Goal: Task Accomplishment & Management: Manage account settings

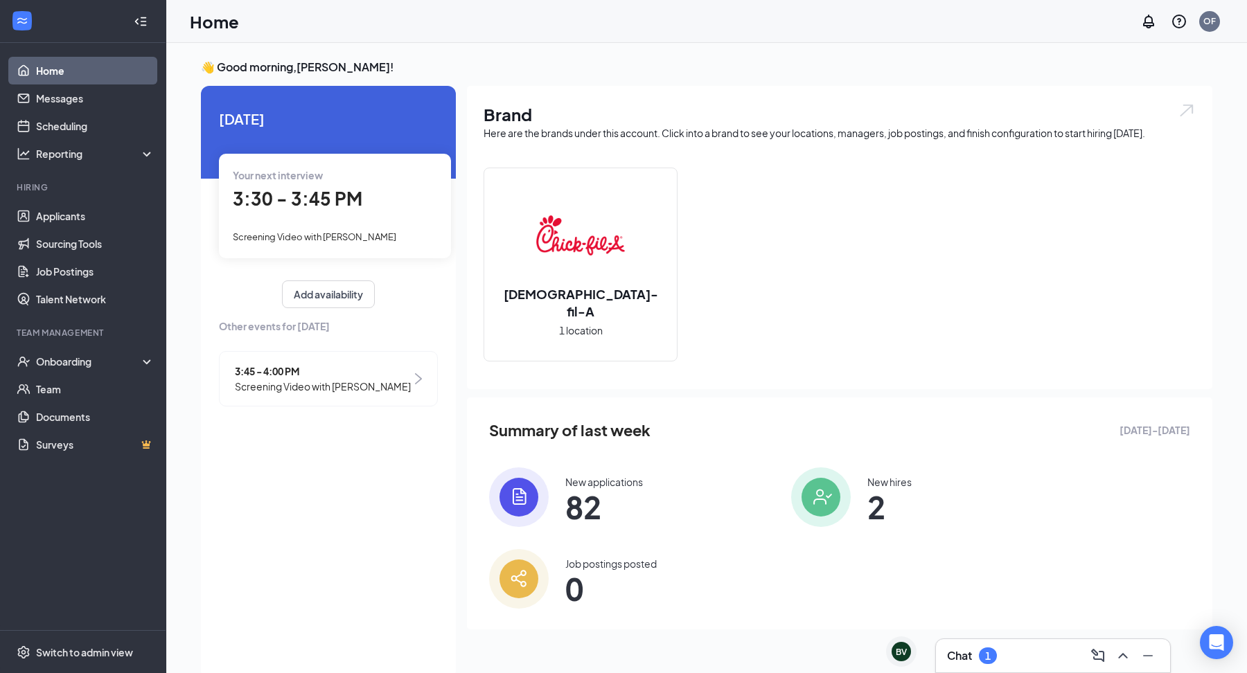
click at [983, 639] on div "Chat 1" at bounding box center [1053, 655] width 234 height 33
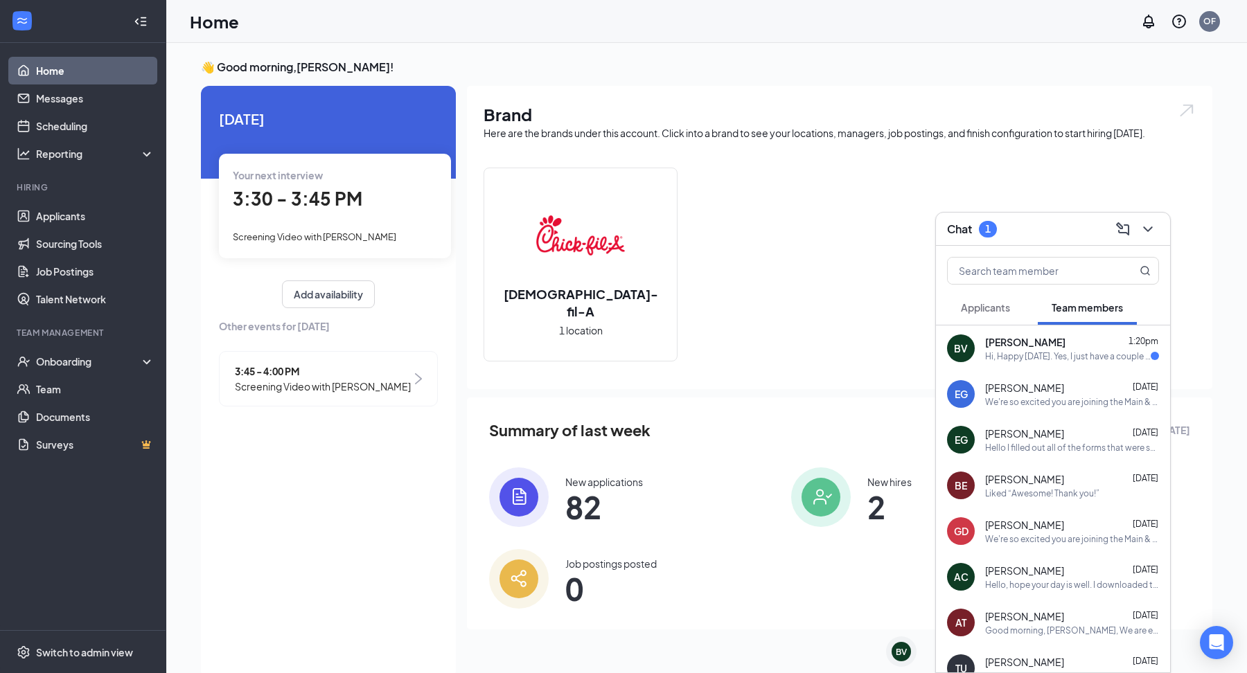
click at [1044, 357] on div "Hi, Happy [DATE]. Yes, I just have a couple more pages to read and sign and I s…" at bounding box center [1068, 356] width 166 height 12
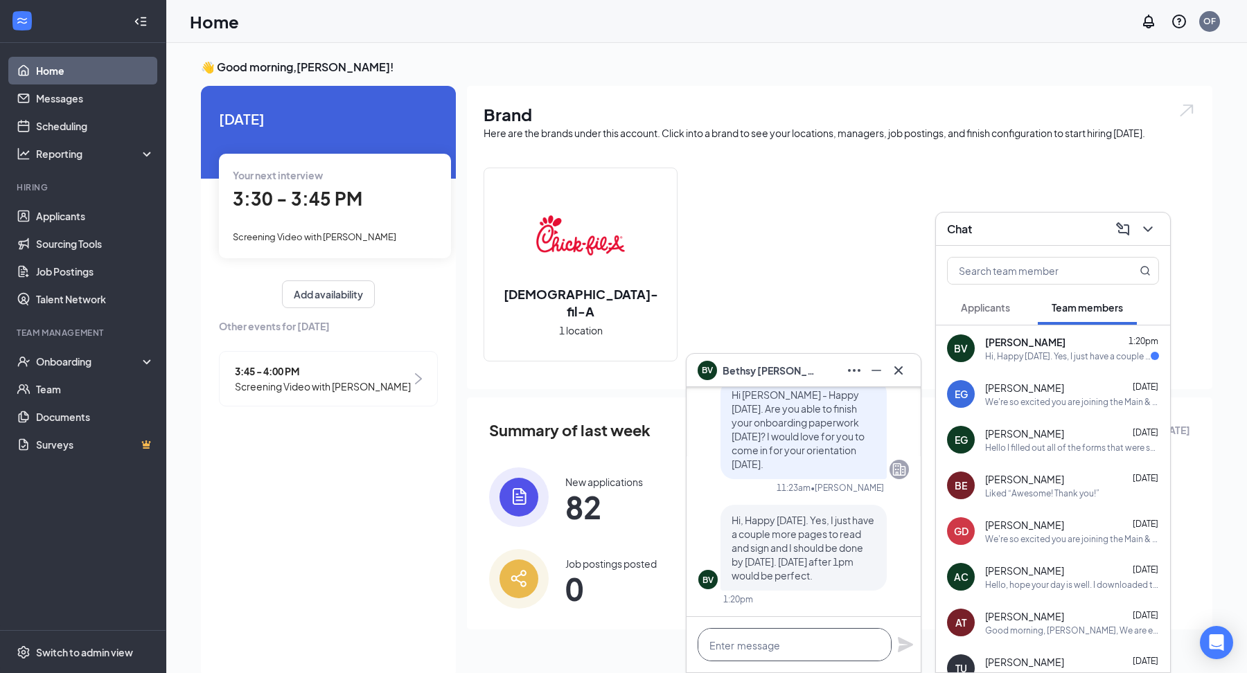
click at [763, 648] on textarea at bounding box center [794, 644] width 194 height 33
type textarea "Perfect!!!"
click at [902, 640] on icon "Plane" at bounding box center [905, 644] width 15 height 15
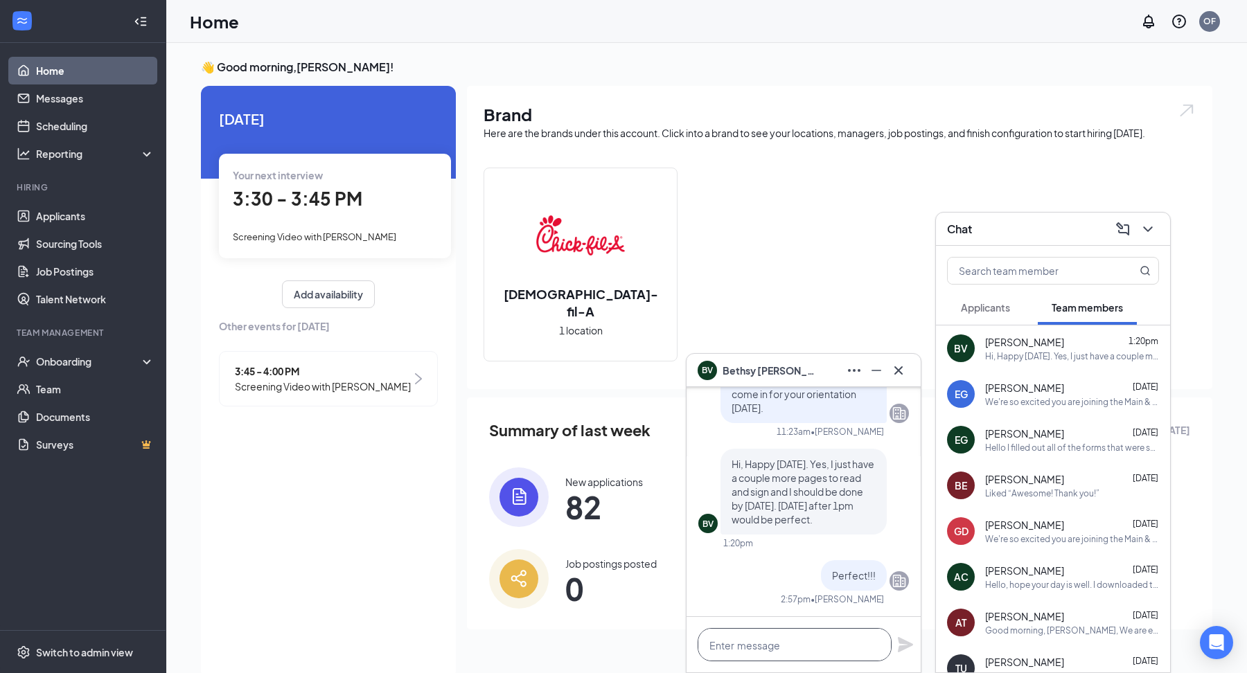
click at [817, 641] on textarea at bounding box center [794, 644] width 194 height 33
type textarea "We'll do 1:00pm - 4:00 PM"
click at [910, 640] on icon "Plane" at bounding box center [905, 644] width 17 height 17
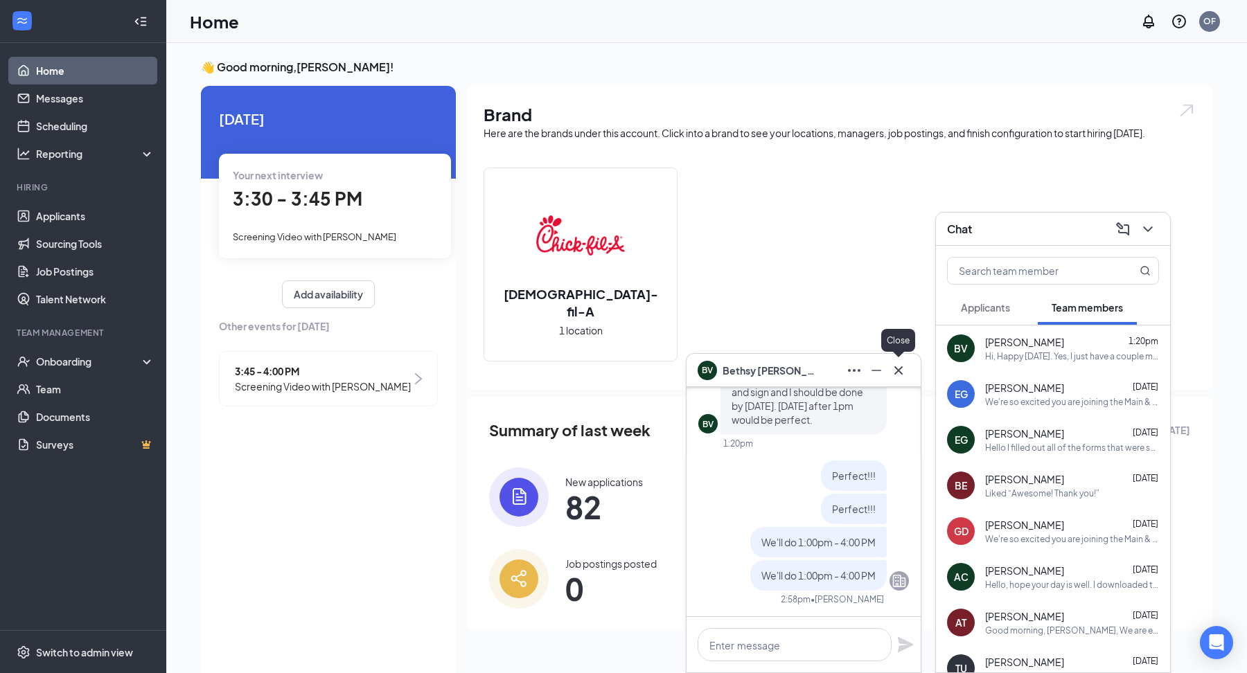
click at [893, 373] on icon "Cross" at bounding box center [898, 370] width 17 height 17
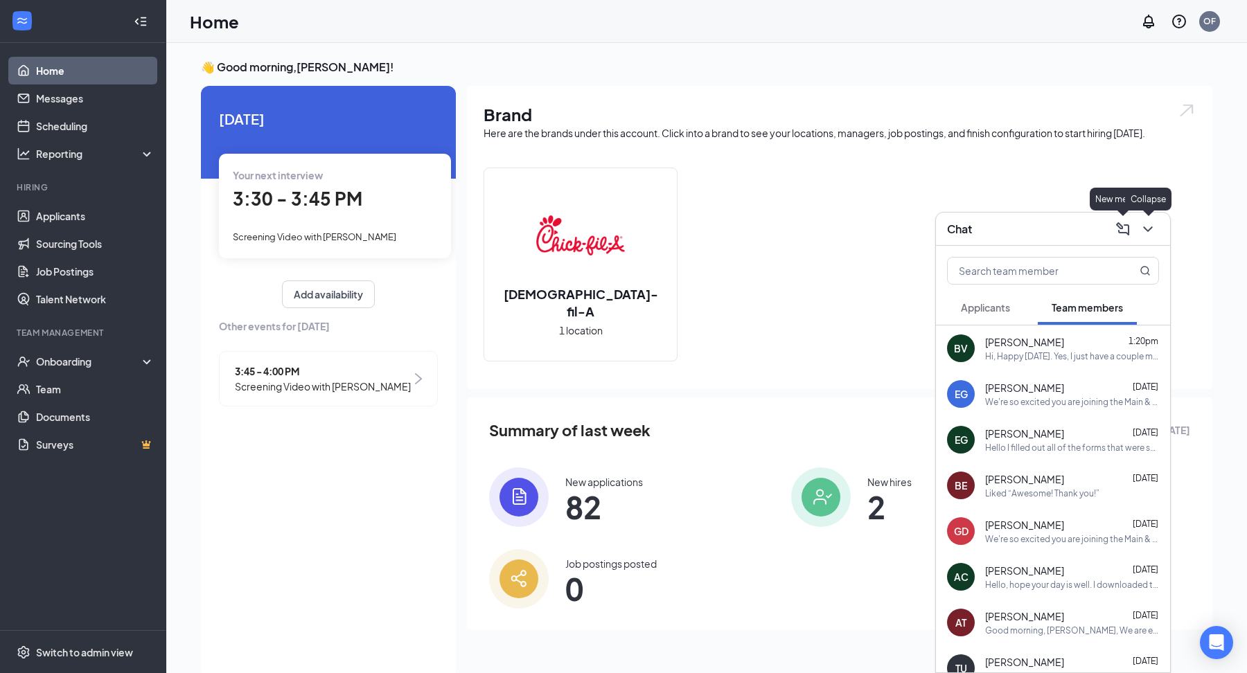
click at [1143, 231] on icon "ChevronDown" at bounding box center [1147, 229] width 17 height 17
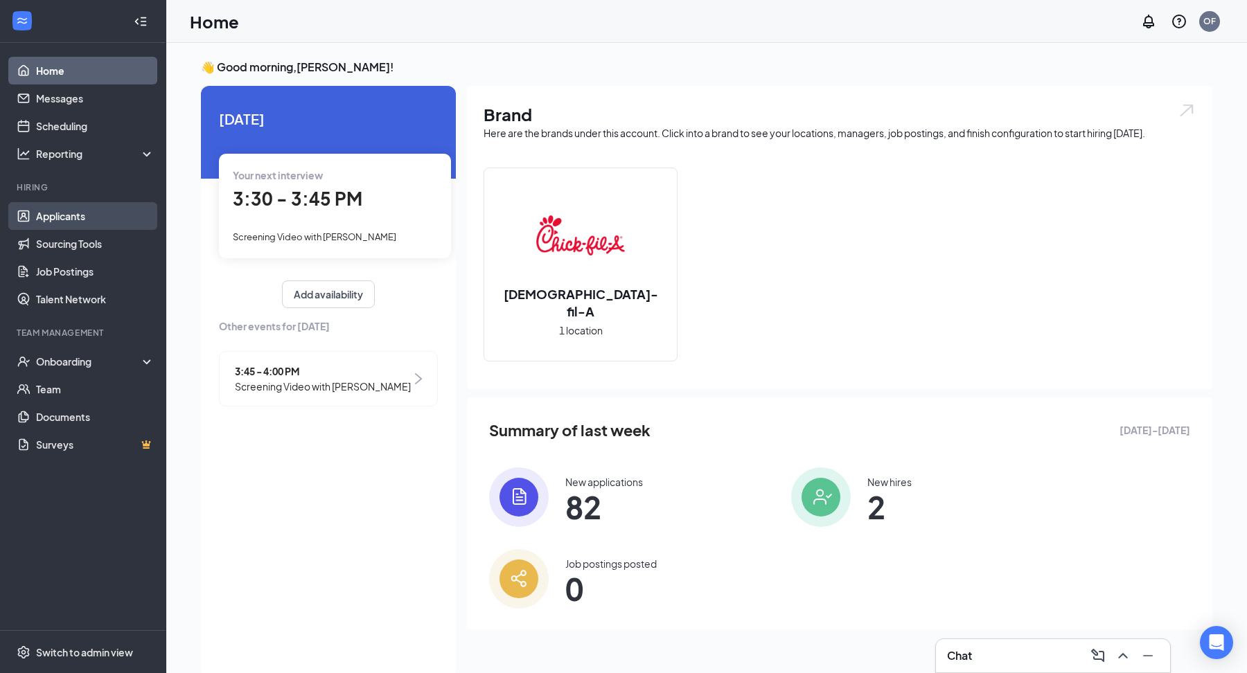
click at [57, 222] on link "Applicants" at bounding box center [95, 216] width 118 height 28
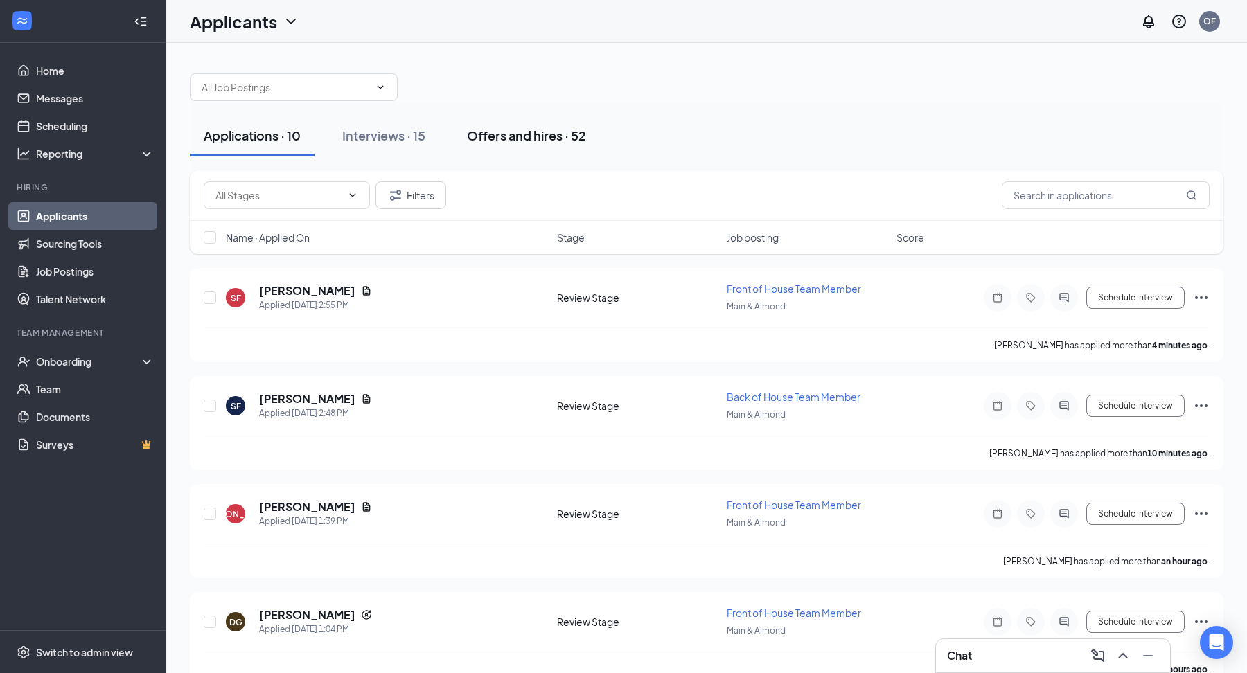
click at [492, 144] on button "Offers and hires · 52" at bounding box center [526, 136] width 147 height 42
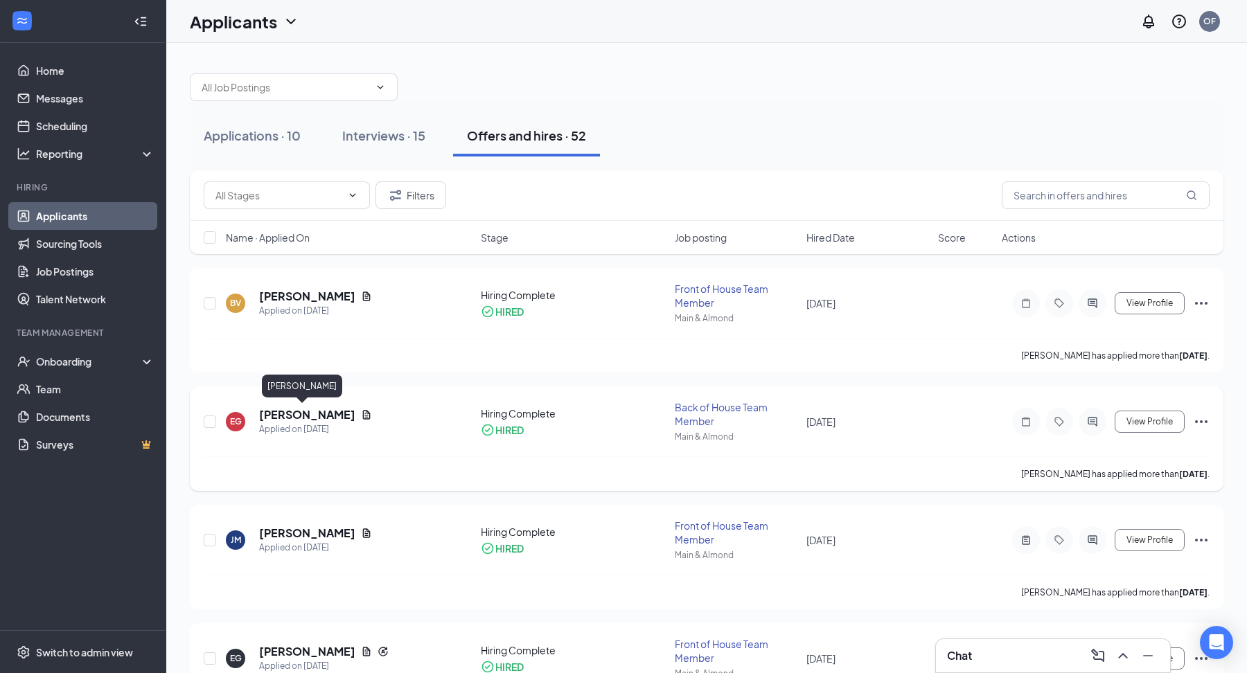
click at [293, 409] on h5 "Ethan Gaskill" at bounding box center [307, 414] width 96 height 15
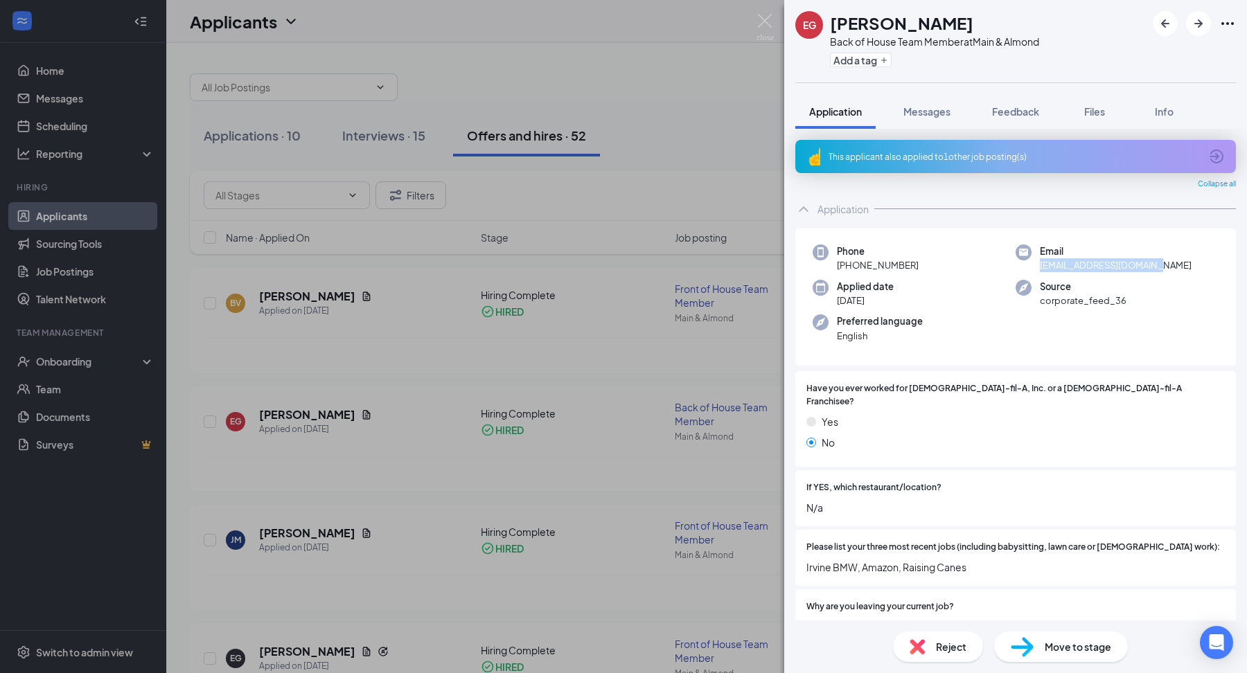
drag, startPoint x: 1148, startPoint y: 262, endPoint x: 1035, endPoint y: 265, distance: 113.6
click at [1036, 266] on div "Email ethangaskill7@gmail.com" at bounding box center [1116, 258] width 203 height 28
copy span "ethangaskill7@gmail.com"
click at [615, 263] on div "EG Ethan Gaskill Back of House Team Member at Main & Almond Add a tag Applicati…" at bounding box center [623, 336] width 1247 height 673
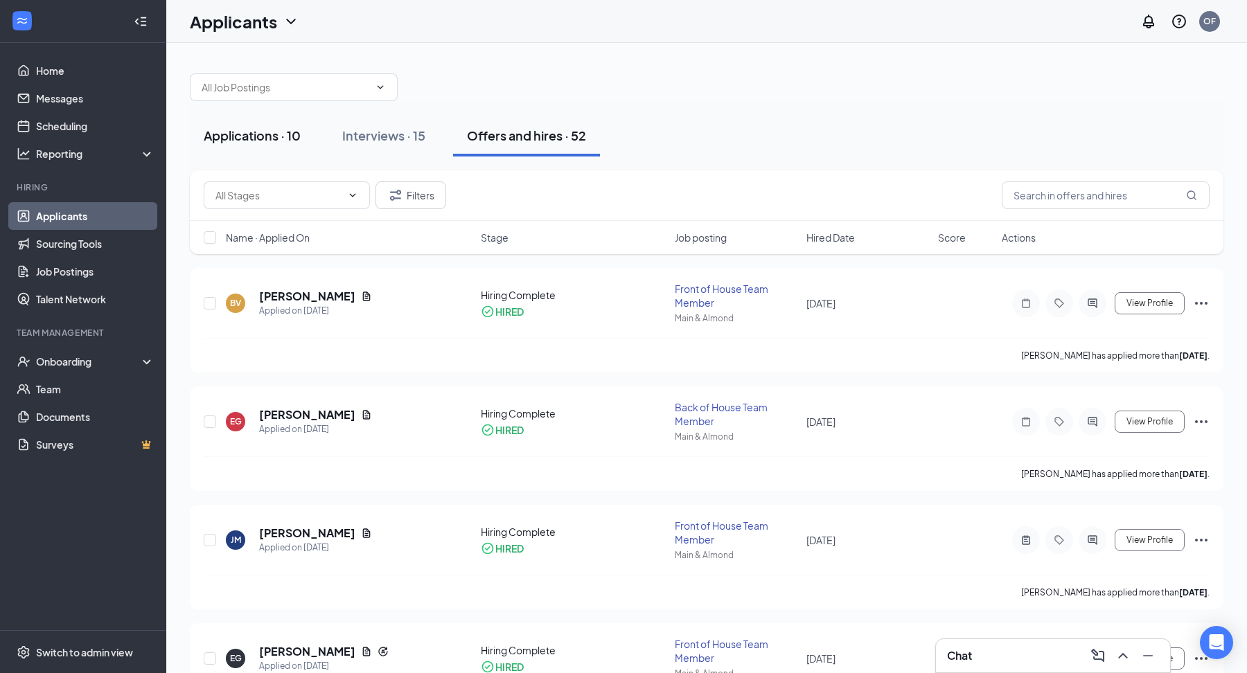
click at [289, 128] on div "Applications · 10" at bounding box center [252, 135] width 97 height 17
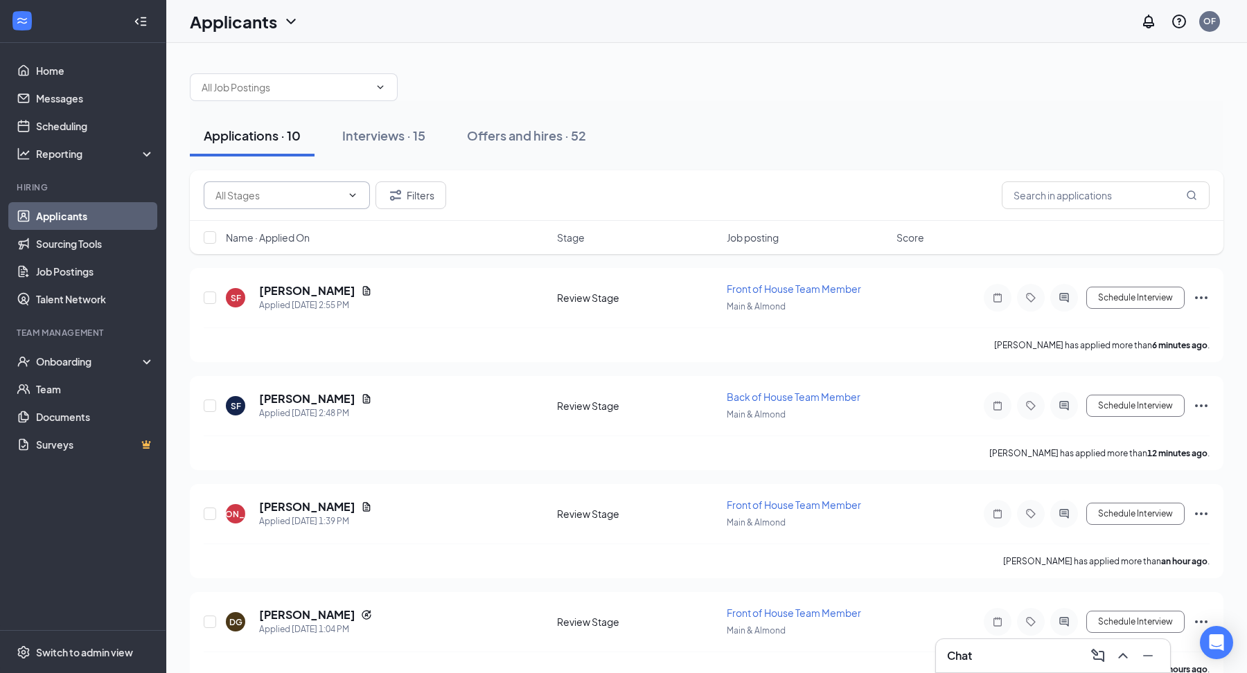
click at [308, 200] on input "text" at bounding box center [278, 195] width 126 height 15
click at [289, 235] on div "Review Stage (8)" at bounding box center [252, 227] width 75 height 15
type input "Review Stage (8)"
click at [289, 288] on h5 "Stewart Flores" at bounding box center [307, 290] width 96 height 15
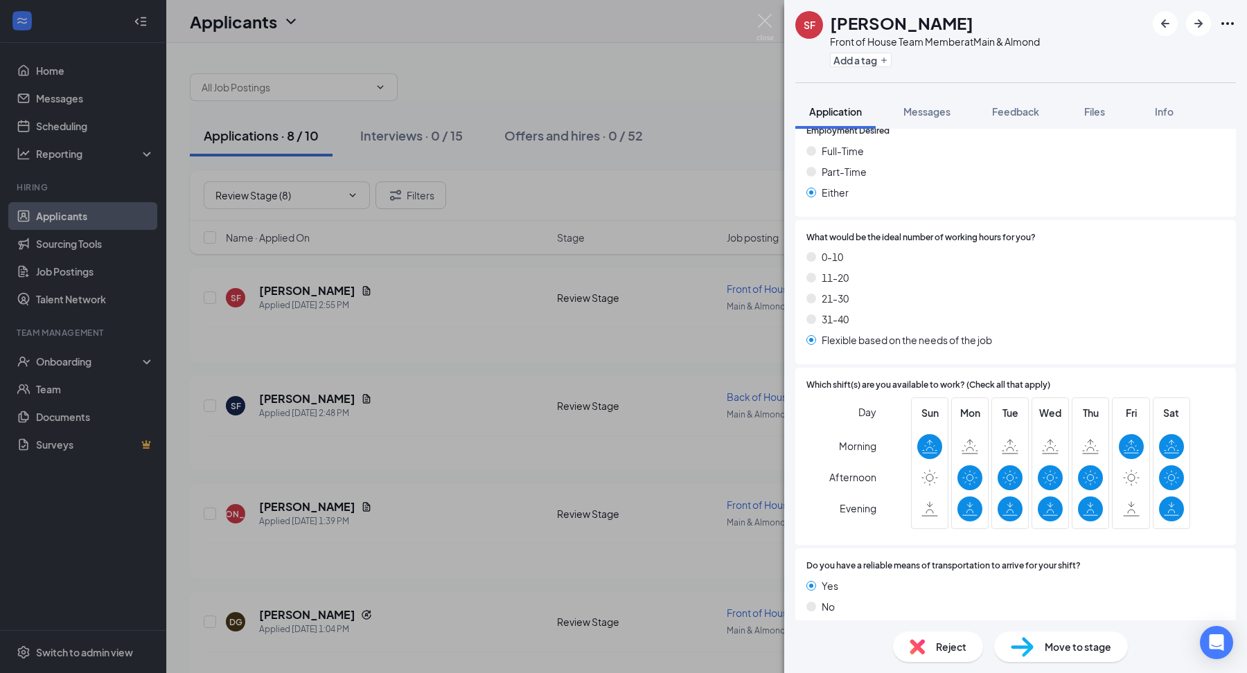
scroll to position [2073, 0]
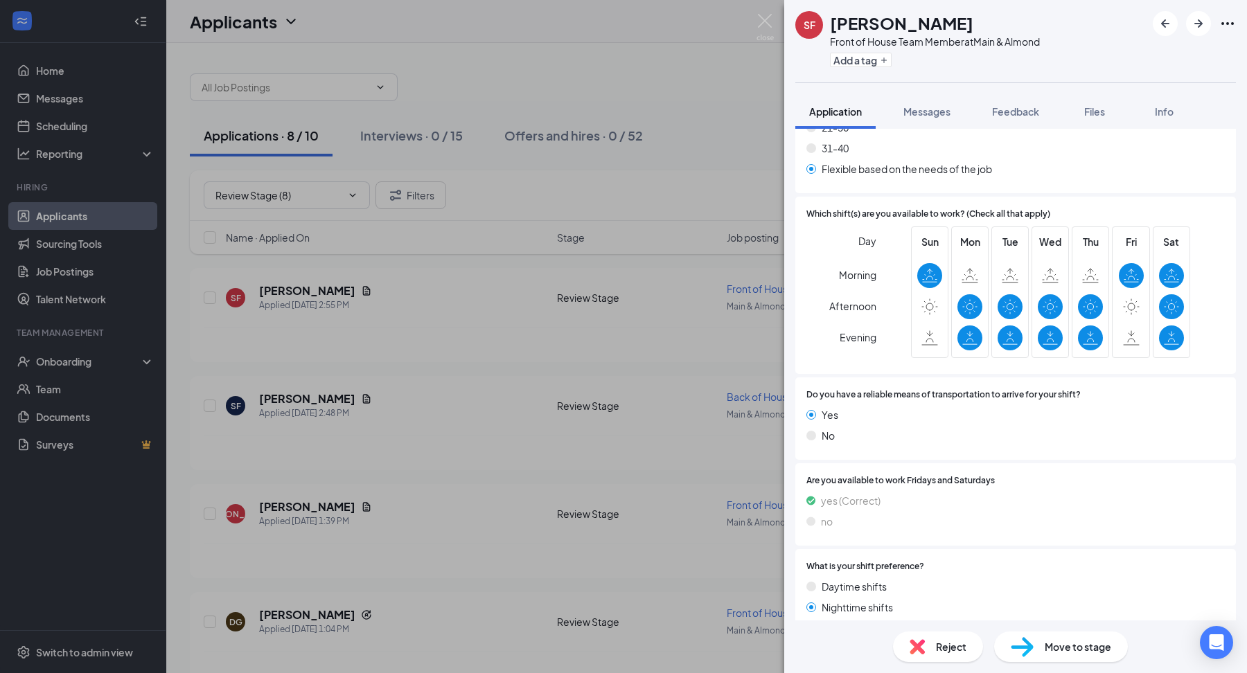
click at [936, 654] on span "Reject" at bounding box center [951, 646] width 30 height 15
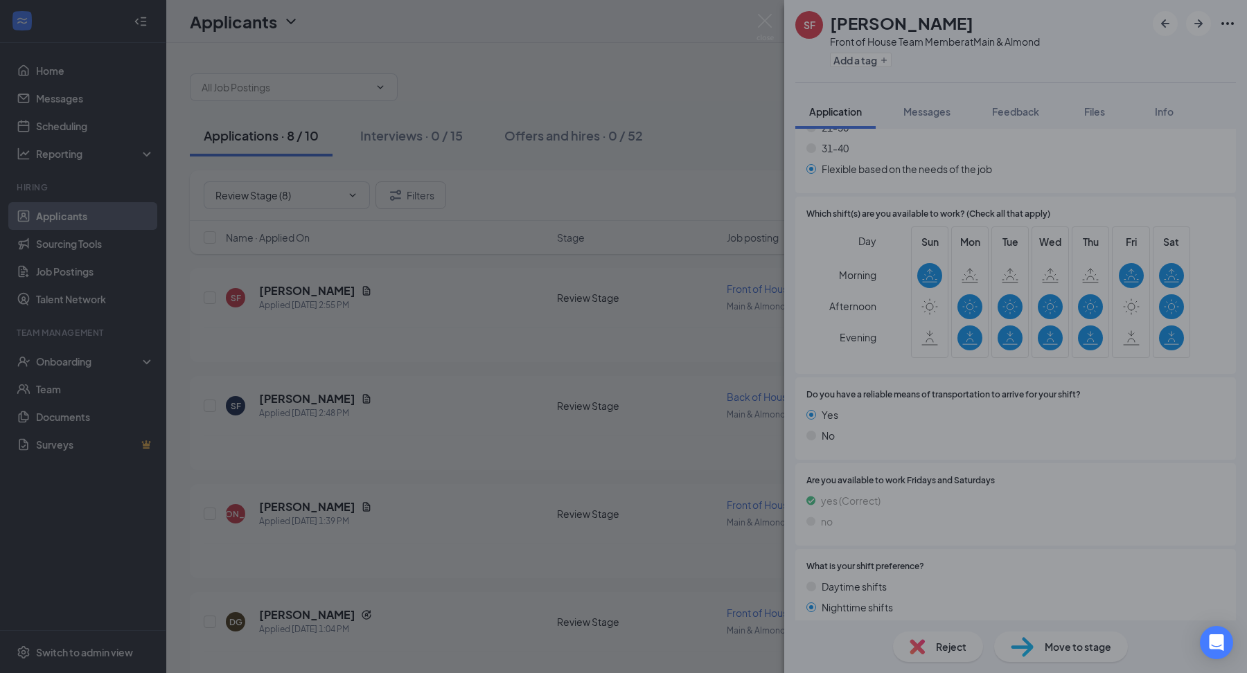
scroll to position [2067, 0]
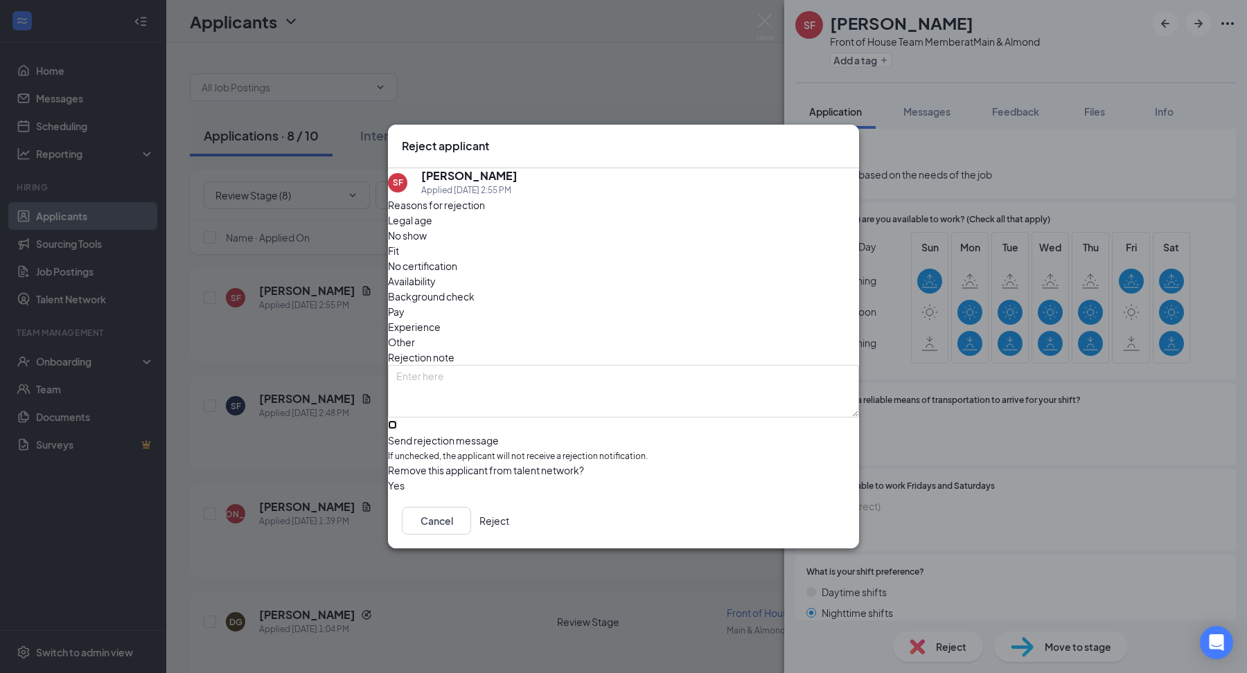
click at [397, 420] on input "Send rejection message If unchecked, the applicant will not receive a rejection…" at bounding box center [392, 424] width 9 height 9
checkbox input "true"
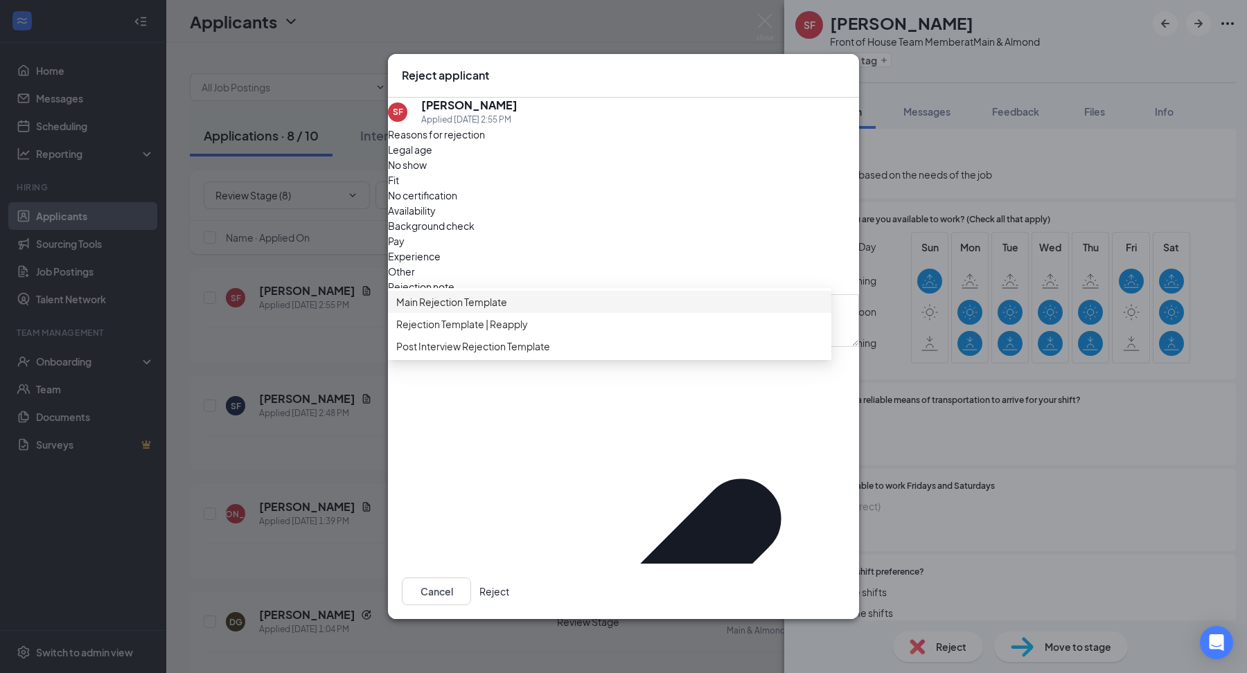
click at [496, 313] on div "Main Rejection Template" at bounding box center [609, 302] width 443 height 22
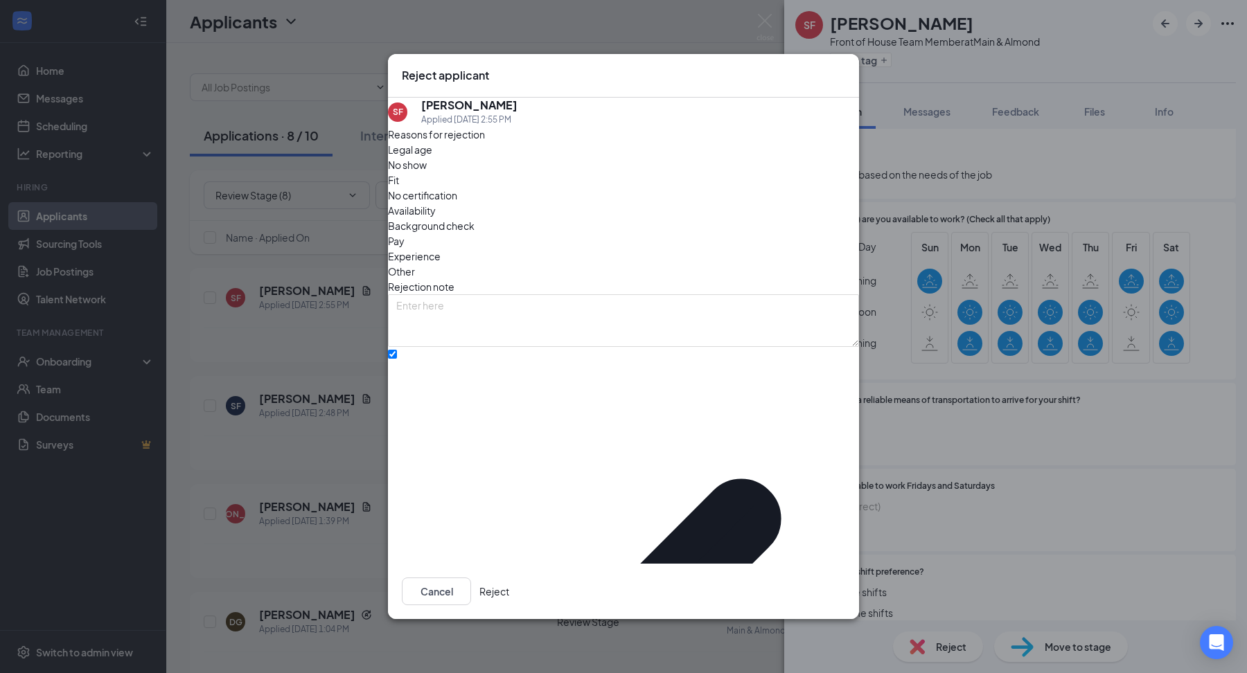
click at [509, 578] on button "Reject" at bounding box center [494, 592] width 30 height 28
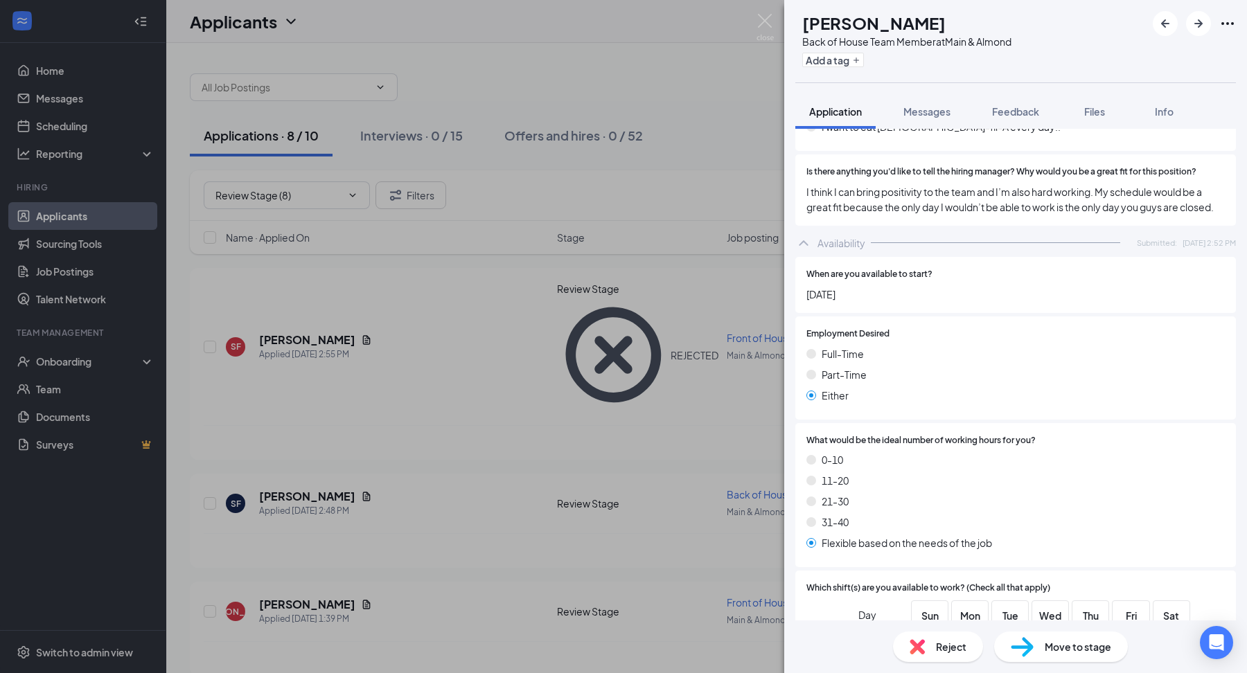
scroll to position [2073, 0]
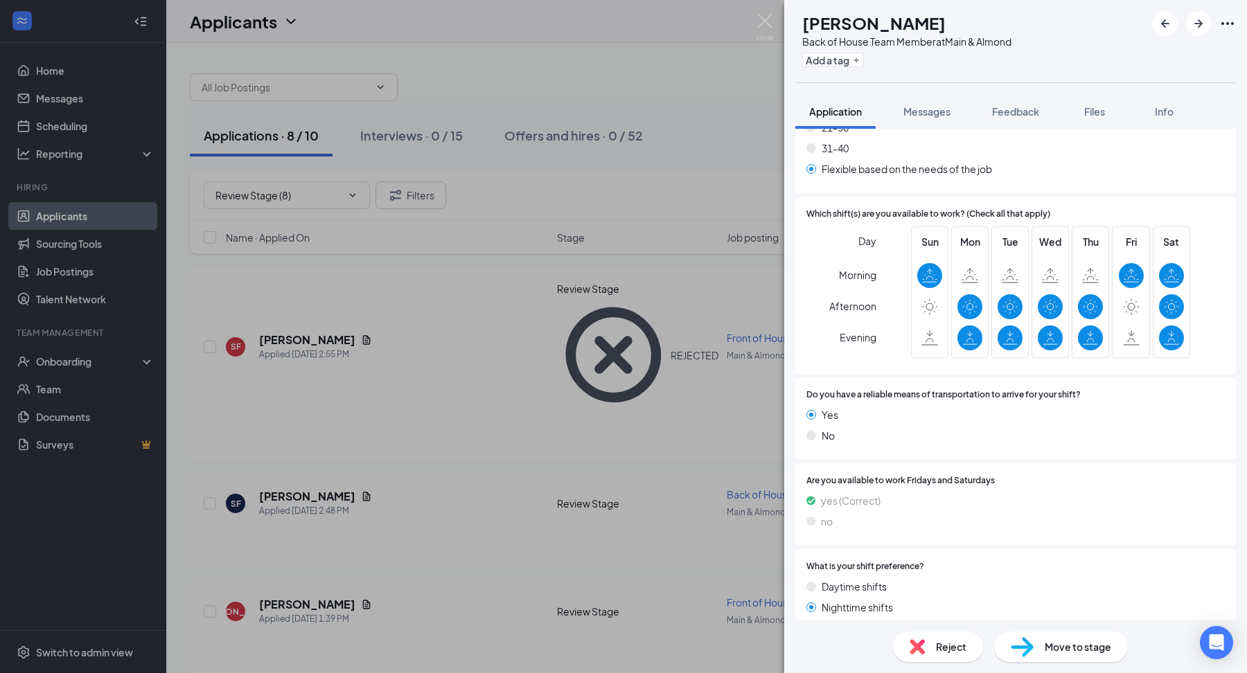
click at [930, 643] on div "Reject" at bounding box center [938, 647] width 90 height 30
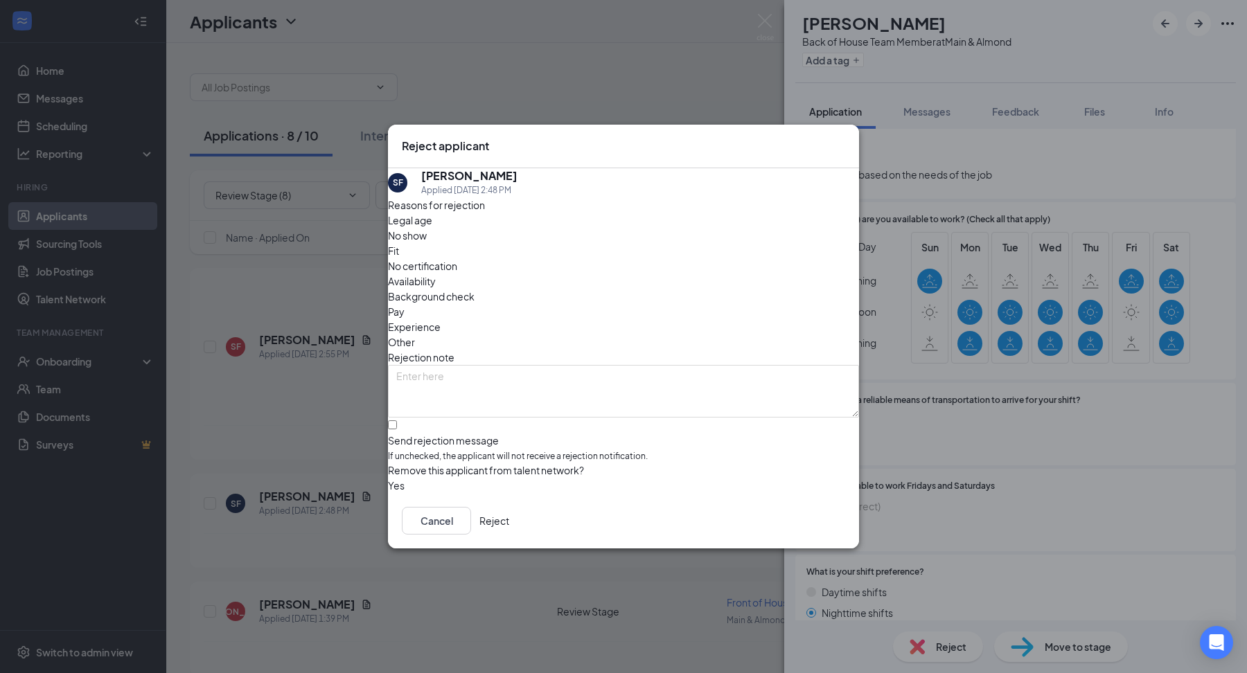
click at [479, 396] on div "Reasons for rejection Legal age No show Fit No certification Availability Backg…" at bounding box center [623, 345] width 471 height 296
click at [397, 420] on input "Send rejection message If unchecked, the applicant will not receive a rejection…" at bounding box center [392, 424] width 9 height 9
checkbox input "true"
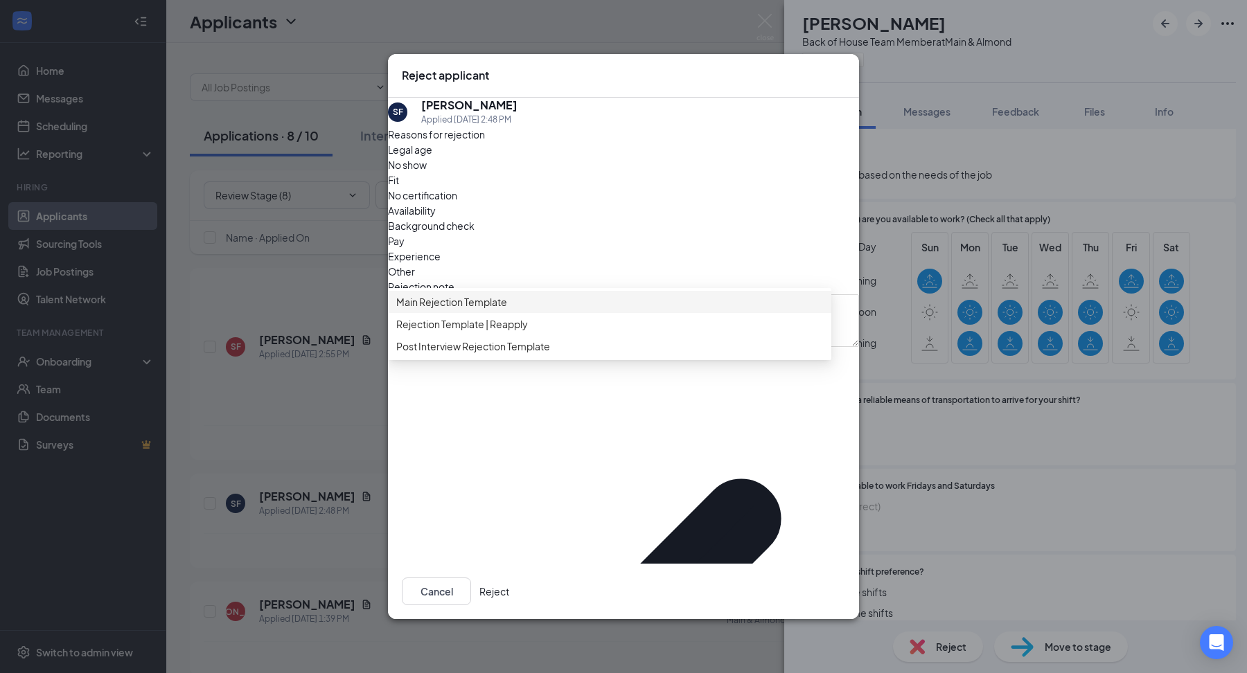
click at [596, 310] on span "Main Rejection Template" at bounding box center [609, 301] width 427 height 15
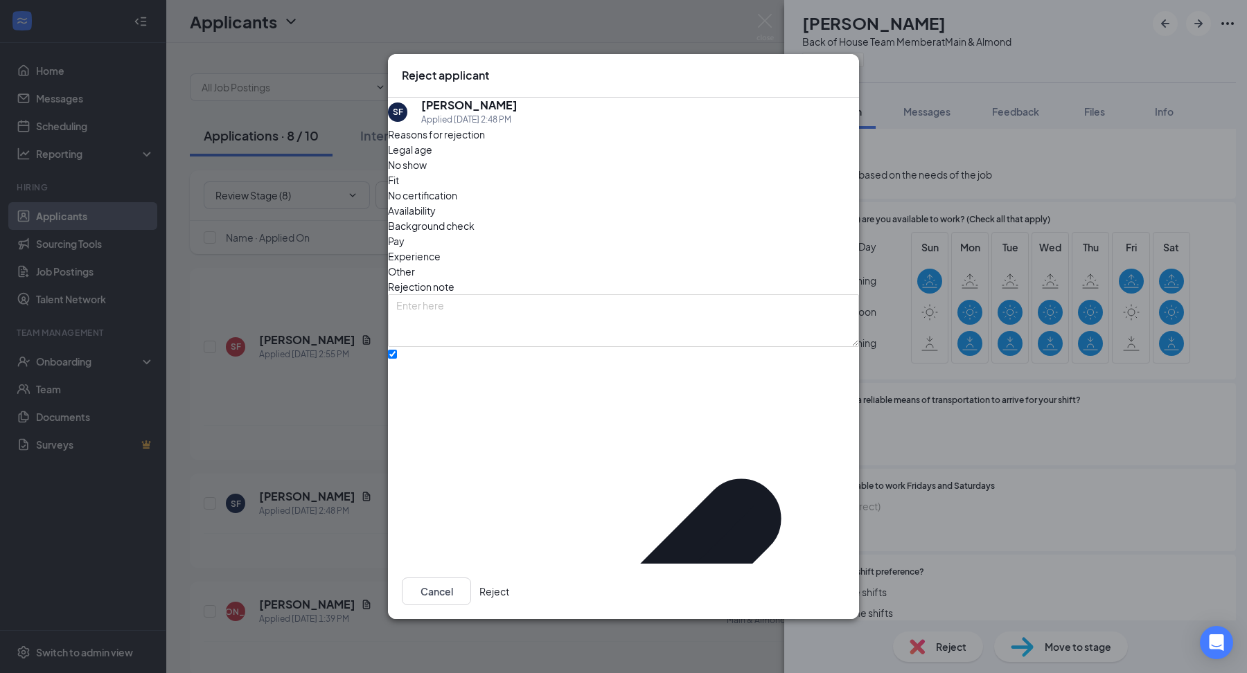
click at [509, 578] on button "Reject" at bounding box center [494, 592] width 30 height 28
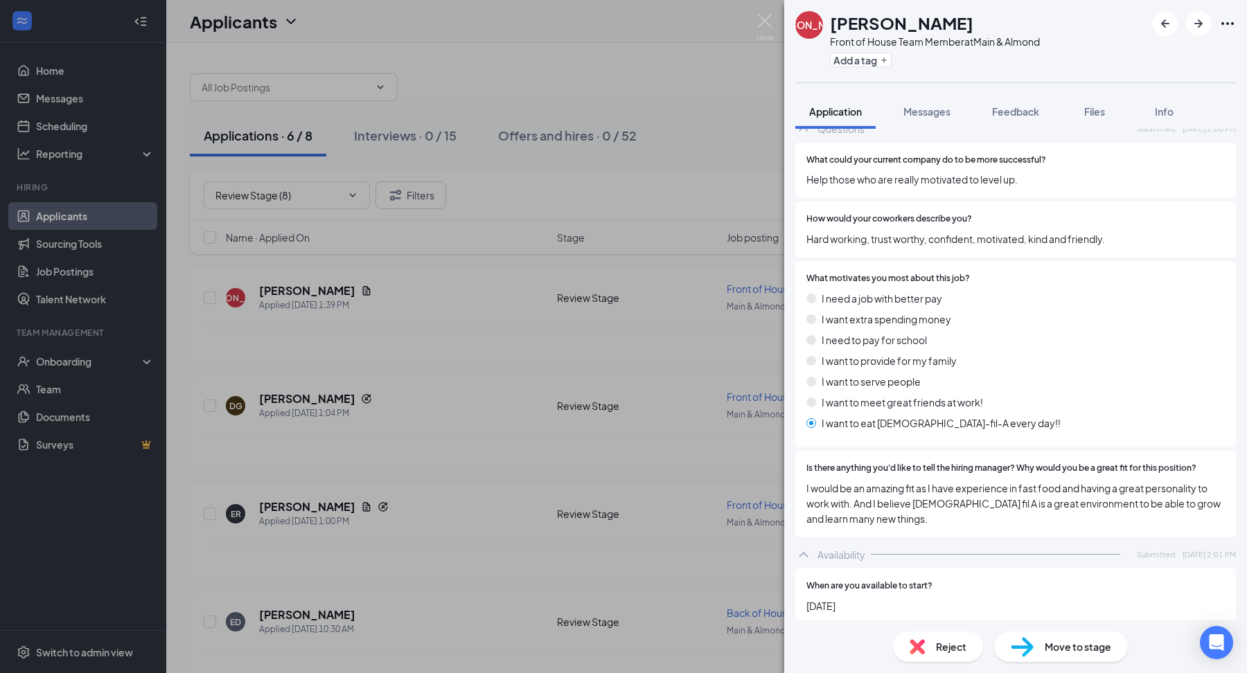
scroll to position [2080, 0]
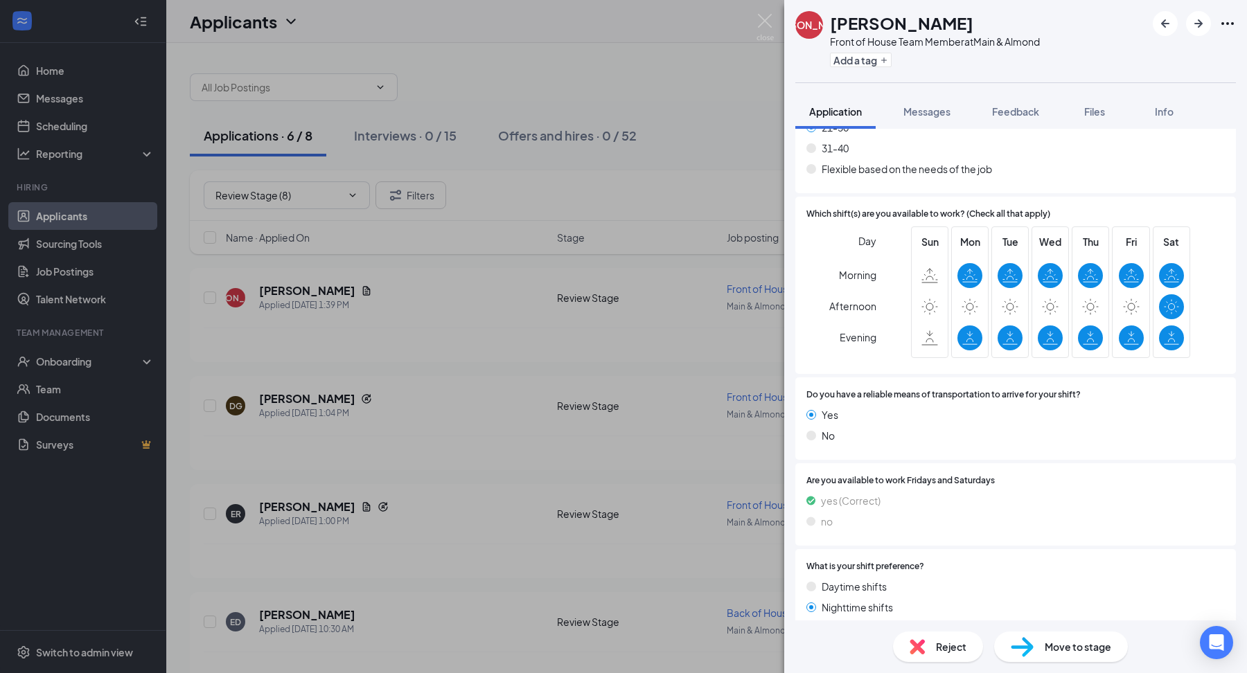
click at [920, 643] on img at bounding box center [916, 646] width 15 height 15
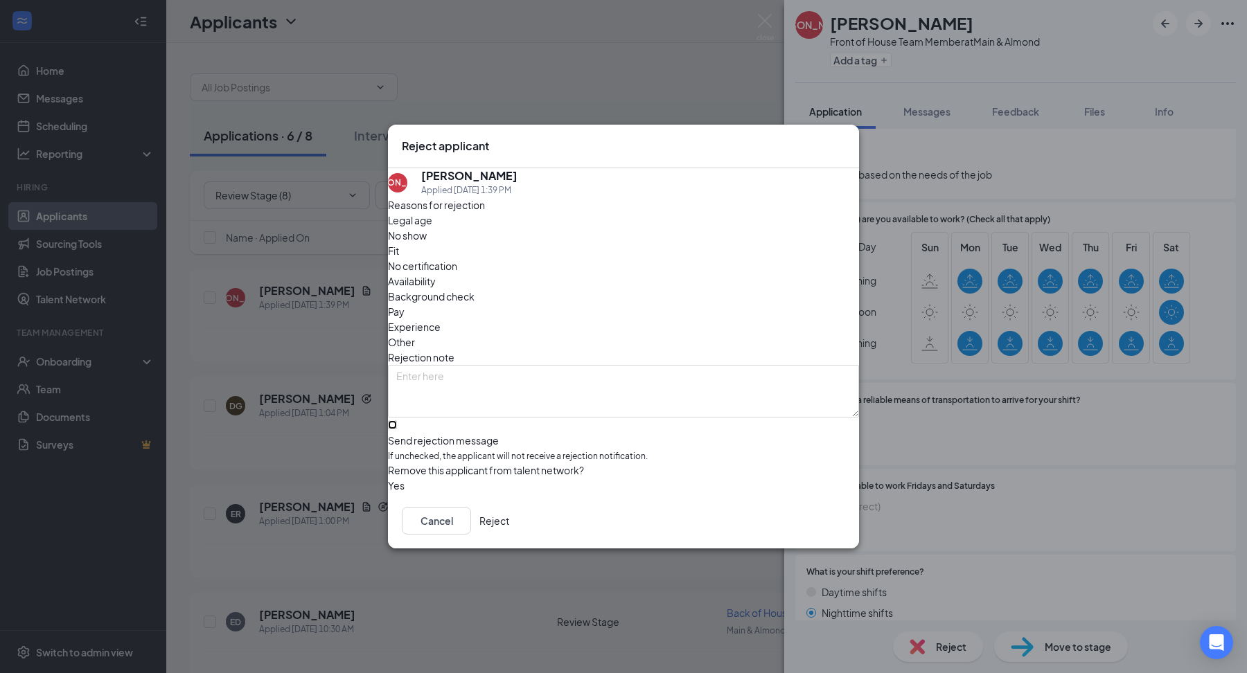
click at [397, 420] on input "Send rejection message If unchecked, the applicant will not receive a rejection…" at bounding box center [392, 424] width 9 height 9
checkbox input "true"
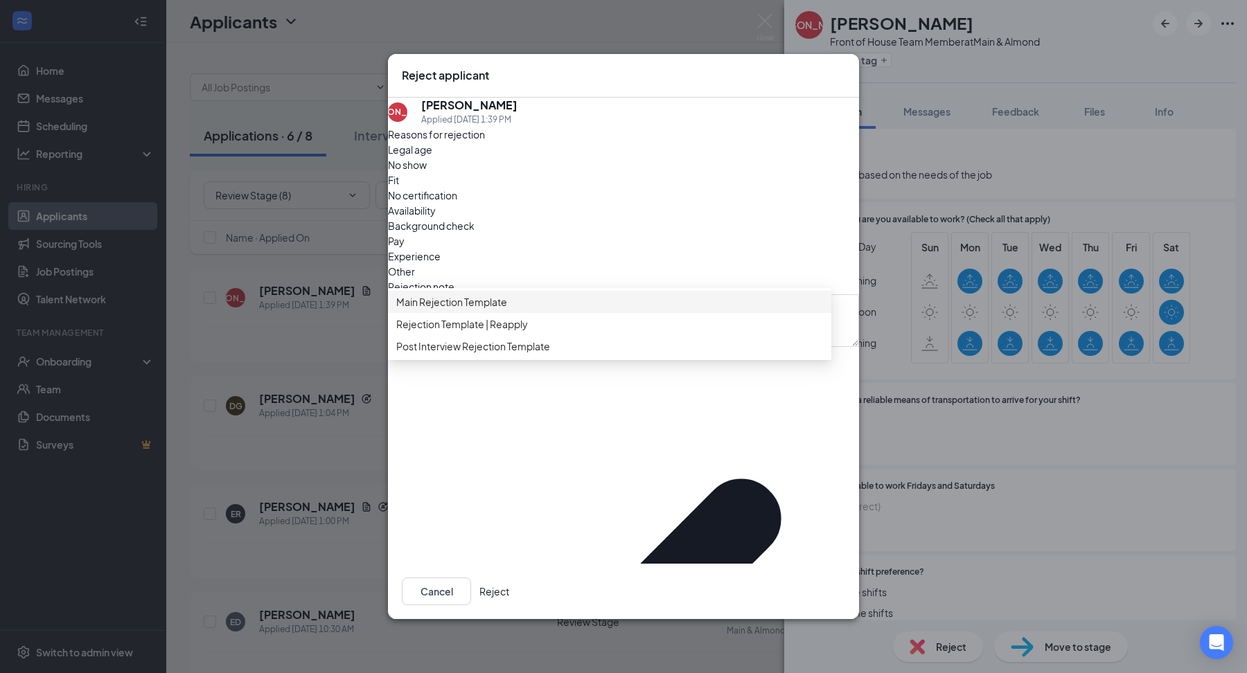
click at [507, 310] on span "Main Rejection Template" at bounding box center [451, 301] width 111 height 15
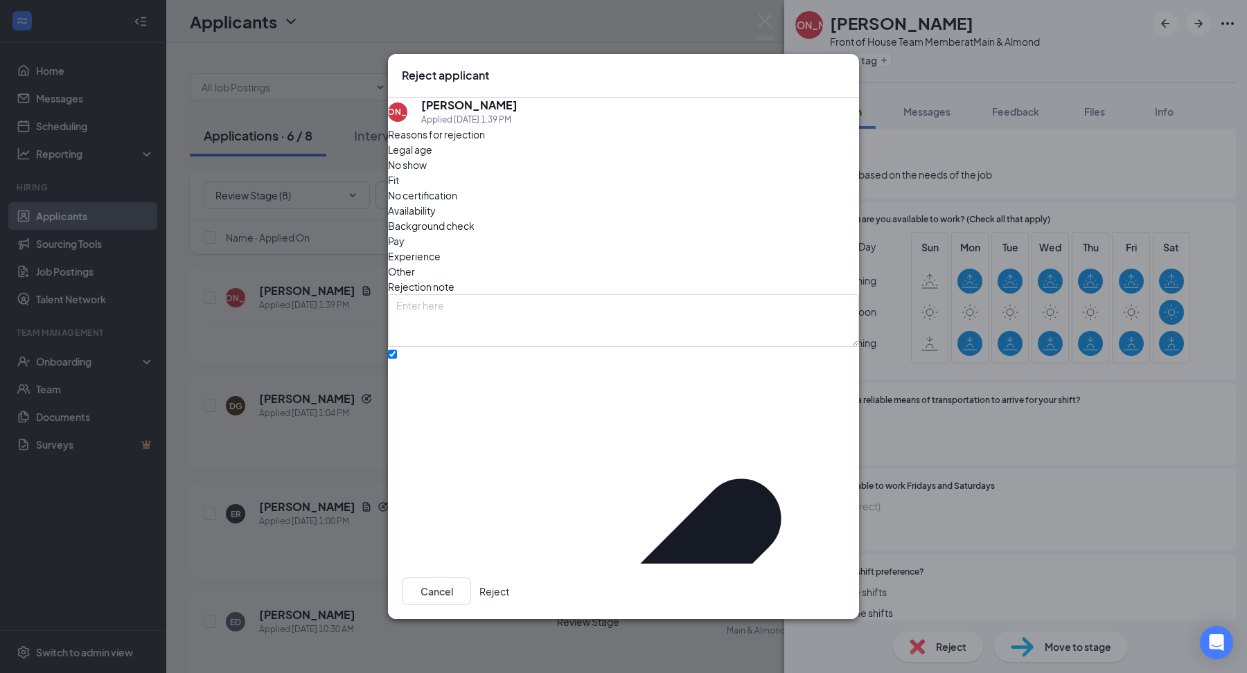
click at [509, 578] on button "Reject" at bounding box center [494, 592] width 30 height 28
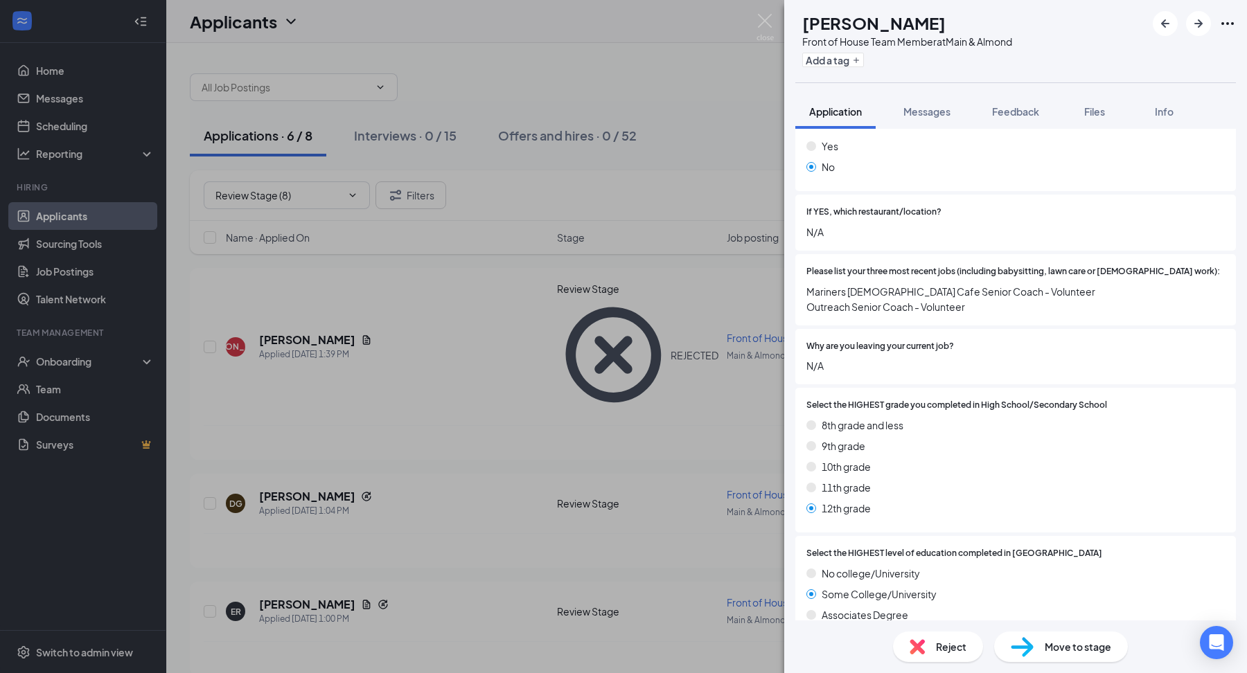
scroll to position [196, 0]
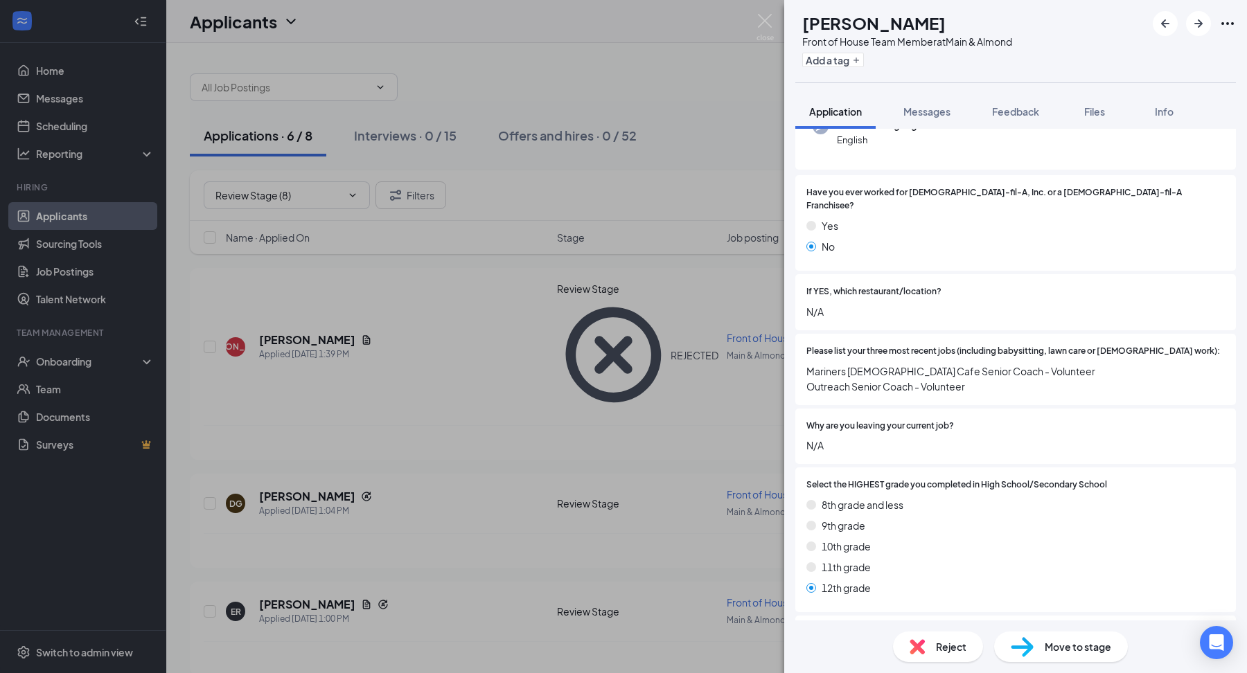
click at [929, 647] on div "Reject" at bounding box center [938, 647] width 90 height 30
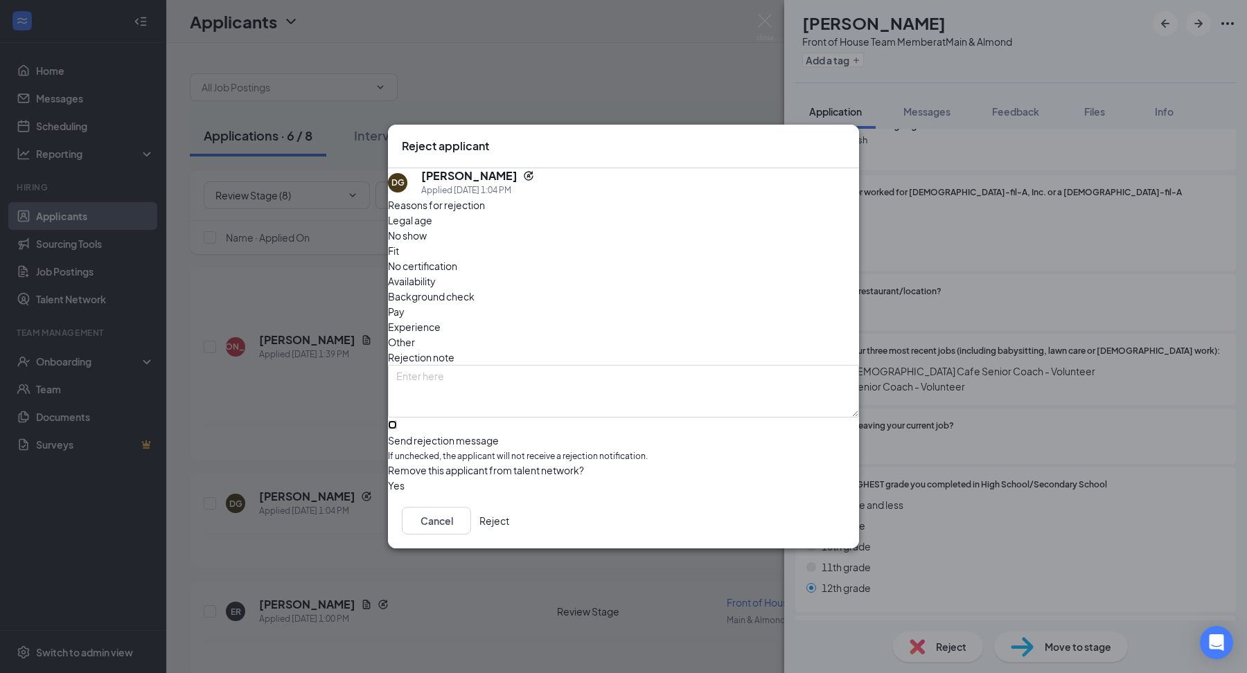
click at [397, 420] on input "Send rejection message If unchecked, the applicant will not receive a rejection…" at bounding box center [392, 424] width 9 height 9
checkbox input "true"
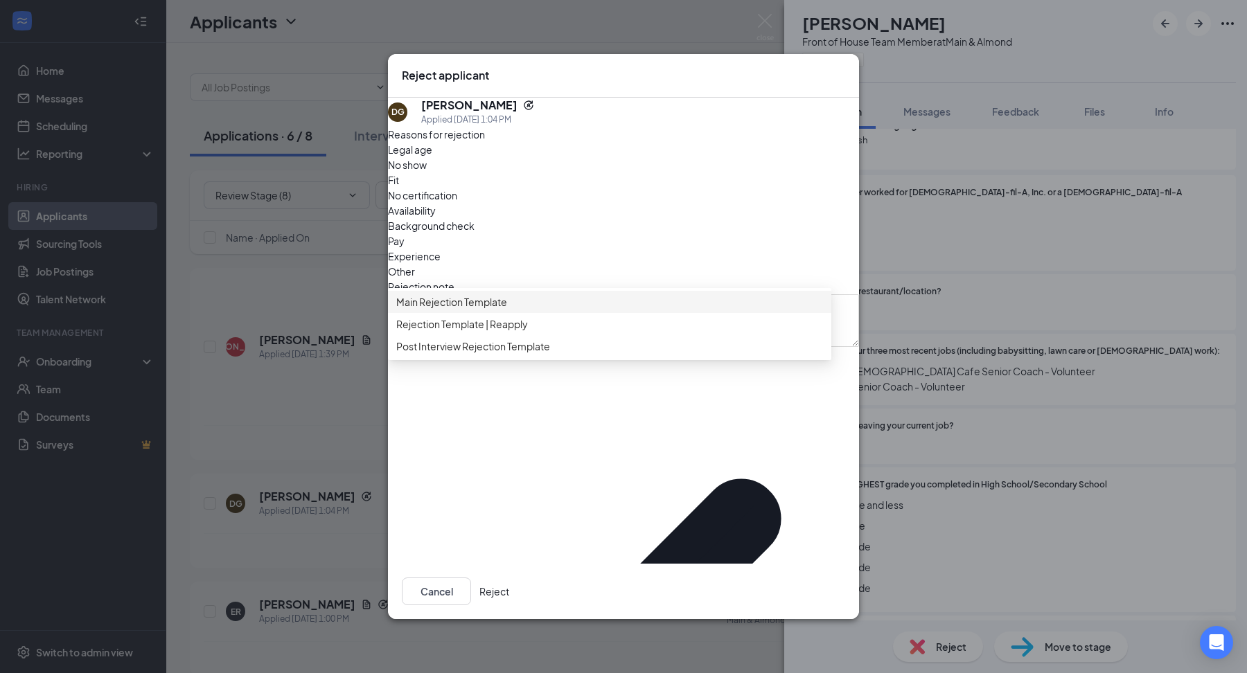
click at [465, 310] on span "Main Rejection Template" at bounding box center [451, 301] width 111 height 15
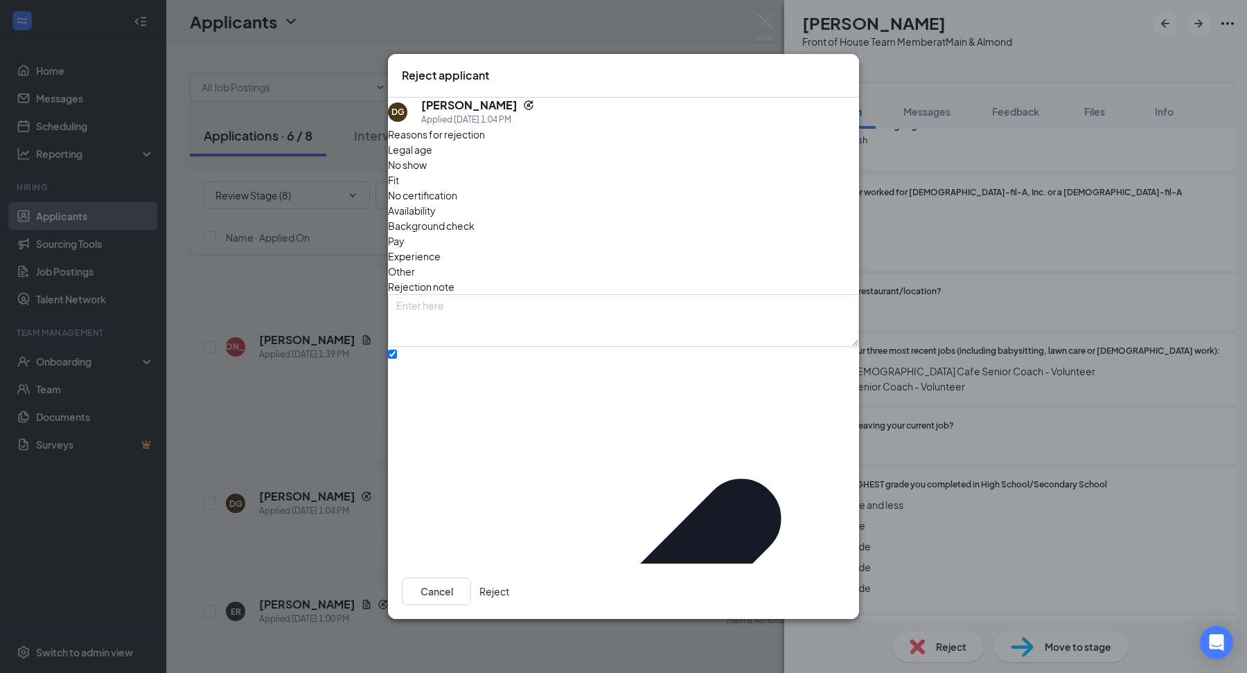
click at [509, 578] on button "Reject" at bounding box center [494, 592] width 30 height 28
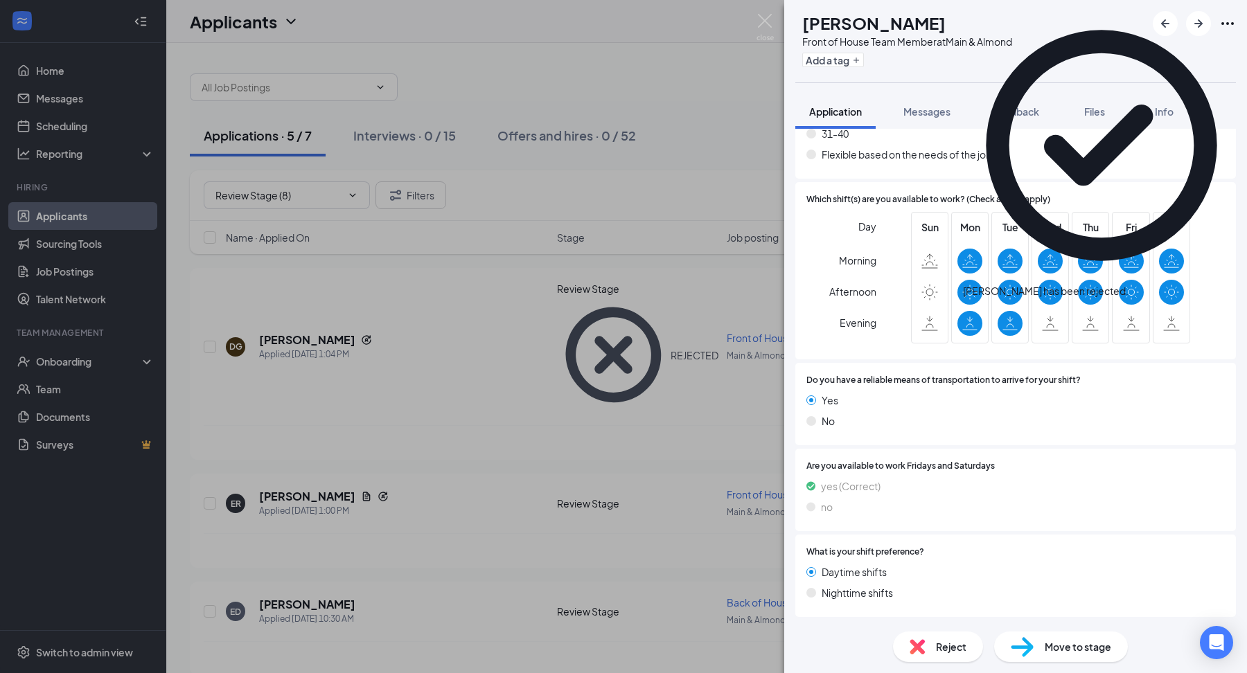
scroll to position [2134, 0]
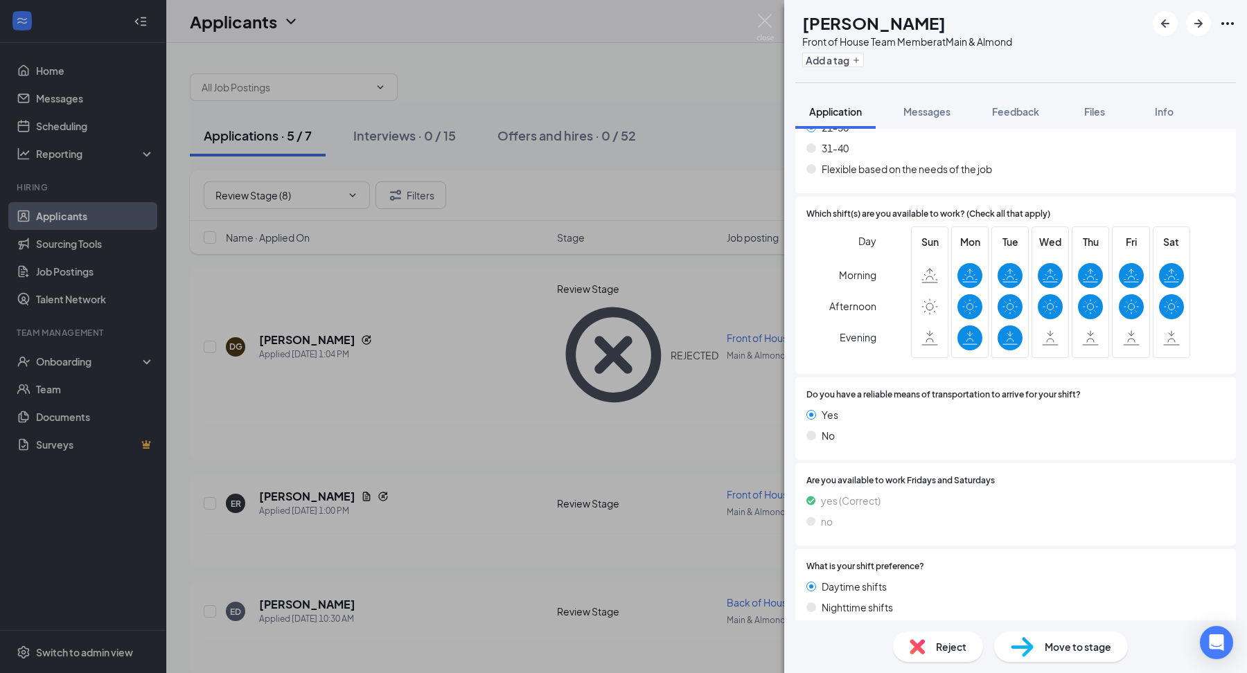
click at [923, 655] on div "Reject" at bounding box center [938, 647] width 90 height 30
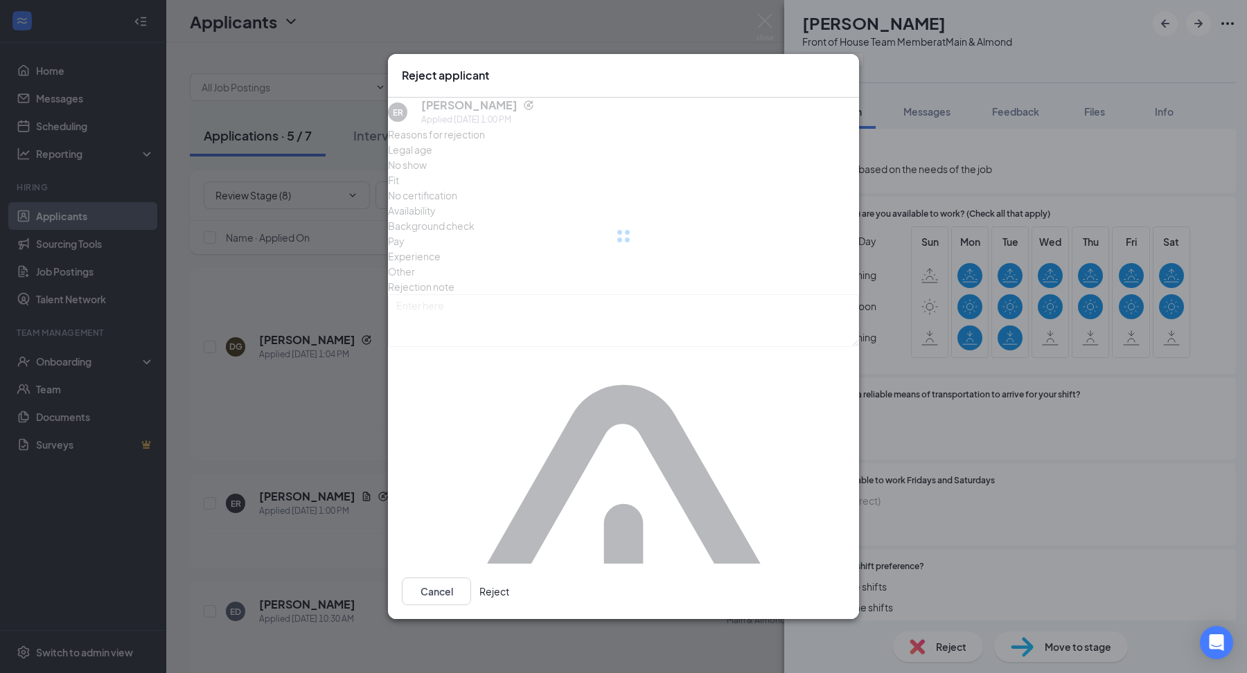
scroll to position [2128, 0]
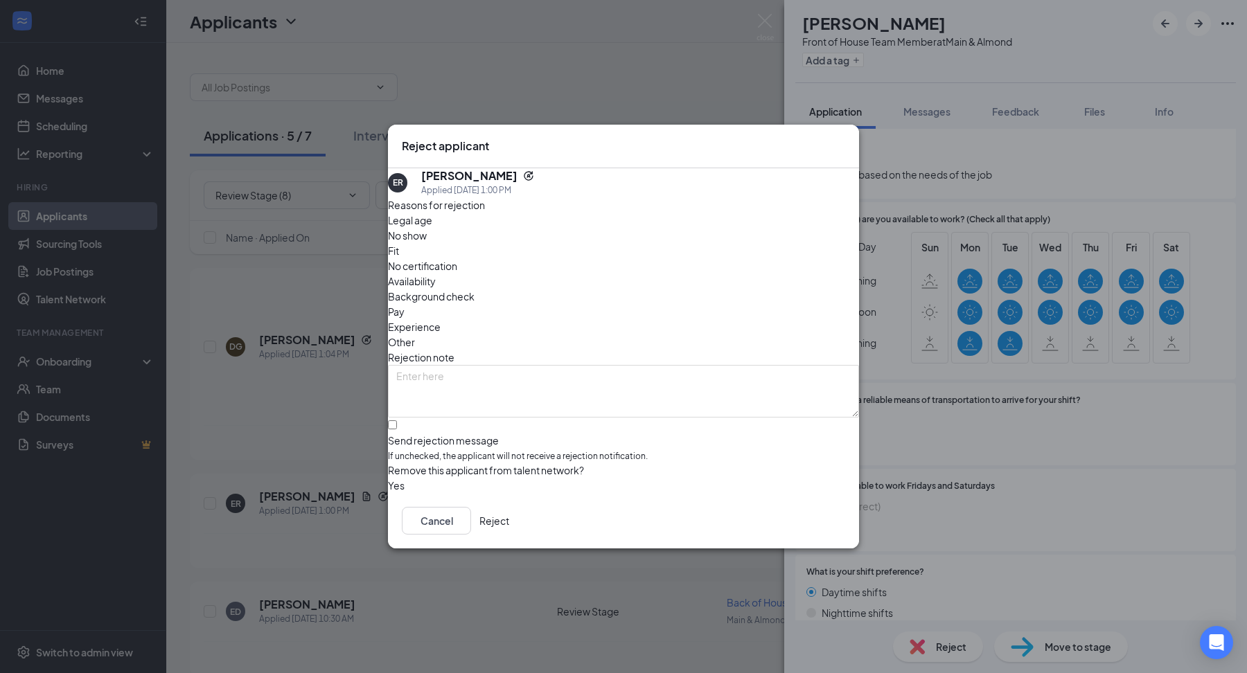
click at [553, 393] on div "Reasons for rejection Legal age No show Fit No certification Availability Backg…" at bounding box center [623, 345] width 471 height 296
click at [397, 420] on input "Send rejection message If unchecked, the applicant will not receive a rejection…" at bounding box center [392, 424] width 9 height 9
checkbox input "true"
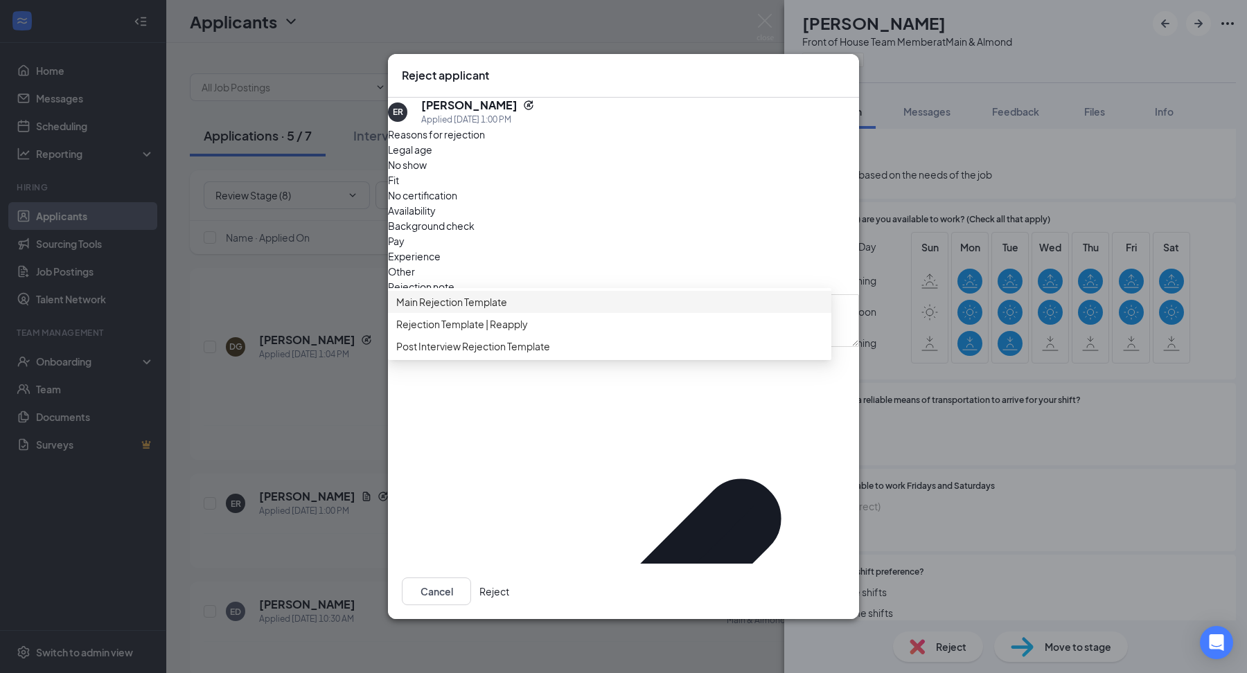
click at [578, 310] on span "Main Rejection Template" at bounding box center [609, 301] width 427 height 15
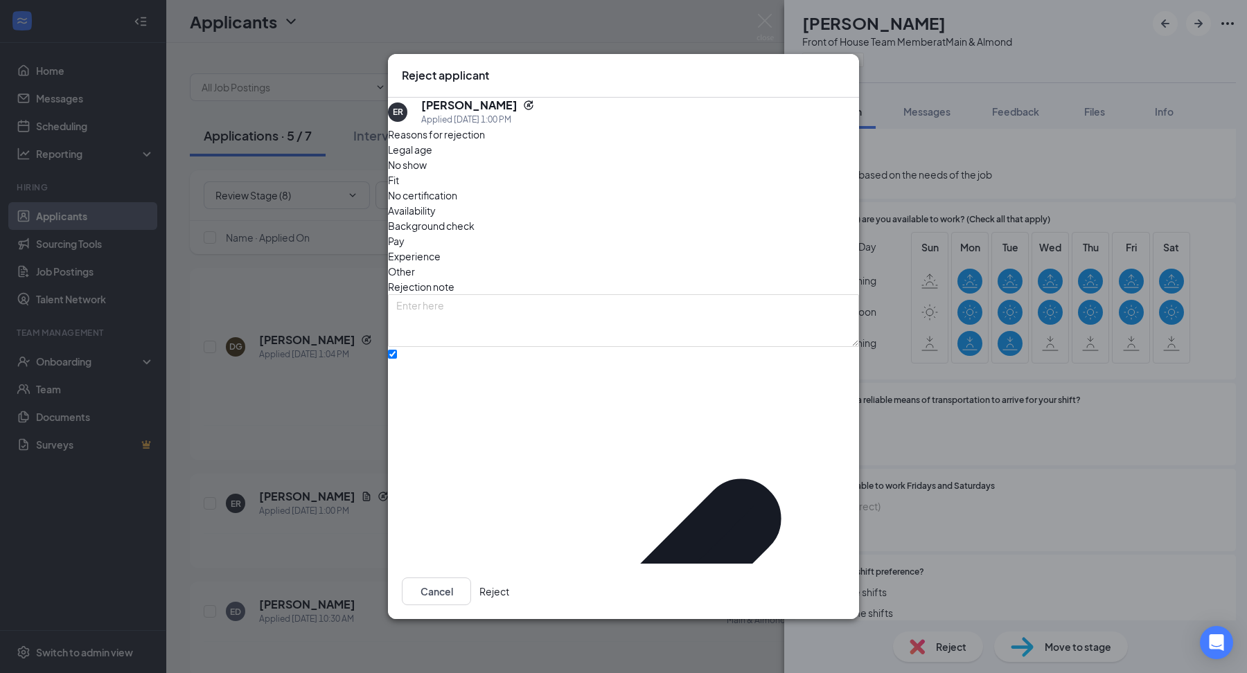
click at [509, 578] on button "Reject" at bounding box center [494, 592] width 30 height 28
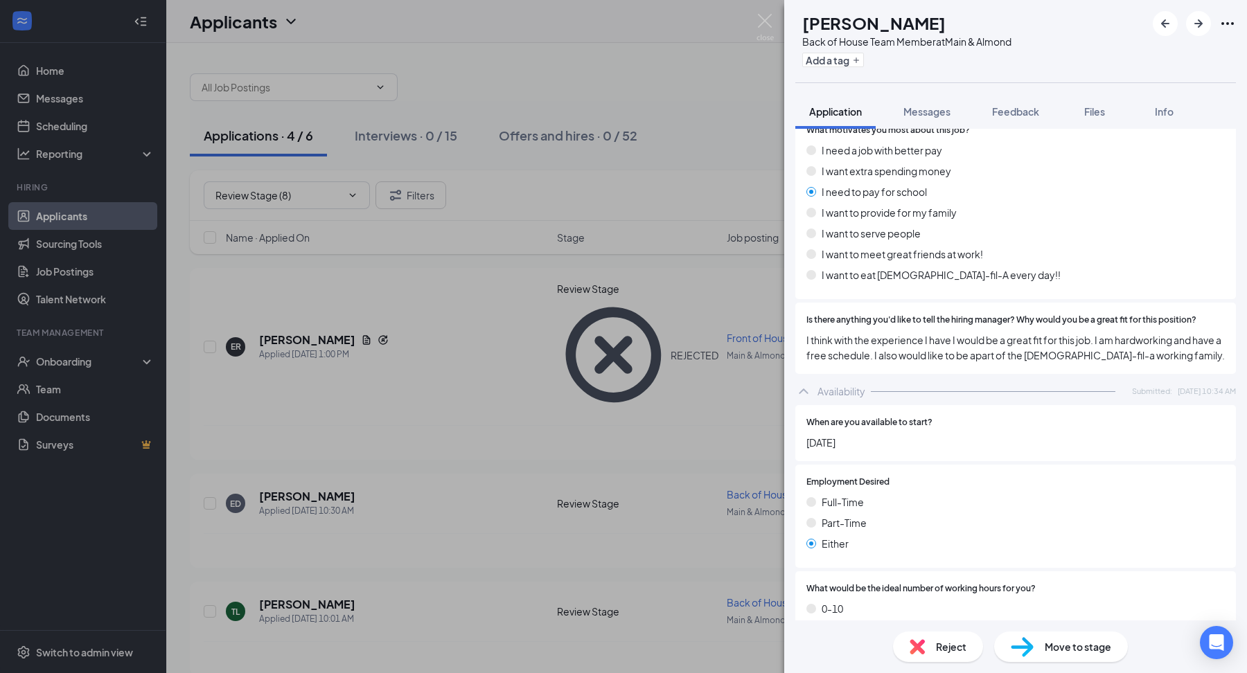
scroll to position [2005, 0]
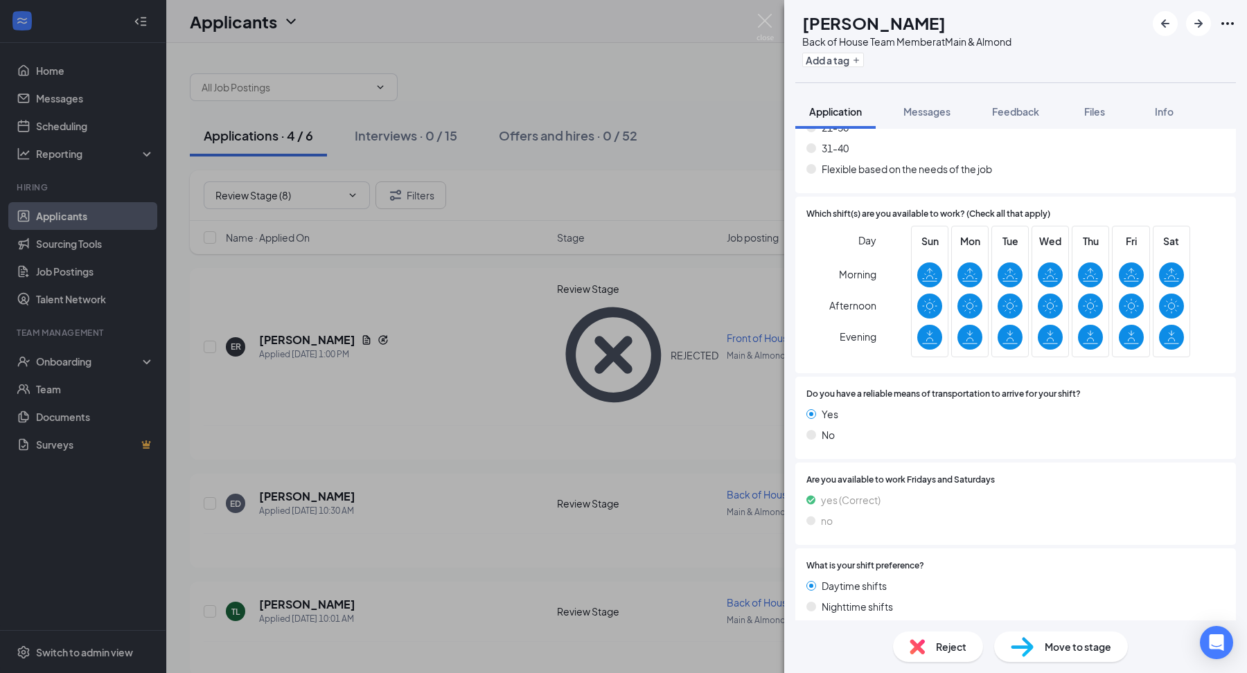
click at [930, 632] on div "Reject" at bounding box center [938, 647] width 90 height 30
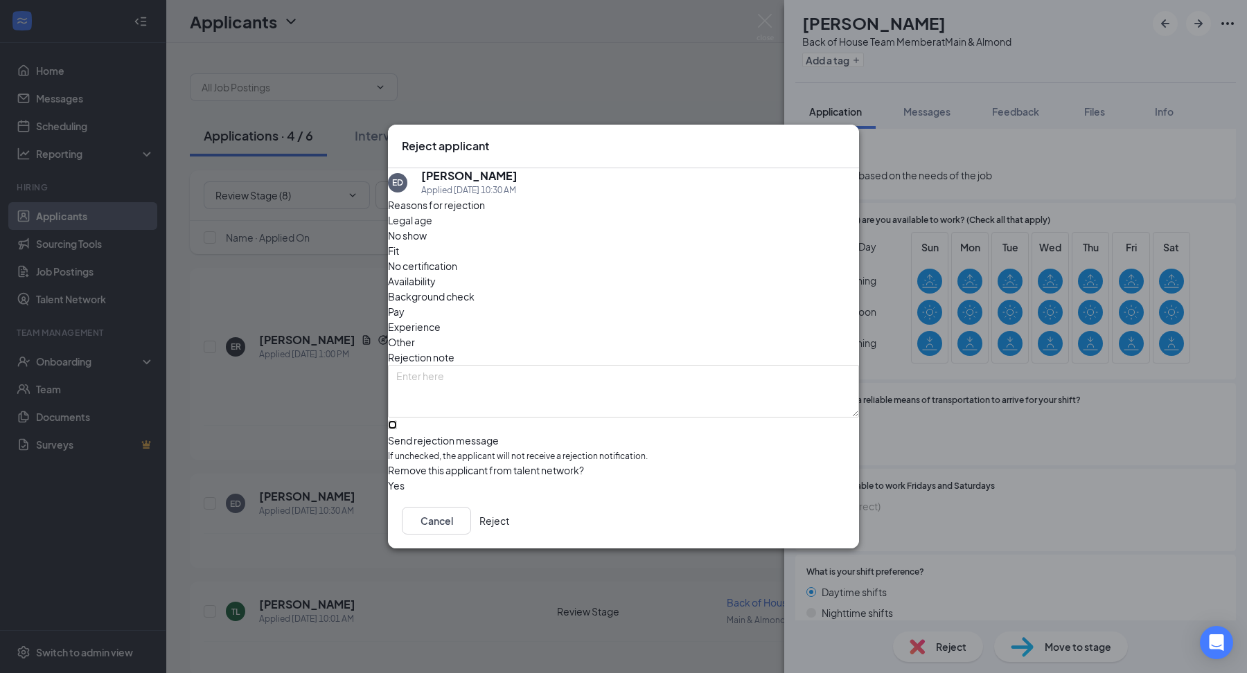
click at [397, 420] on input "Send rejection message If unchecked, the applicant will not receive a rejection…" at bounding box center [392, 424] width 9 height 9
checkbox input "true"
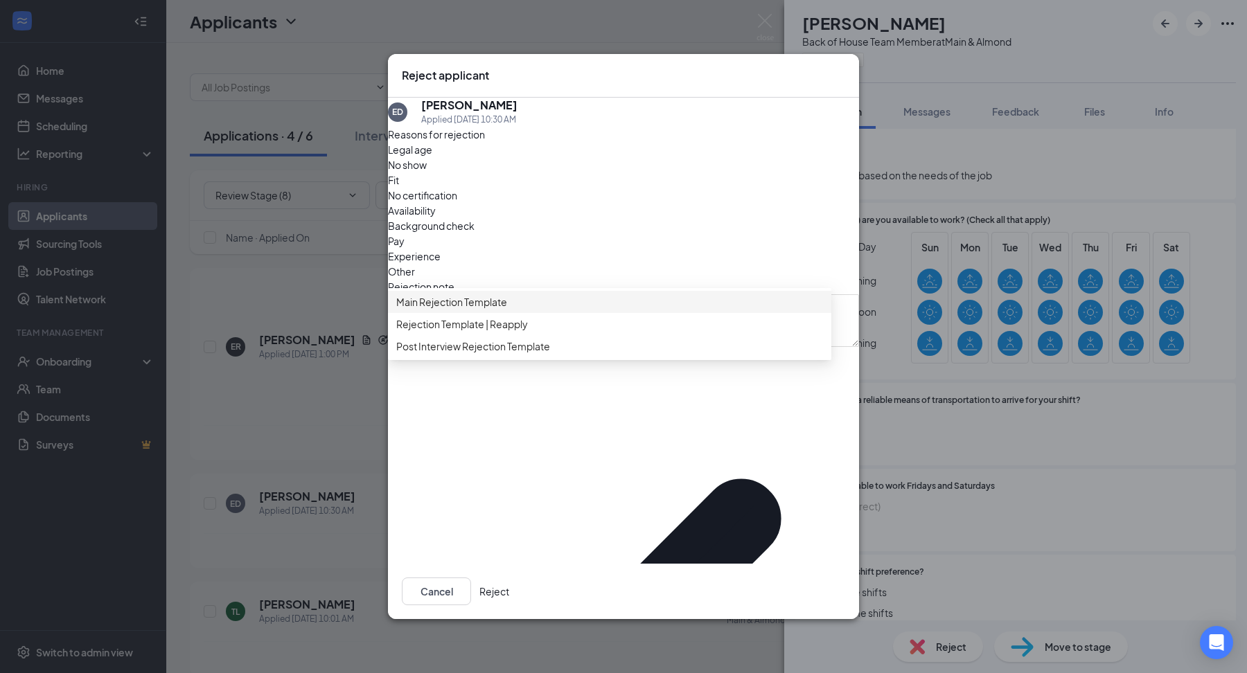
click at [468, 310] on span "Main Rejection Template" at bounding box center [451, 301] width 111 height 15
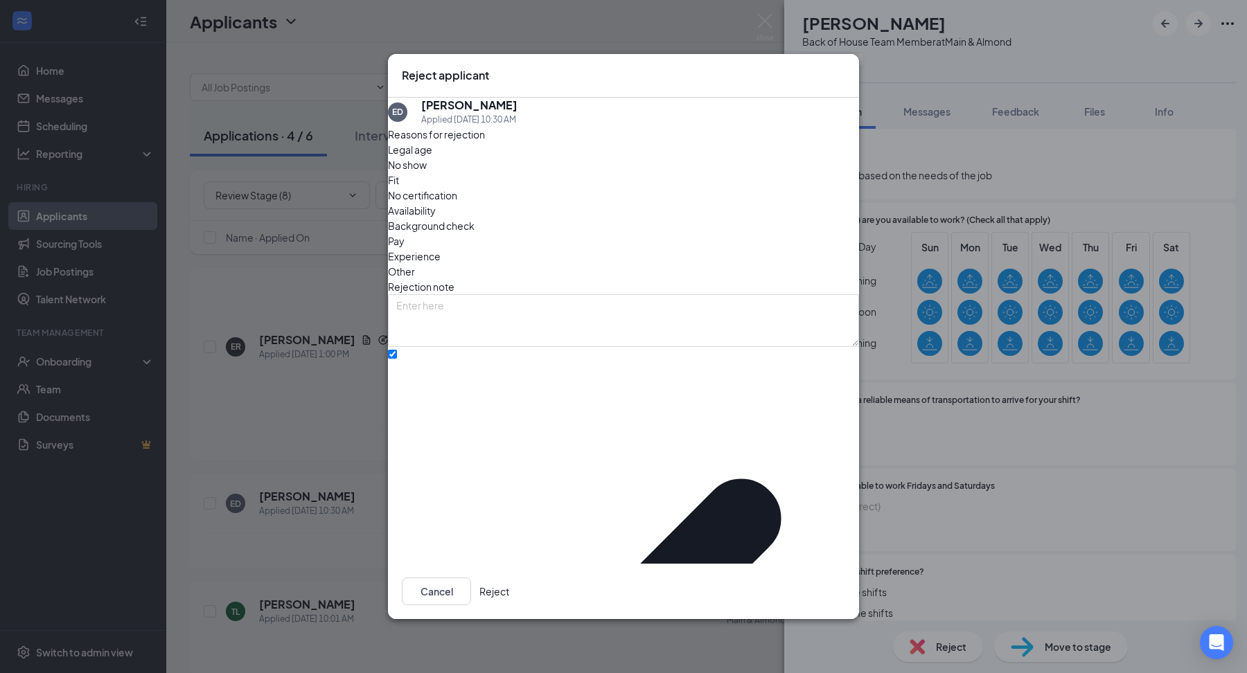
click at [509, 578] on button "Reject" at bounding box center [494, 592] width 30 height 28
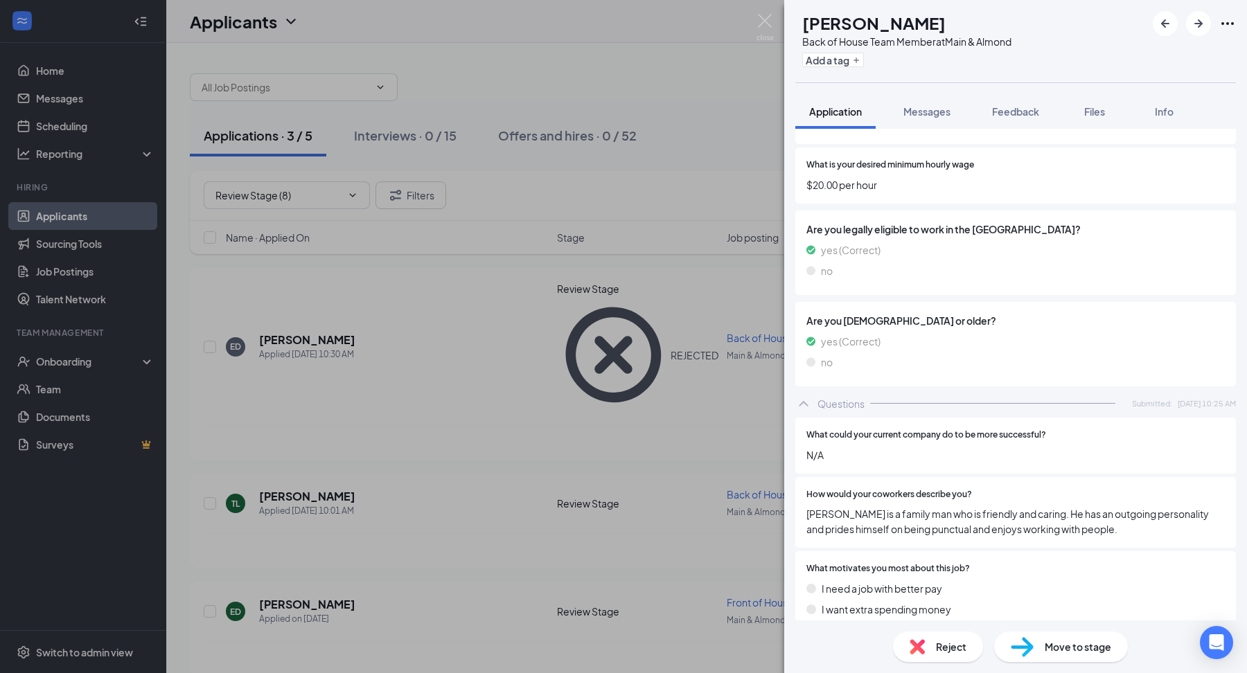
scroll to position [2068, 0]
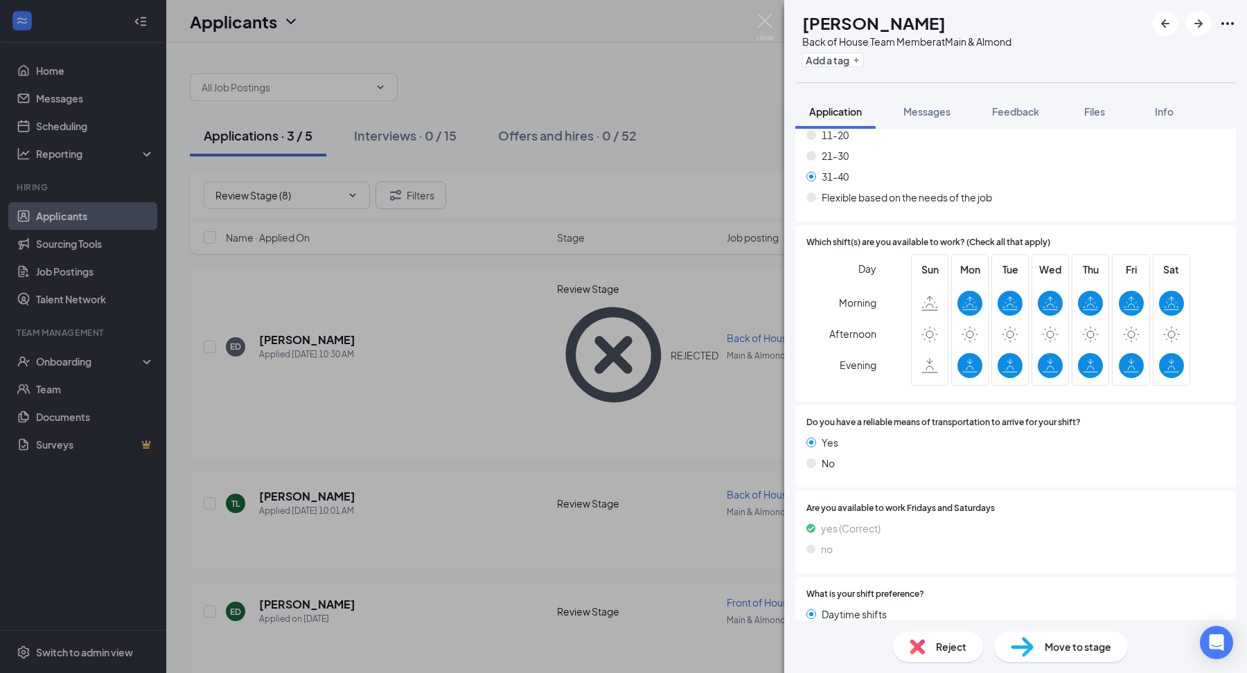
click at [912, 650] on img at bounding box center [916, 646] width 15 height 15
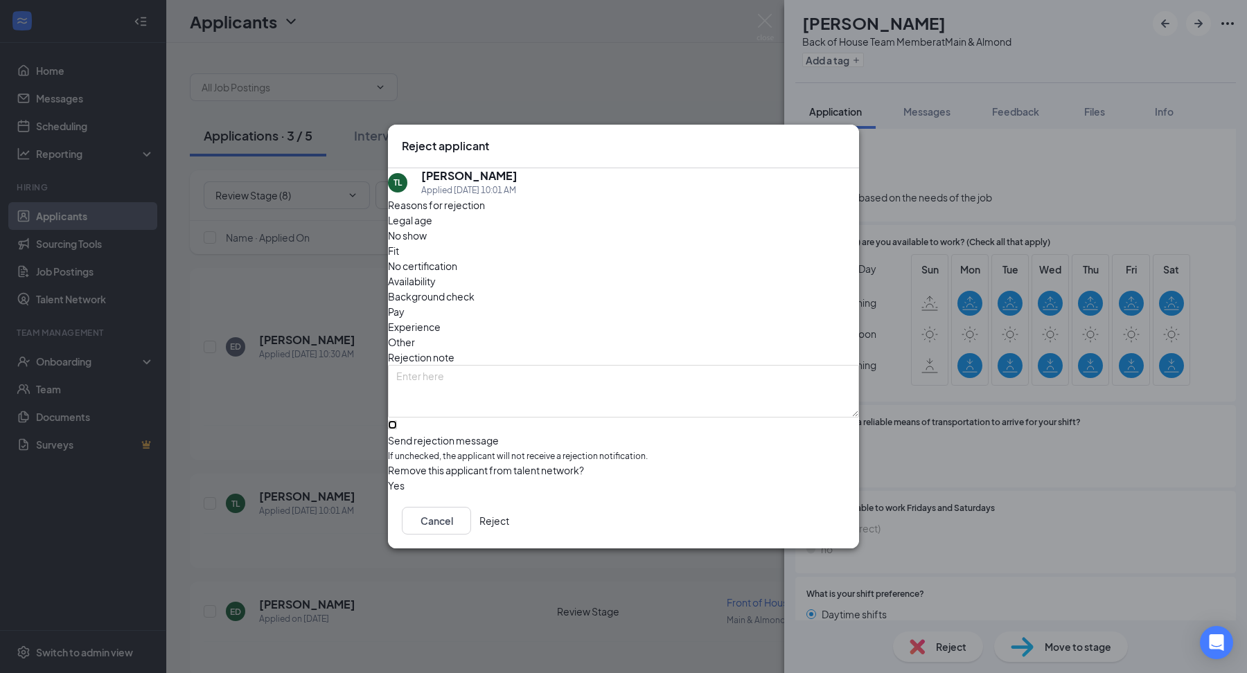
click at [397, 420] on input "Send rejection message If unchecked, the applicant will not receive a rejection…" at bounding box center [392, 424] width 9 height 9
checkbox input "true"
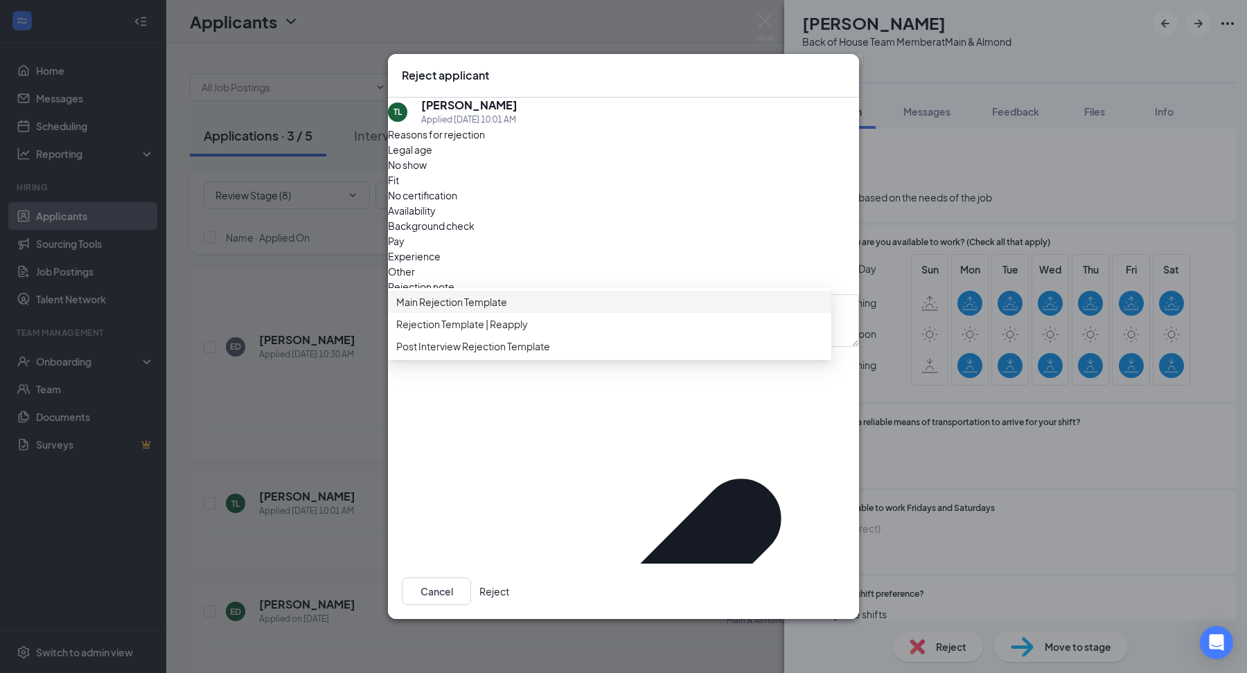
click at [505, 310] on span "Main Rejection Template" at bounding box center [451, 301] width 111 height 15
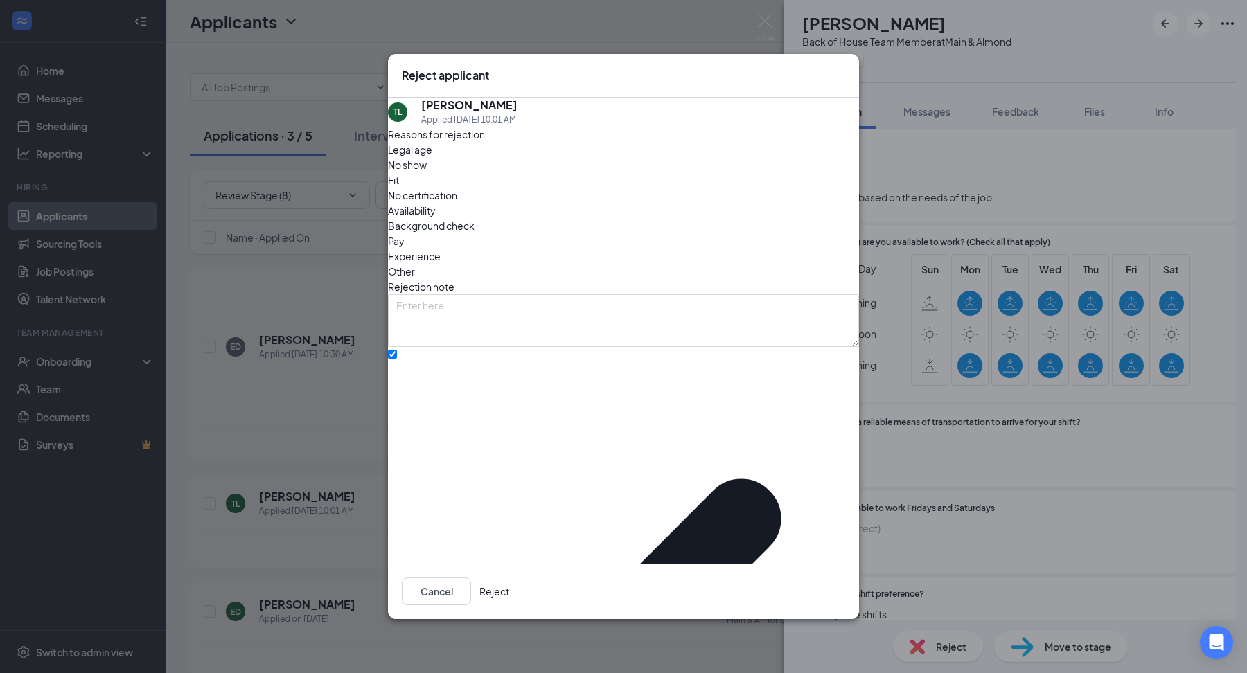
click at [509, 578] on button "Reject" at bounding box center [494, 592] width 30 height 28
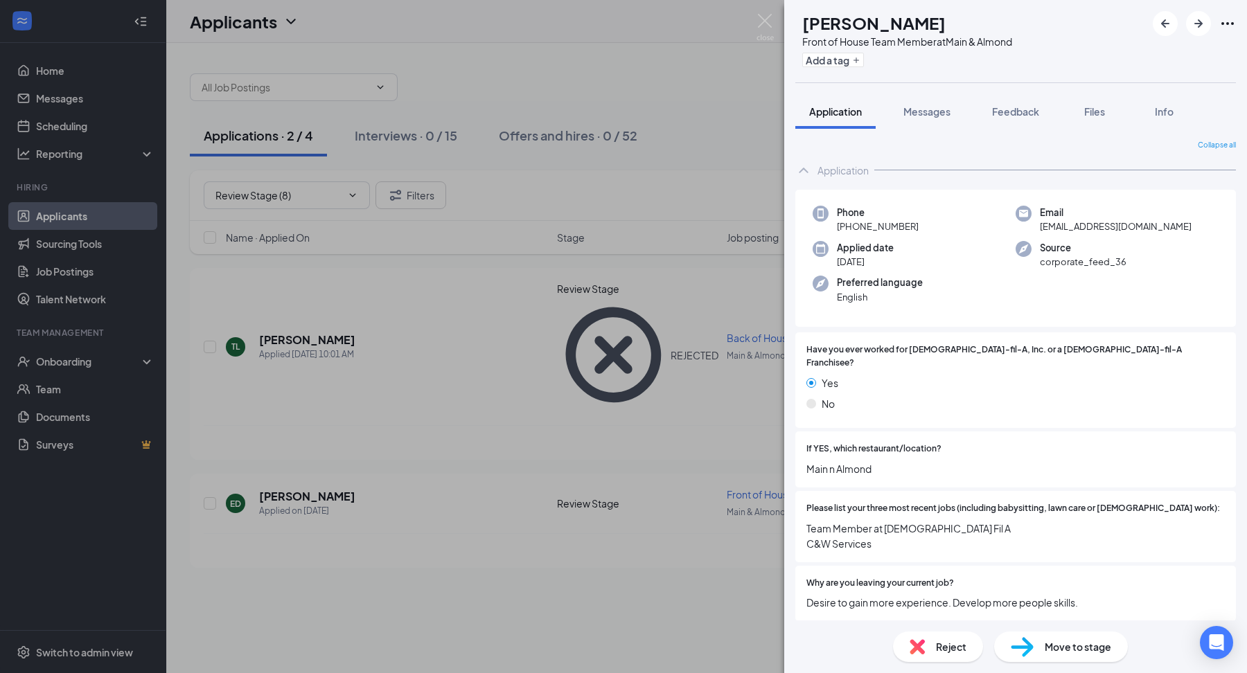
click at [331, 225] on div "ED Erick Diaz Front of House Team Member at Main & Almond Add a tag Application…" at bounding box center [623, 336] width 1247 height 673
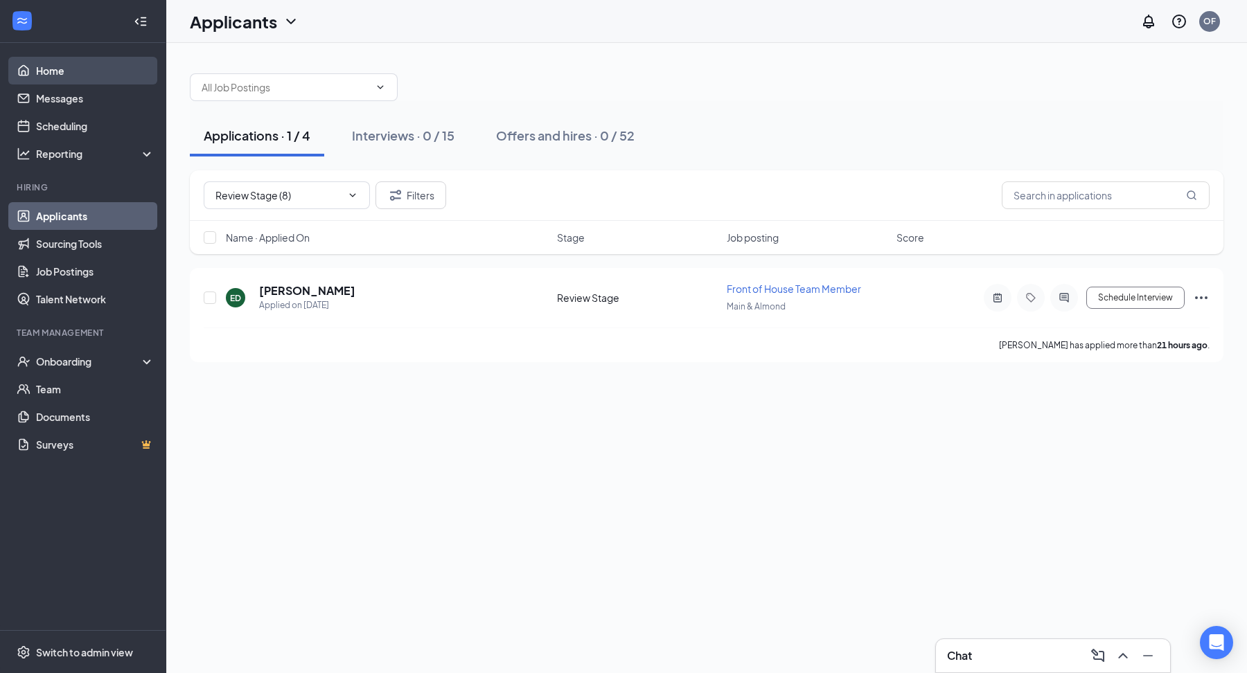
click at [89, 64] on link "Home" at bounding box center [95, 71] width 118 height 28
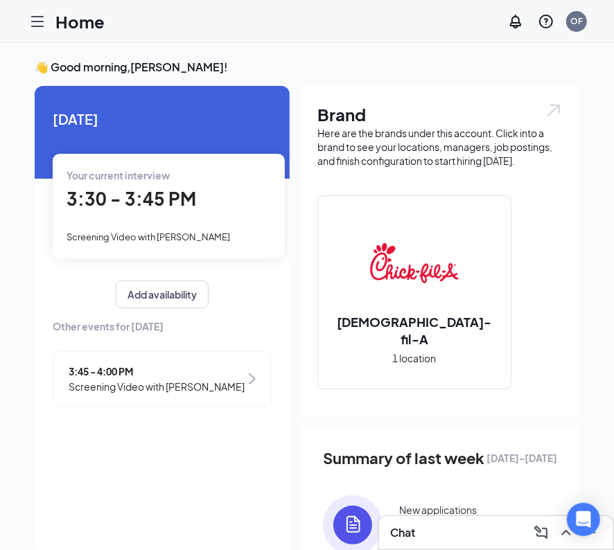
click at [265, 221] on div "Your current interview 3:30 - 3:45 PM Screening Video with Caleb Helmer" at bounding box center [169, 206] width 232 height 104
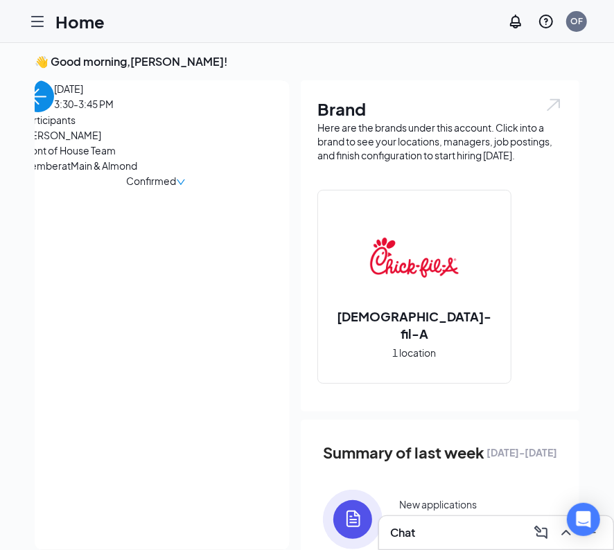
click at [422, 527] on div "Chat" at bounding box center [496, 533] width 212 height 22
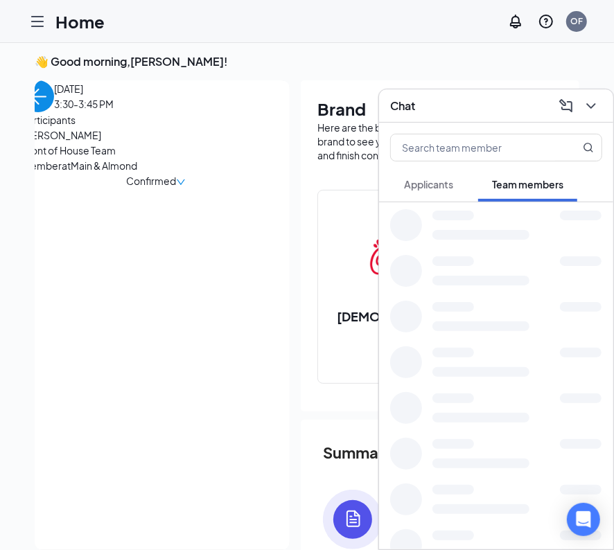
click at [443, 178] on span "Applicants" at bounding box center [428, 184] width 49 height 12
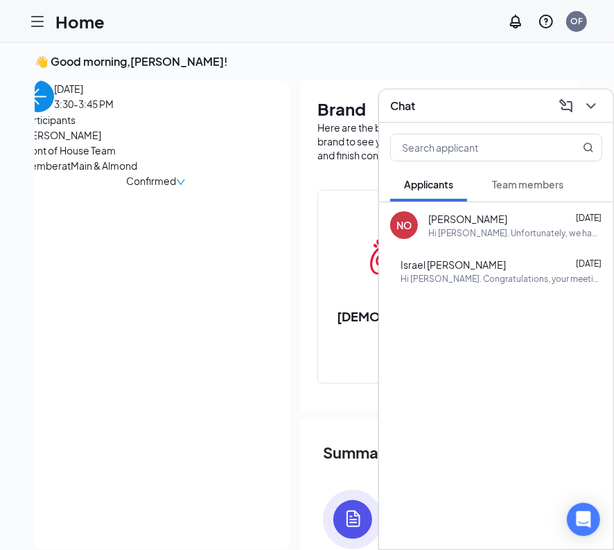
click at [222, 188] on div "Confirmed" at bounding box center [155, 180] width 267 height 15
click at [76, 143] on span "Caleb Helmer" at bounding box center [94, 134] width 145 height 15
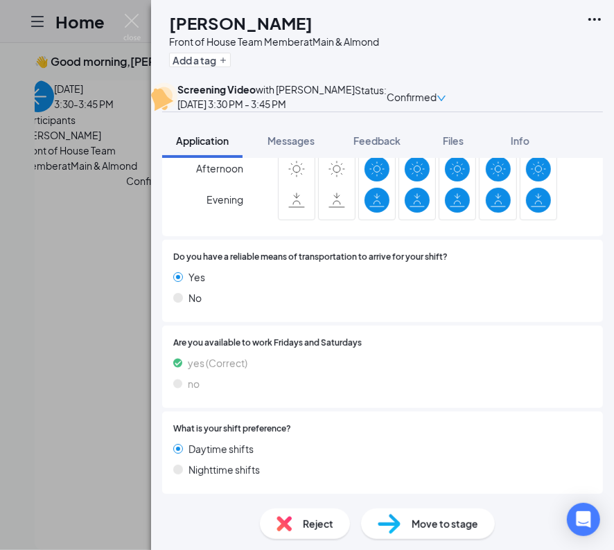
scroll to position [2227, 0]
click at [72, 226] on div "CH Caleb Helmer Front of House Team Member at Main & Almond Add a tag Screening…" at bounding box center [307, 275] width 614 height 550
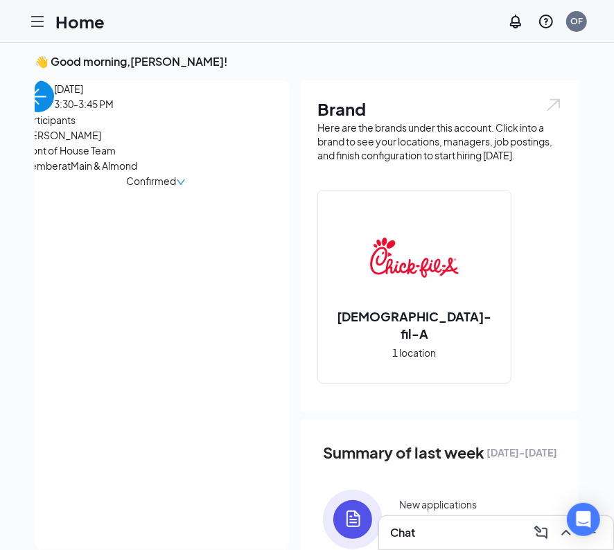
click at [54, 112] on img "back-button" at bounding box center [38, 96] width 32 height 32
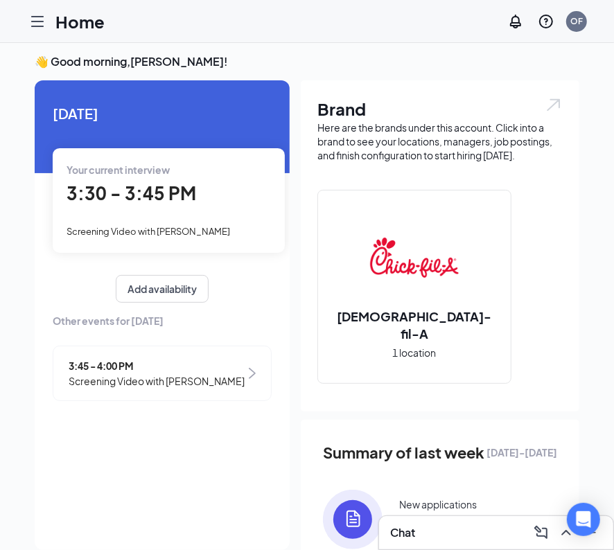
click at [139, 376] on span "Screening Video with Jayden Gober" at bounding box center [157, 380] width 176 height 15
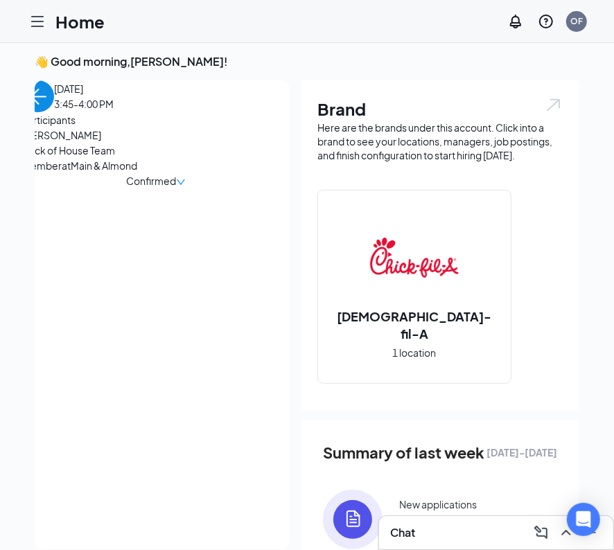
click at [70, 173] on span "Back of House Team Member at Main & Almond" at bounding box center [94, 158] width 145 height 30
click at [60, 143] on span "Jayden Gober" at bounding box center [94, 134] width 145 height 15
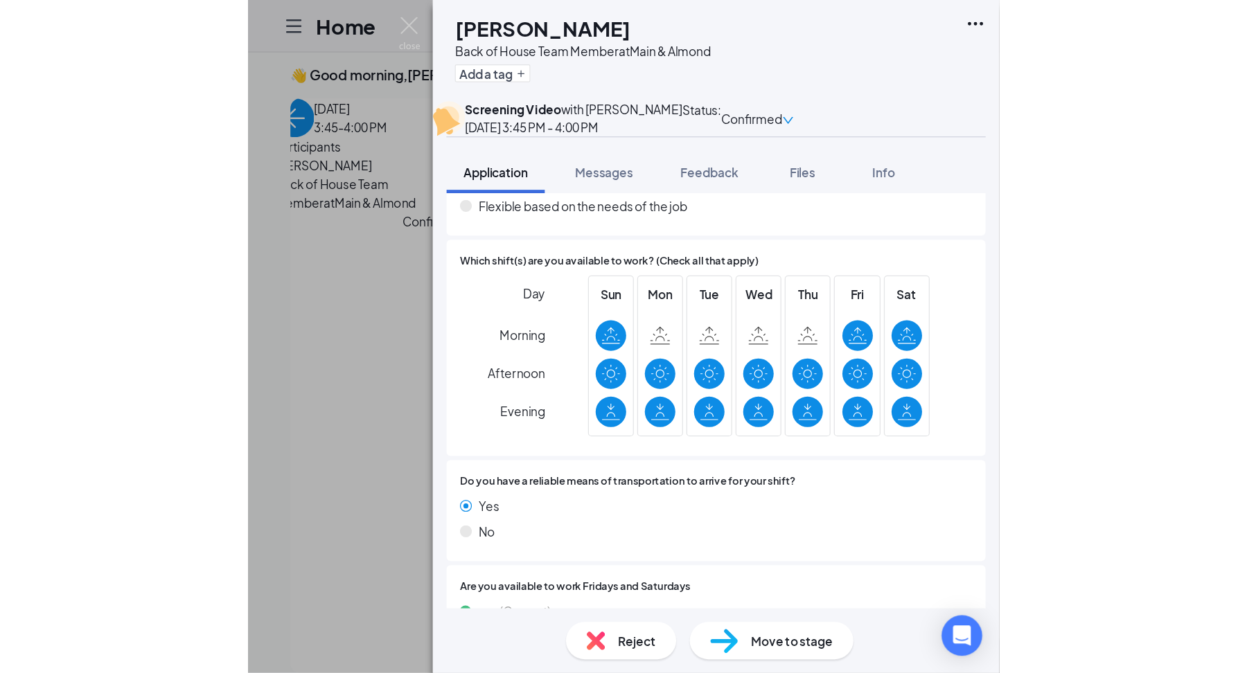
scroll to position [2080, 0]
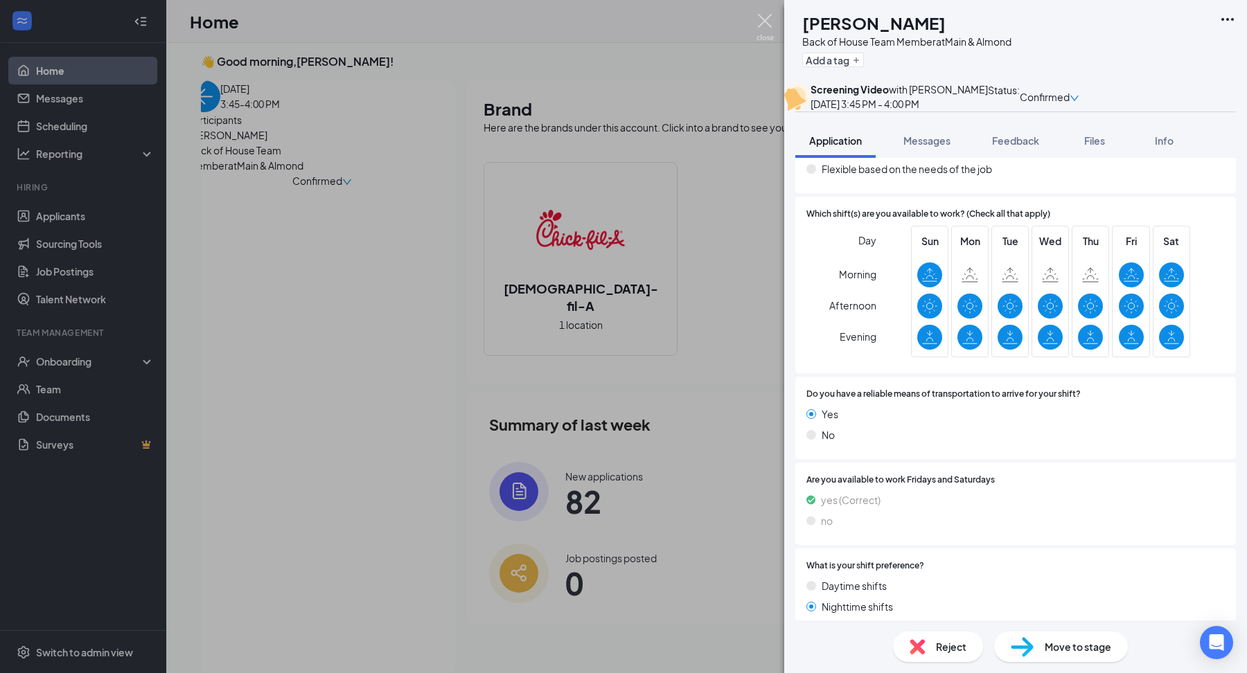
click at [766, 20] on img at bounding box center [764, 27] width 17 height 27
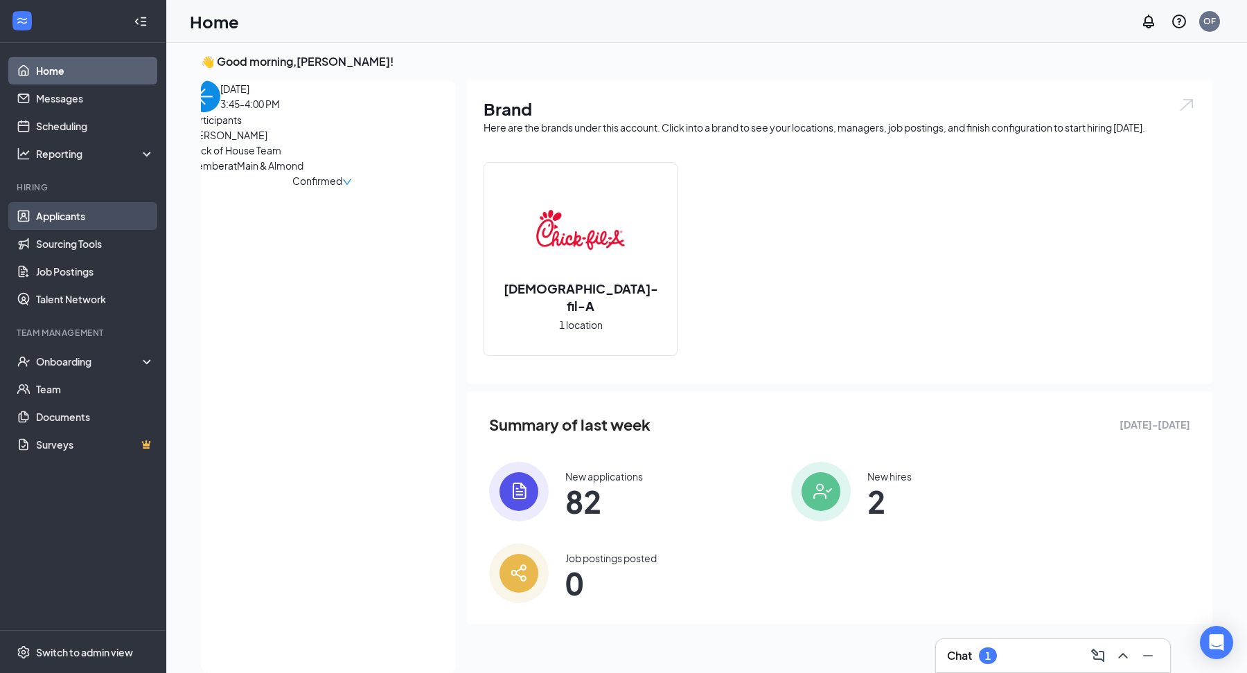
click at [44, 214] on link "Applicants" at bounding box center [95, 216] width 118 height 28
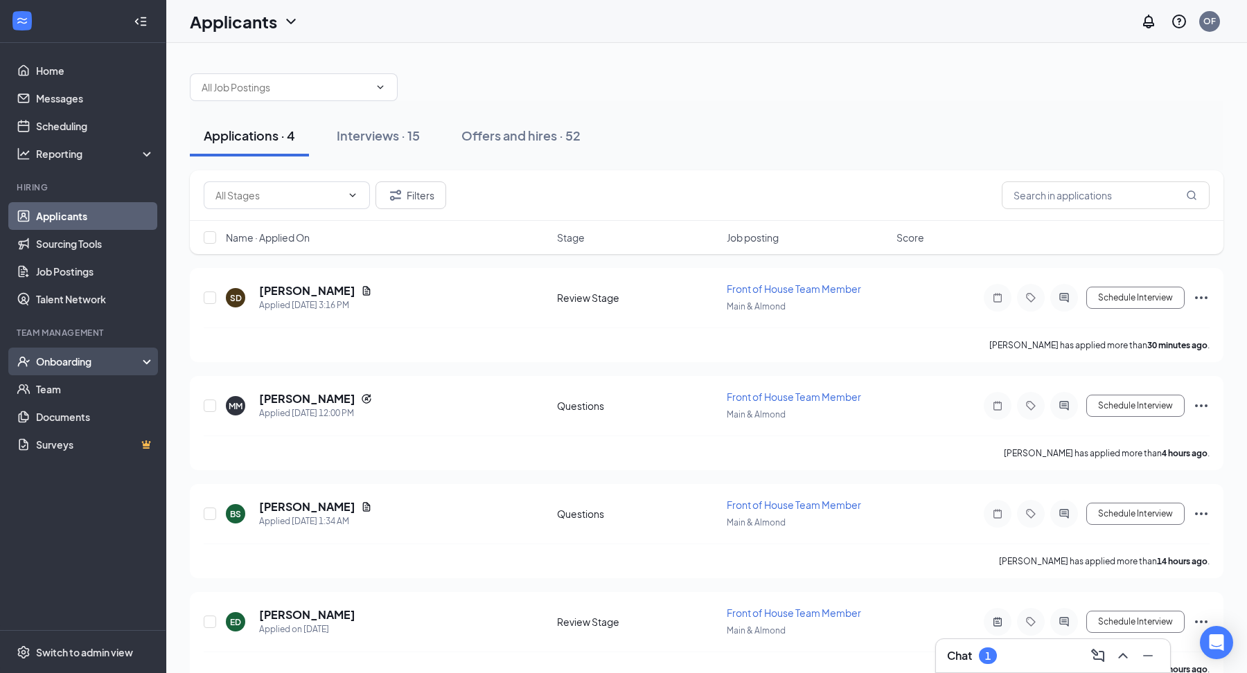
click at [57, 355] on div "Onboarding" at bounding box center [89, 362] width 107 height 14
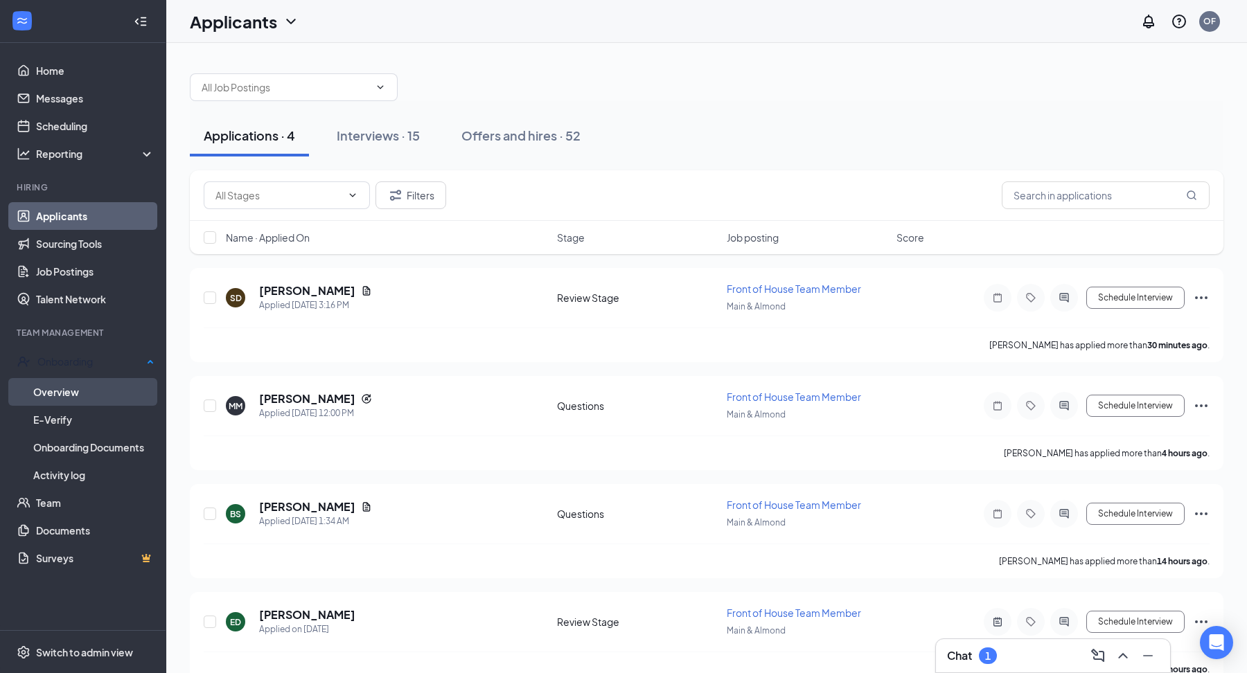
click at [74, 386] on link "Overview" at bounding box center [93, 392] width 121 height 28
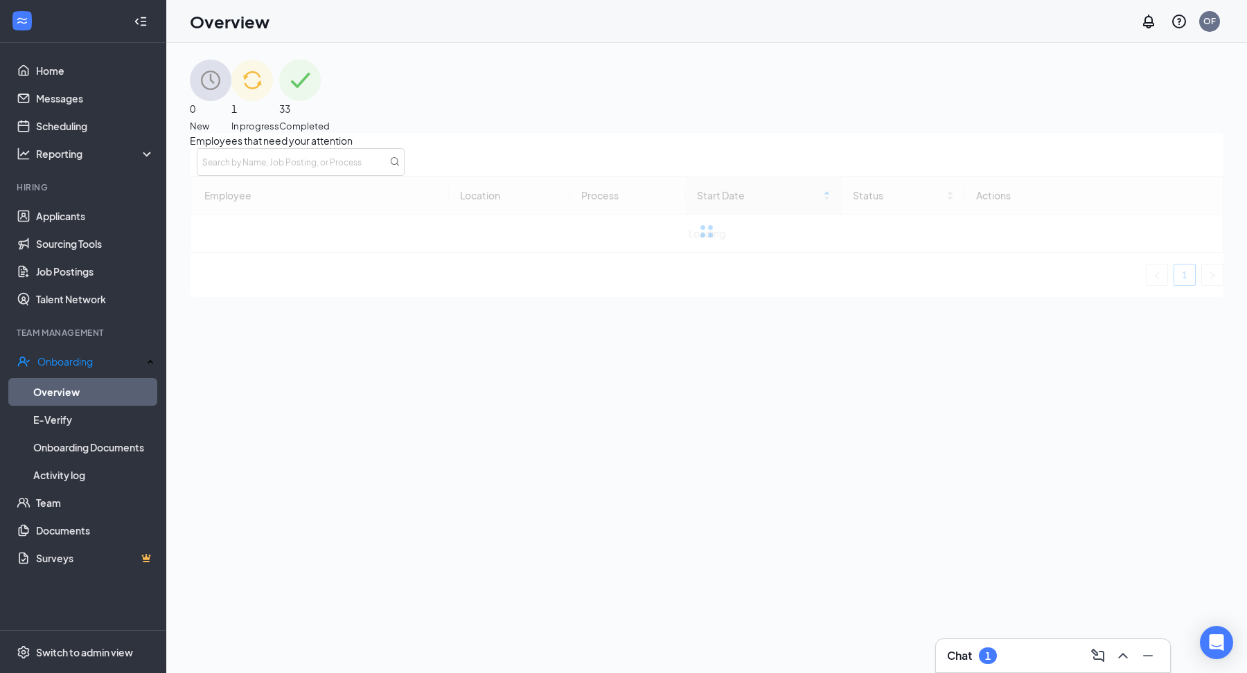
click at [279, 76] on div "1 In progress" at bounding box center [255, 96] width 48 height 73
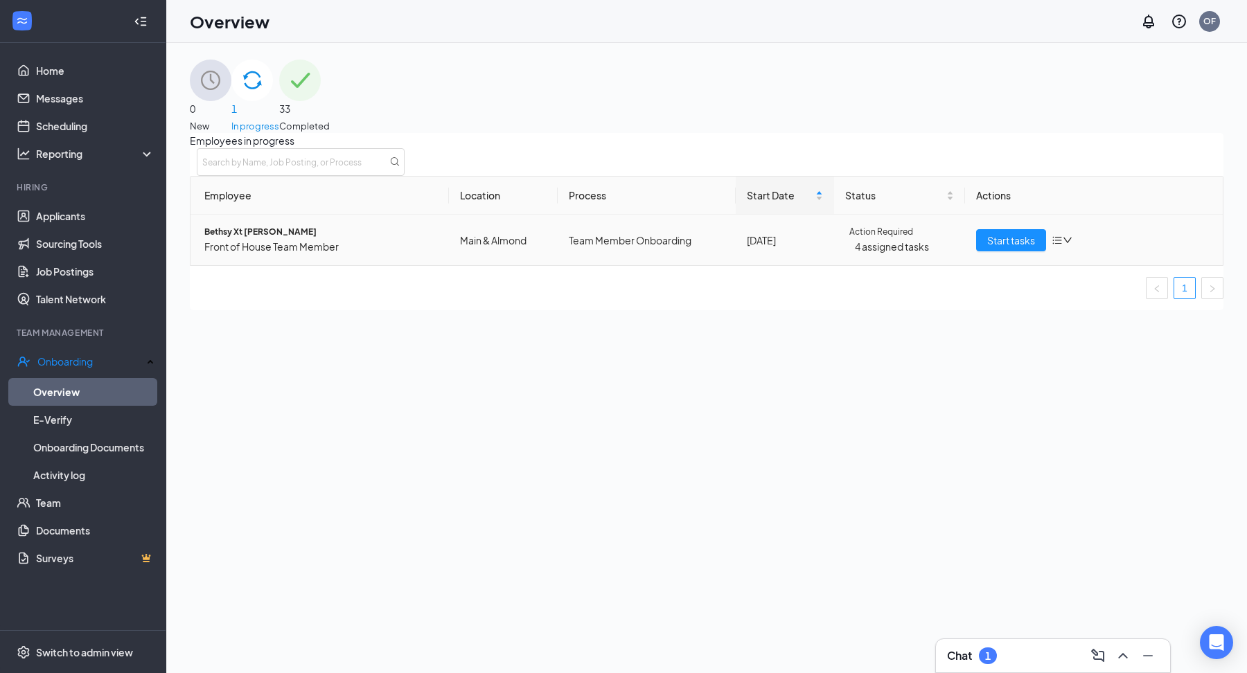
click at [898, 254] on span "4 assigned tasks" at bounding box center [904, 246] width 98 height 15
click at [1008, 248] on span "Start tasks" at bounding box center [1011, 240] width 48 height 15
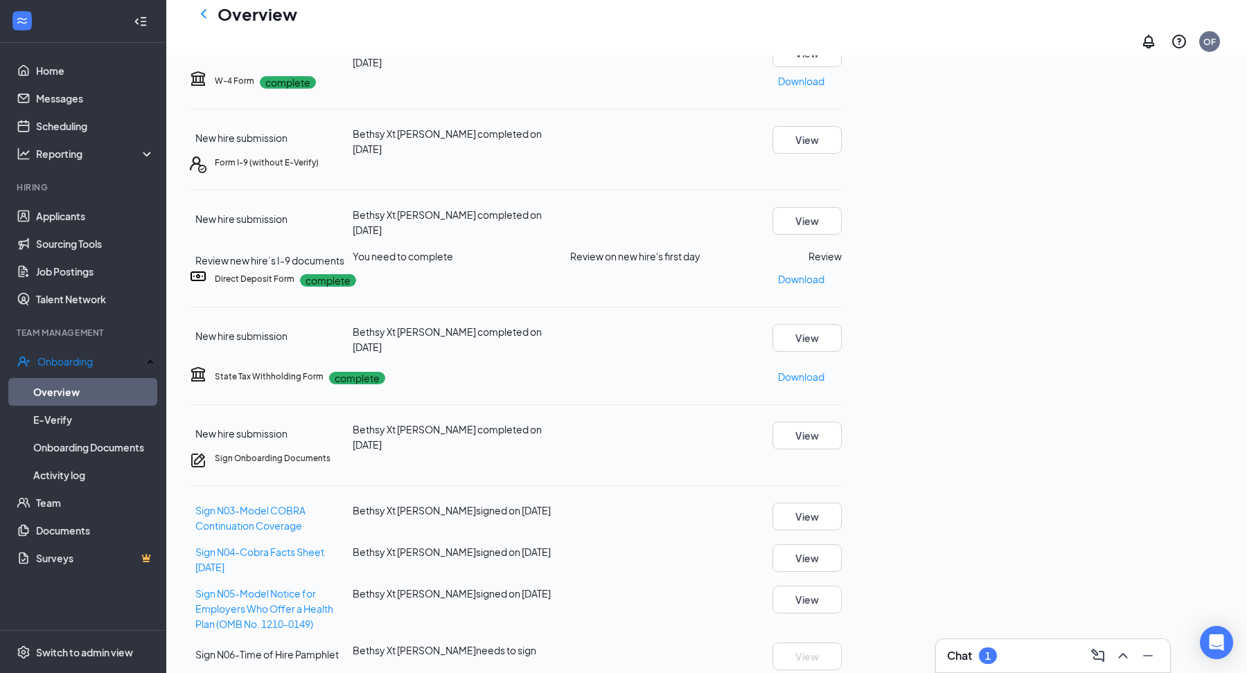
scroll to position [113, 0]
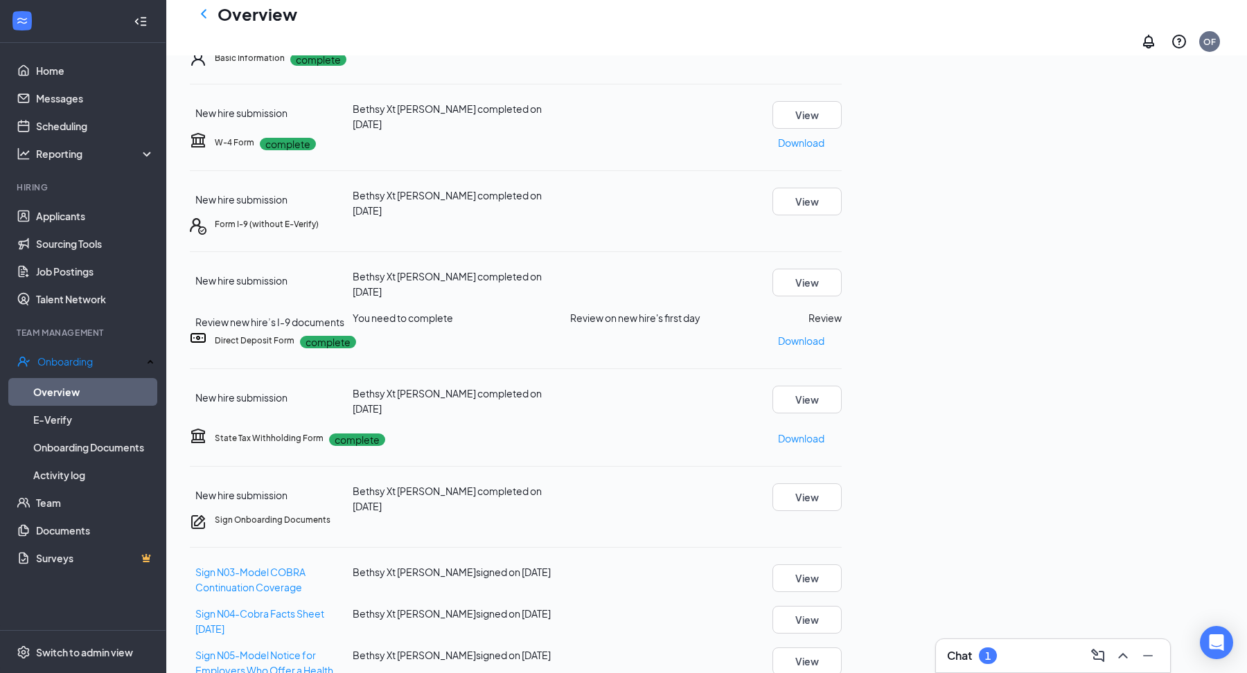
click at [960, 650] on h3 "Chat" at bounding box center [959, 655] width 25 height 15
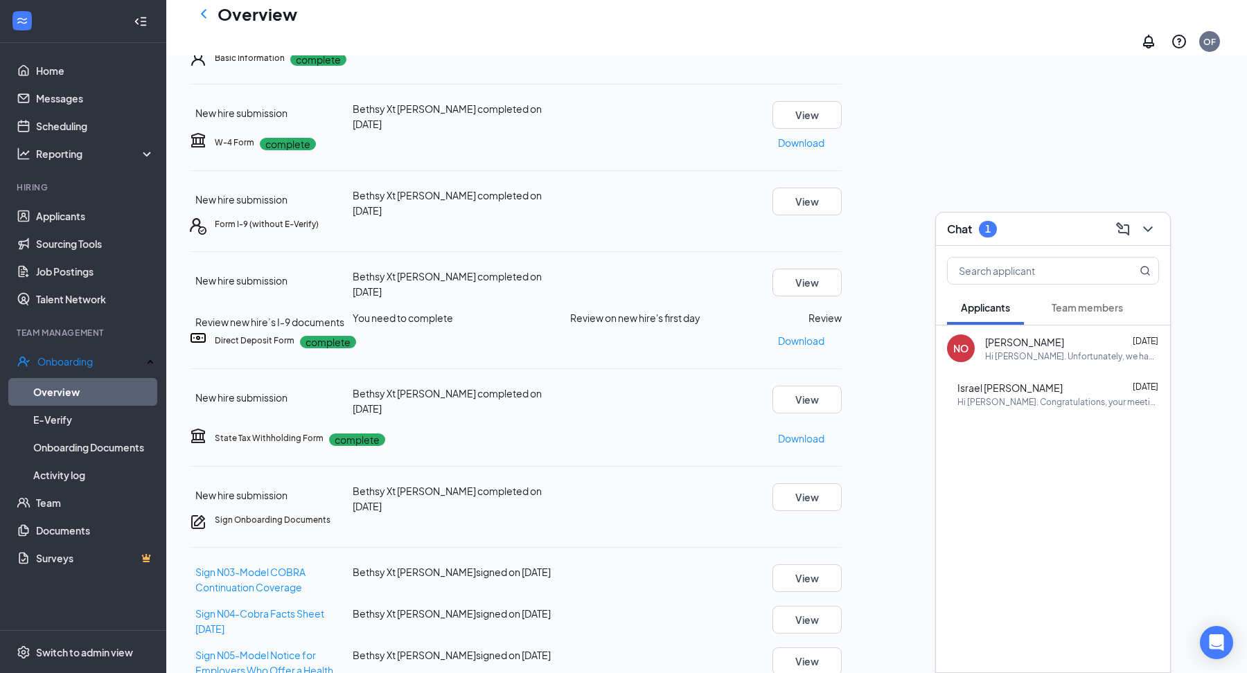
click at [1056, 315] on button "Team members" at bounding box center [1086, 307] width 99 height 35
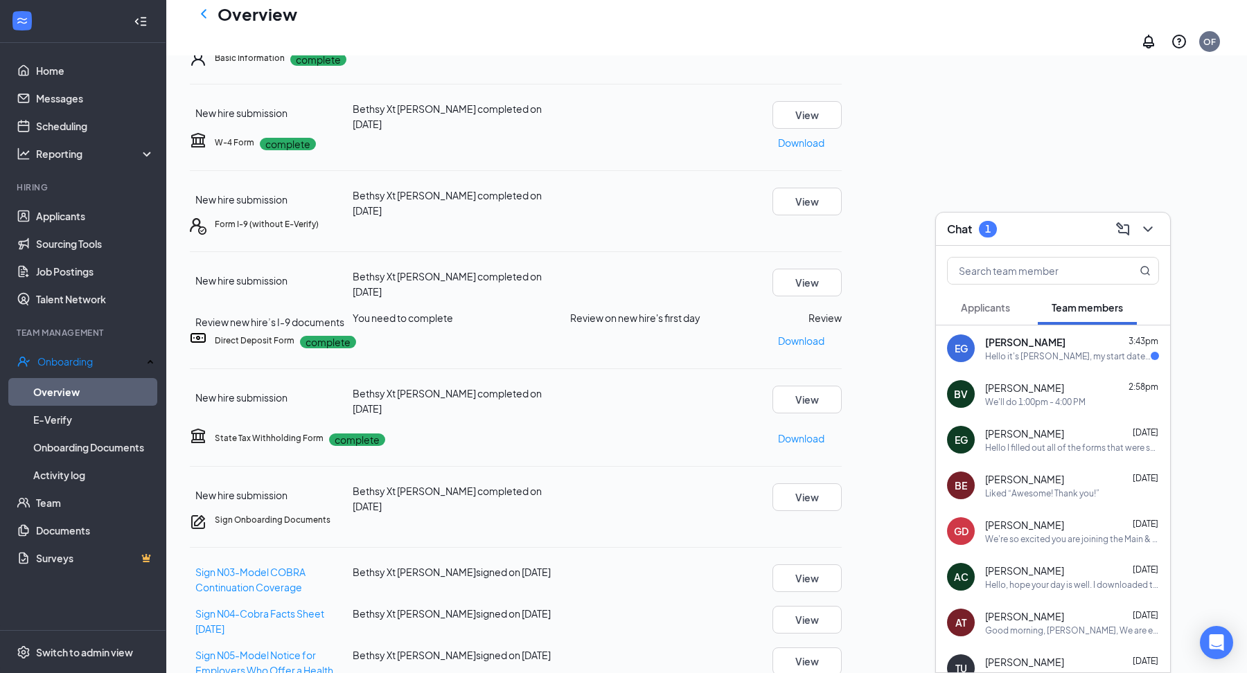
click at [1043, 340] on span "Ethan Gaskill" at bounding box center [1025, 342] width 80 height 14
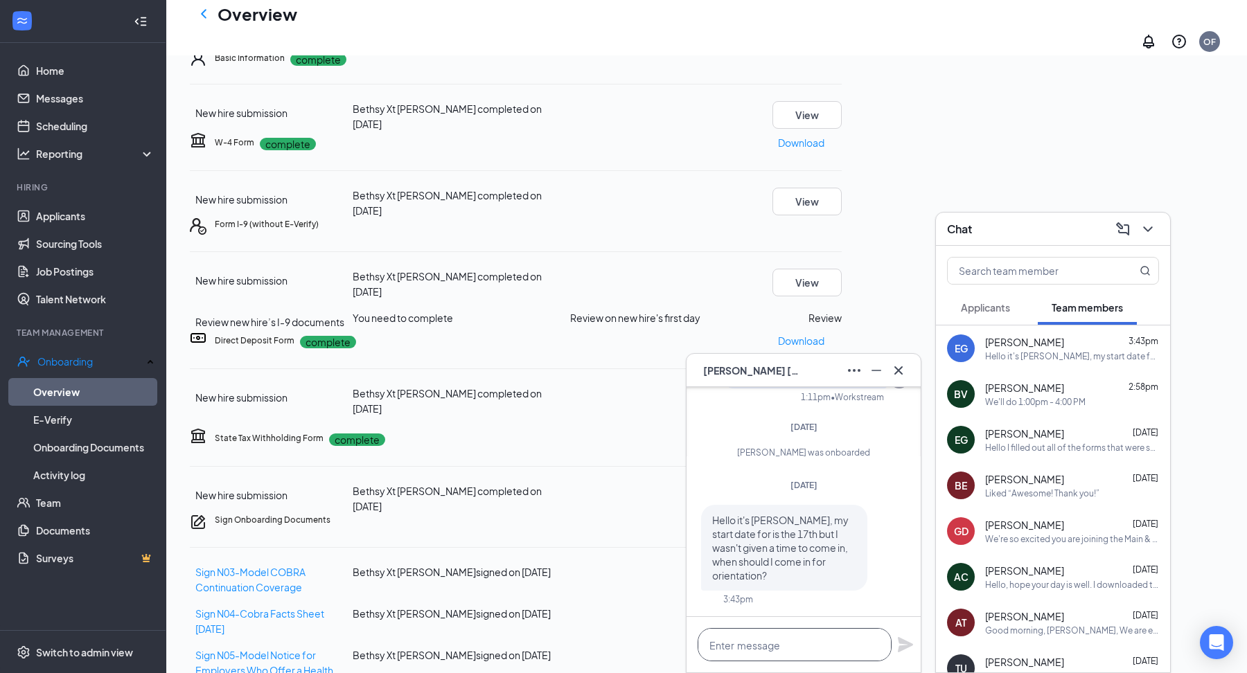
click at [786, 643] on textarea at bounding box center [794, 644] width 194 height 33
type textarea "D"
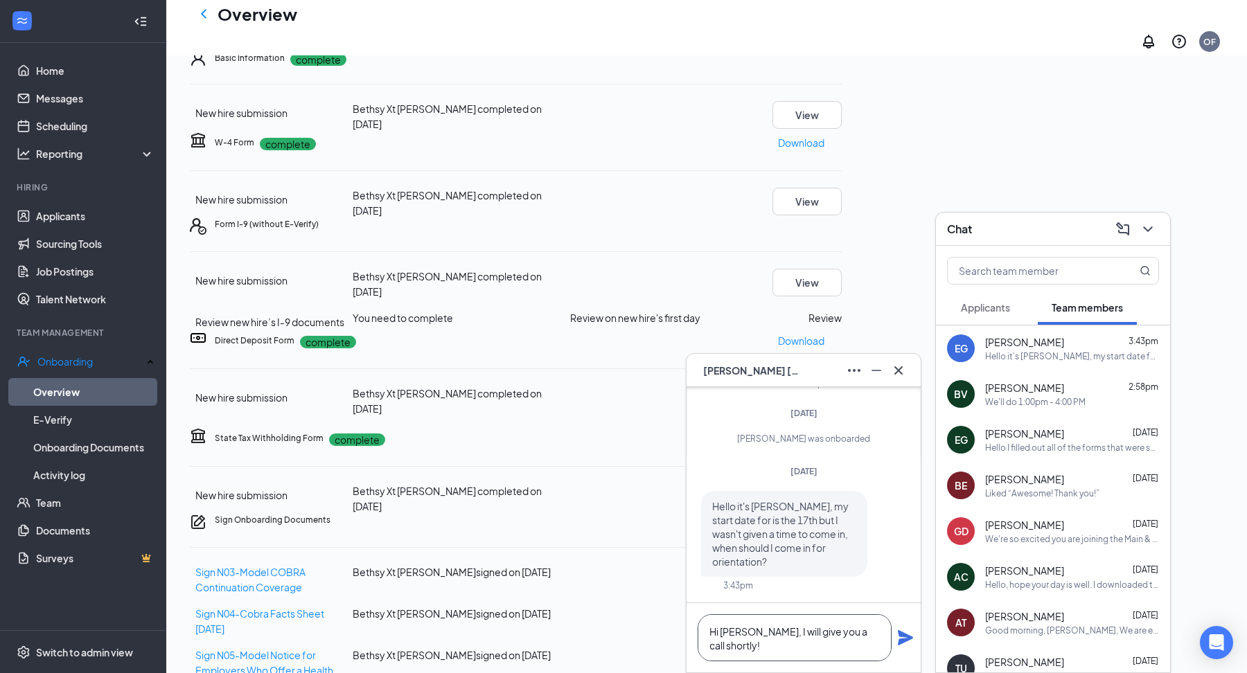
type textarea "Hi Ethan, I will give you a call shortly!"
click at [904, 629] on div "Hi Ethan, I will give you a call shortly!" at bounding box center [803, 637] width 234 height 69
click at [907, 639] on icon "Plane" at bounding box center [905, 637] width 15 height 15
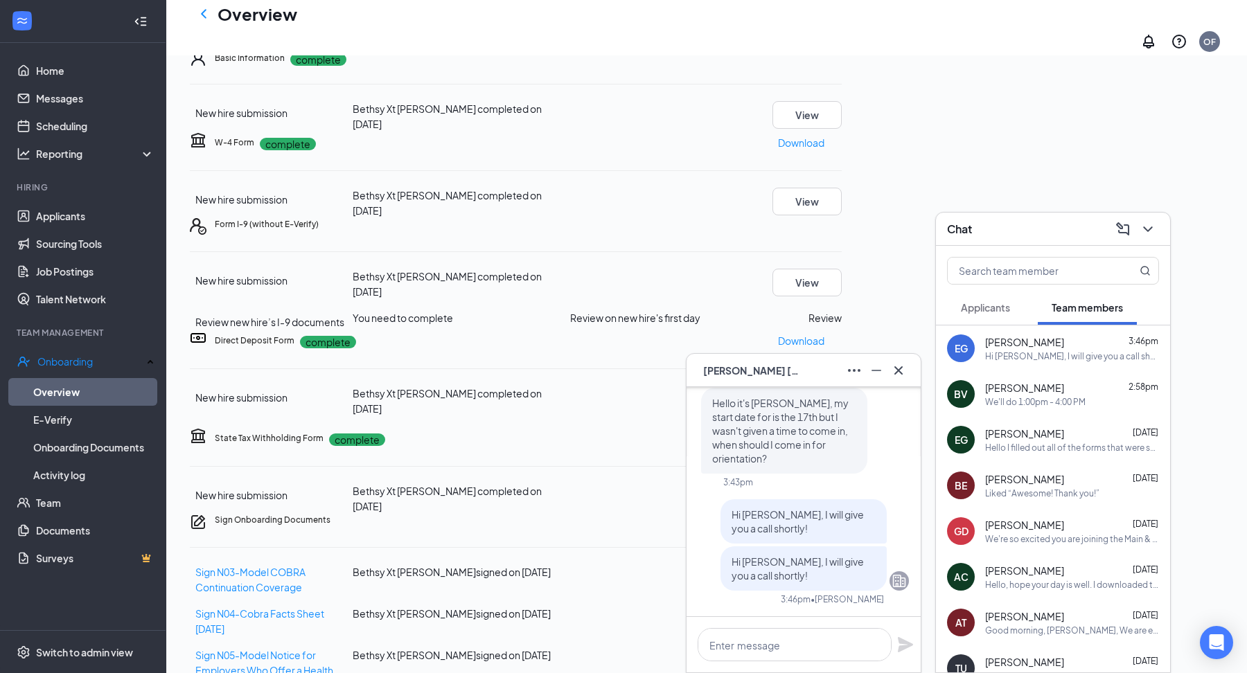
click at [58, 201] on li "Hiring Applicants Sourcing Tools Job Postings Talent Network" at bounding box center [83, 247] width 166 height 132
click at [61, 210] on link "Applicants" at bounding box center [95, 216] width 118 height 28
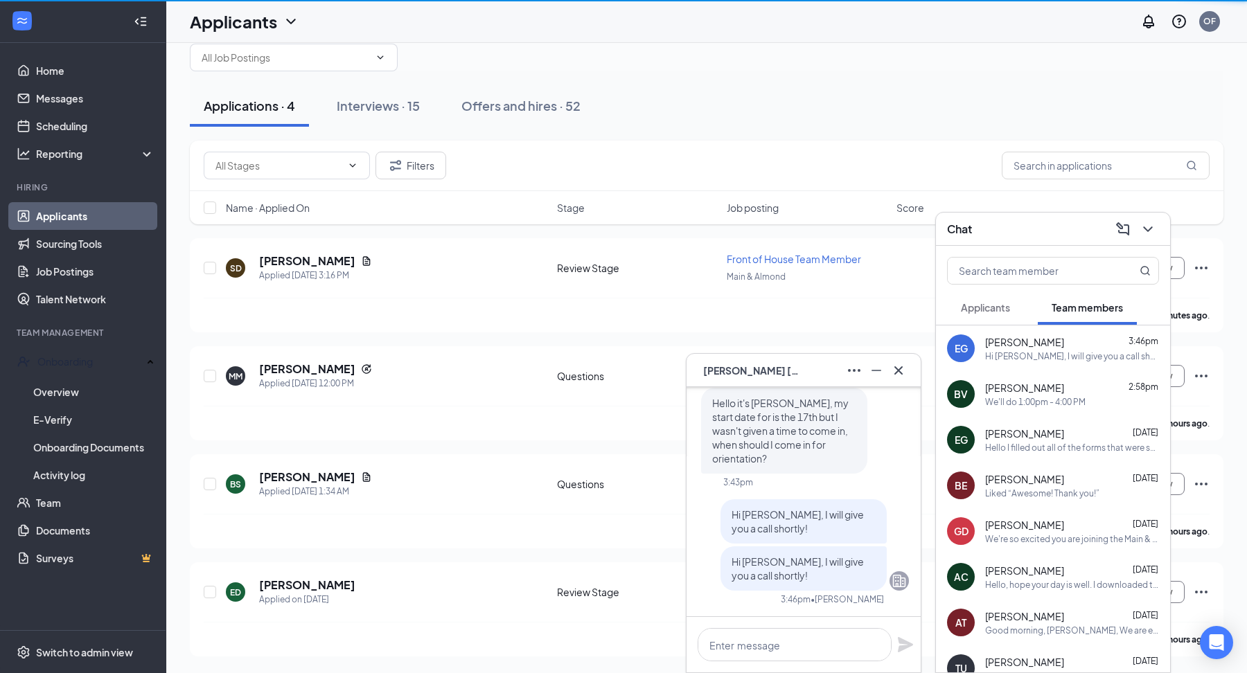
scroll to position [23, 0]
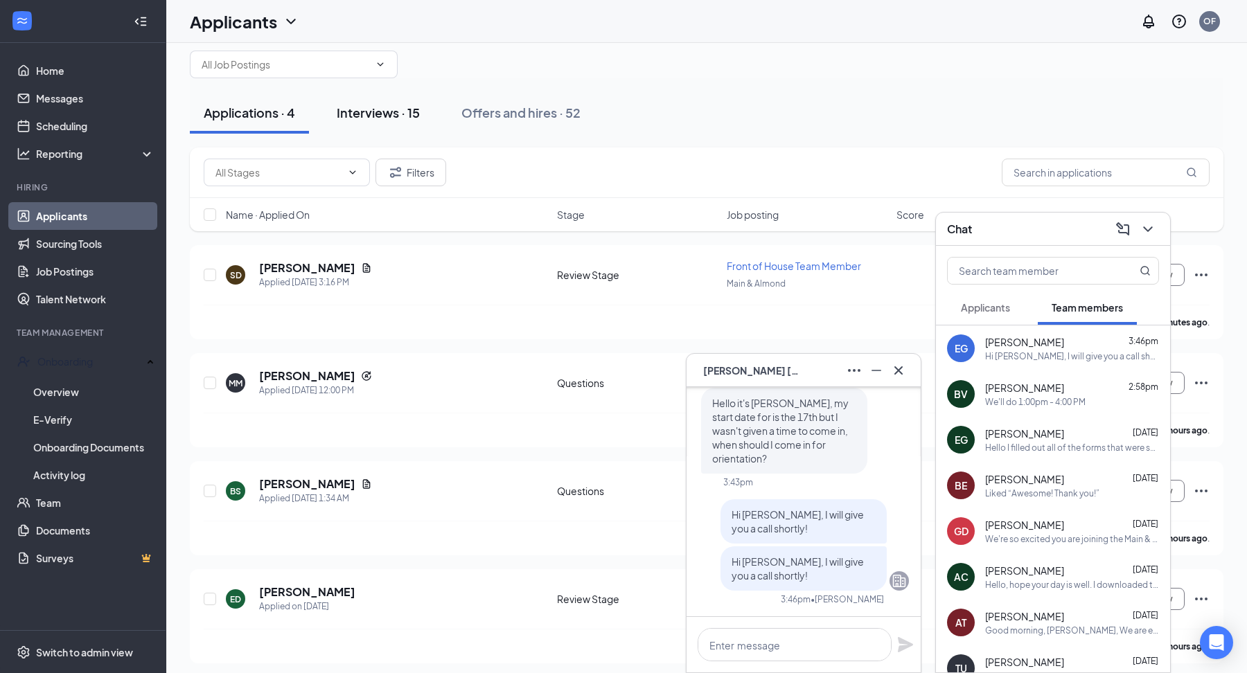
click at [393, 105] on div "Interviews · 15" at bounding box center [378, 112] width 83 height 17
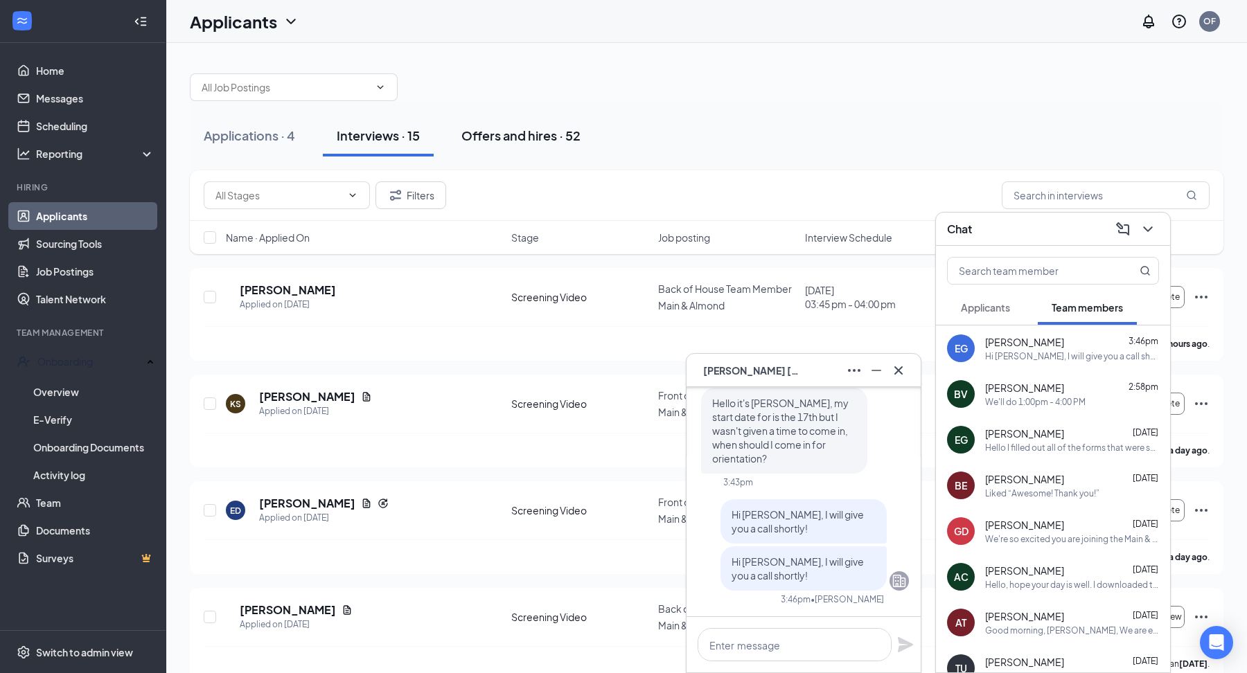
click at [497, 130] on div "Offers and hires · 52" at bounding box center [520, 135] width 119 height 17
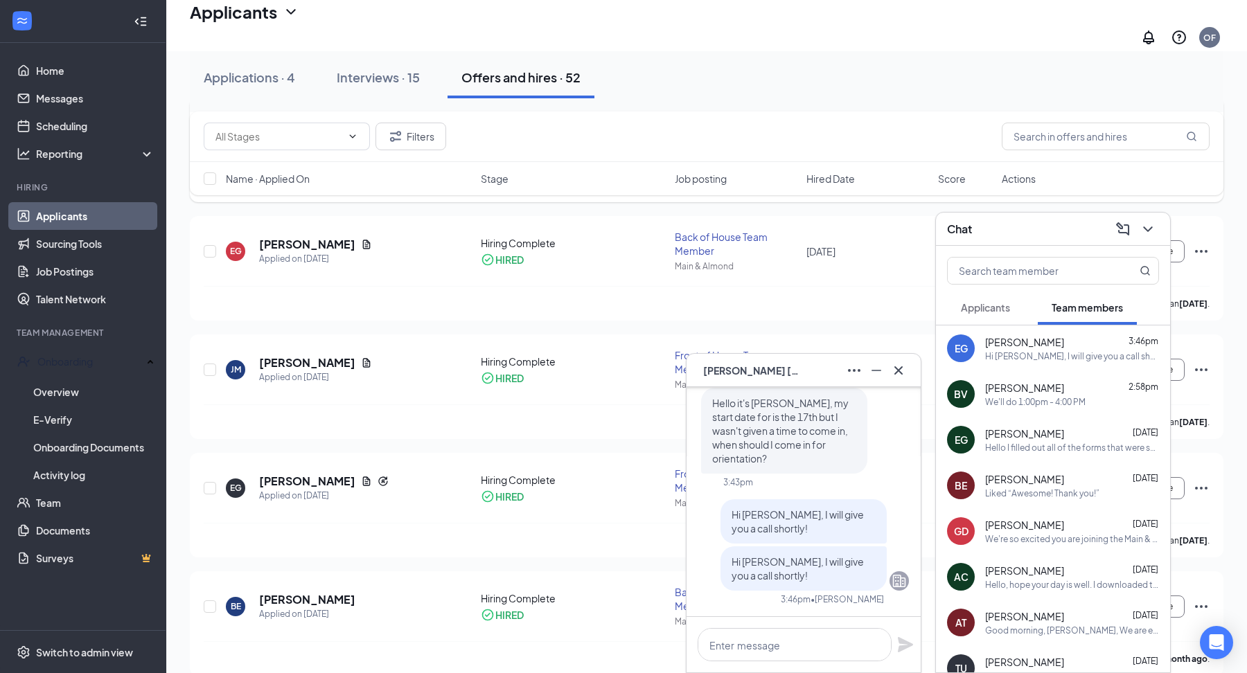
scroll to position [195, 0]
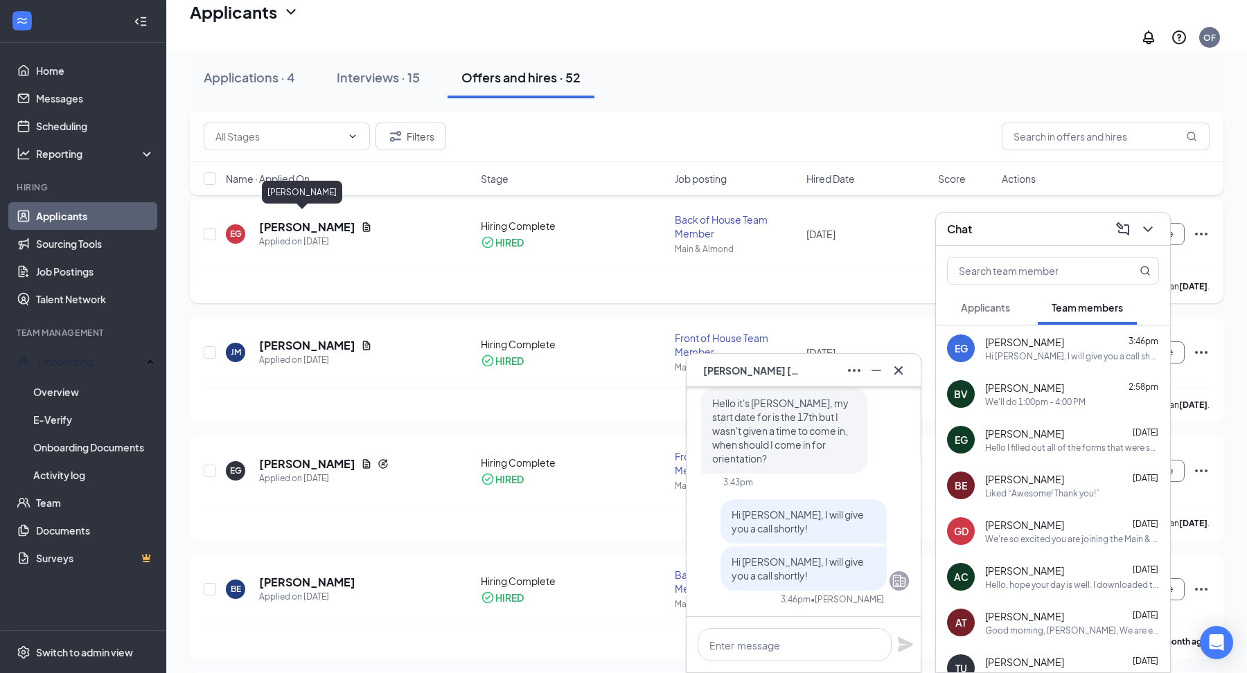
click at [301, 220] on h5 "Ethan Gaskill" at bounding box center [307, 227] width 96 height 15
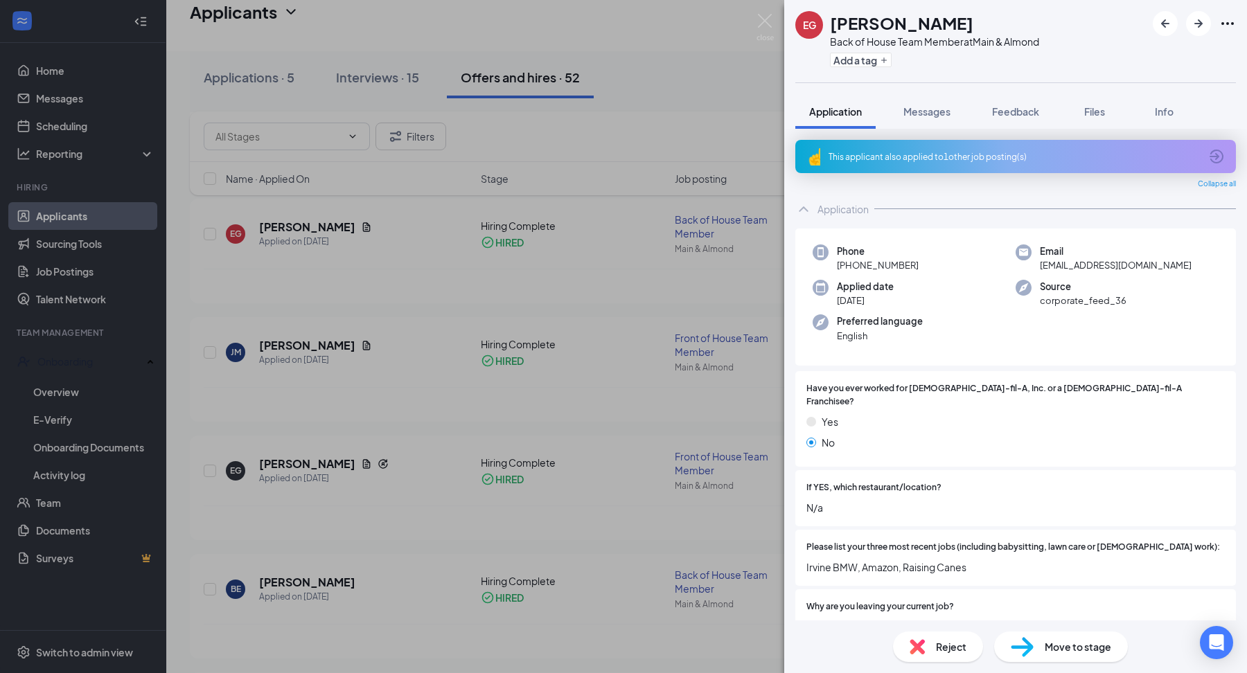
click at [771, 44] on div "EG Ethan Gaskill Back of House Team Member at Main & Almond Add a tag Applicati…" at bounding box center [623, 336] width 1247 height 673
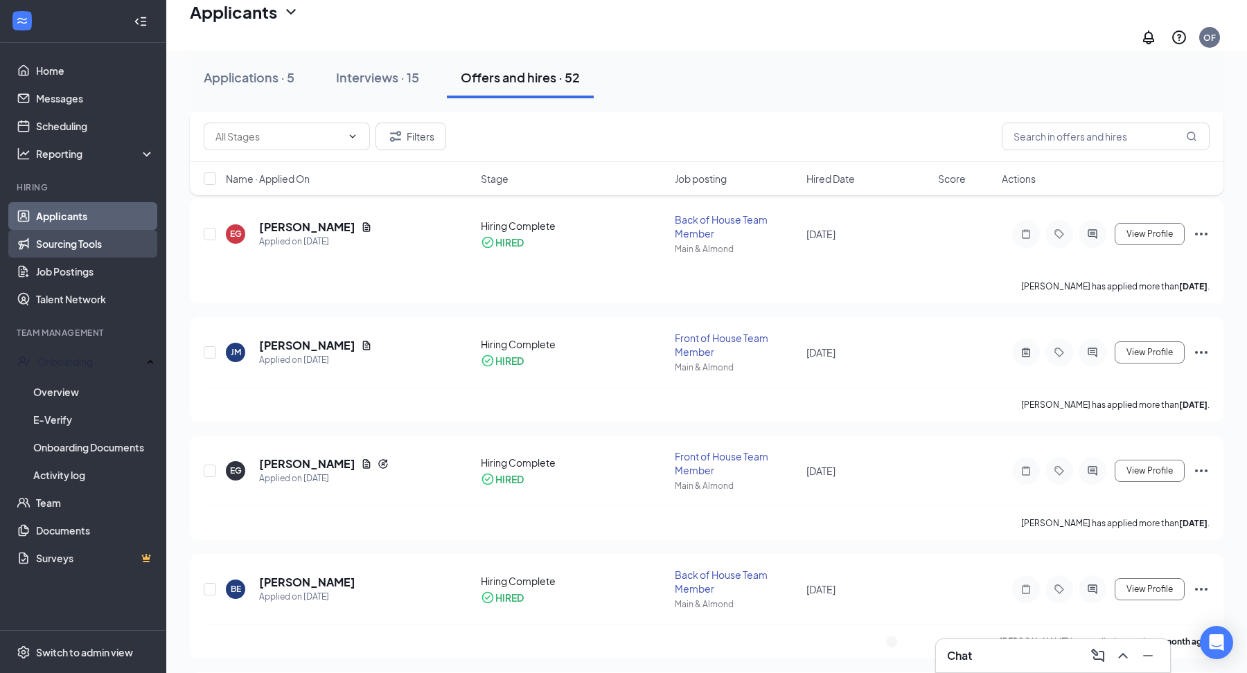
click at [91, 245] on link "Sourcing Tools" at bounding box center [95, 244] width 118 height 28
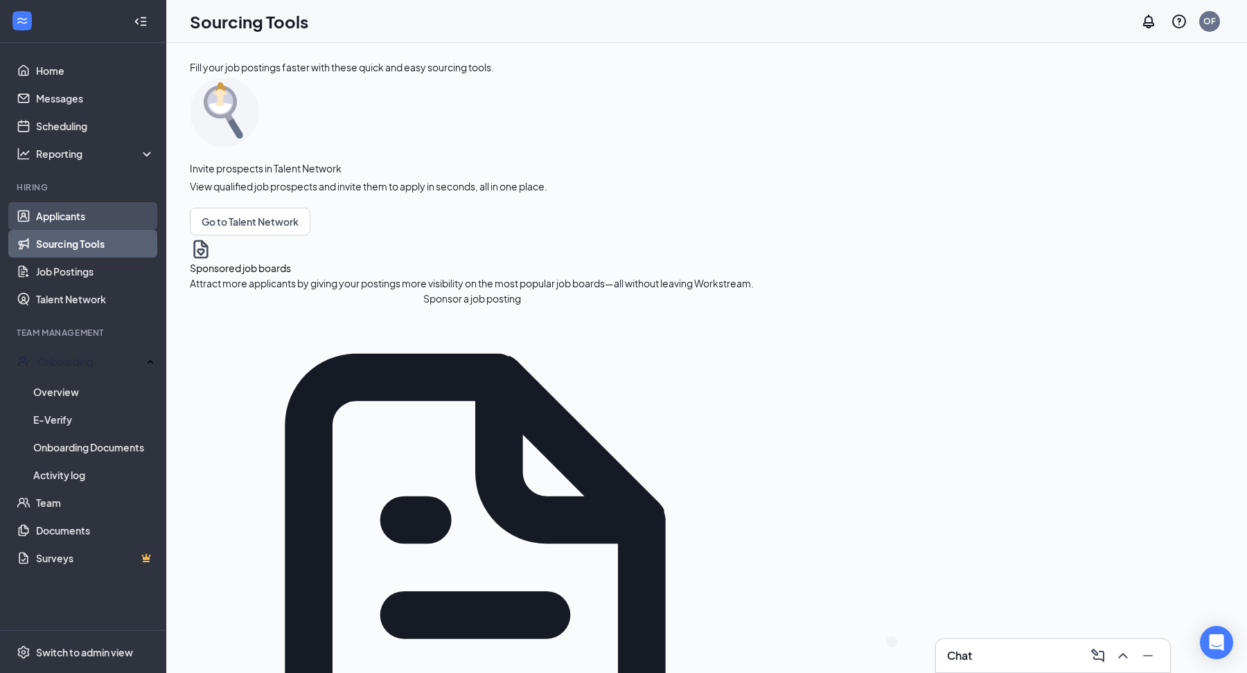
click at [68, 222] on link "Applicants" at bounding box center [95, 216] width 118 height 28
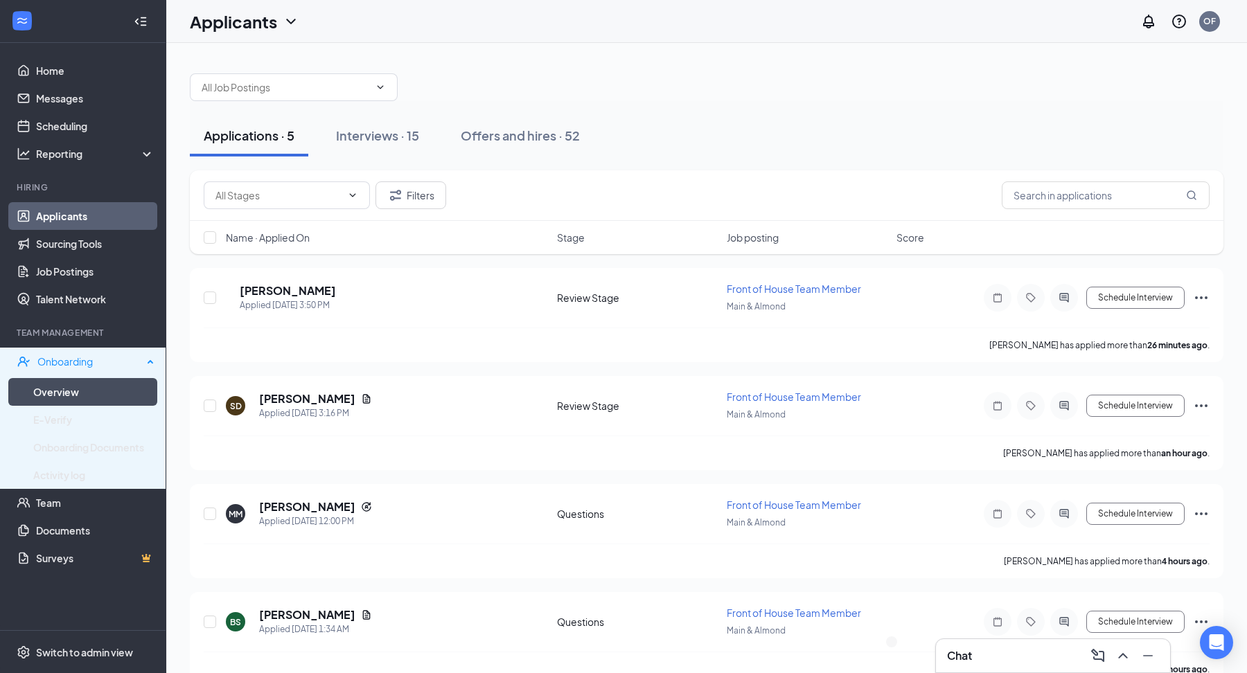
click at [77, 392] on link "Overview" at bounding box center [93, 392] width 121 height 28
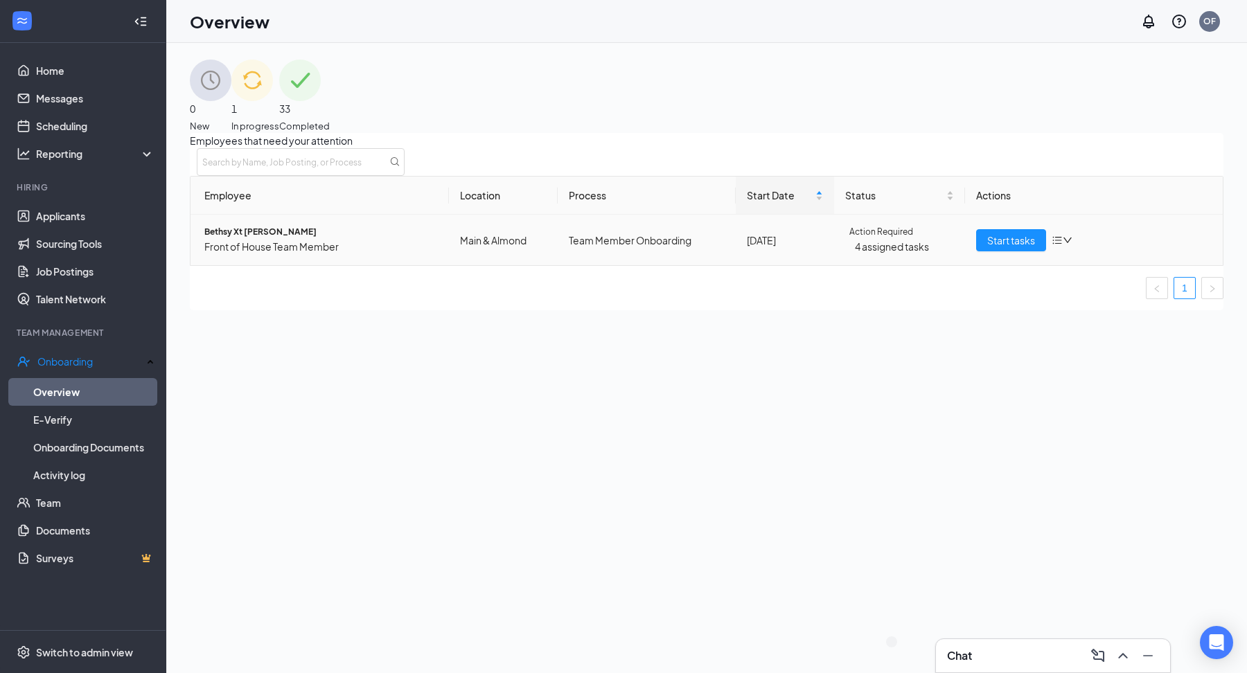
click at [627, 265] on td "Team Member Onboarding" at bounding box center [647, 240] width 178 height 51
click at [884, 254] on span "4 assigned tasks" at bounding box center [904, 246] width 98 height 15
click at [880, 239] on span "Action Required" at bounding box center [881, 232] width 64 height 13
click at [1002, 248] on span "Start tasks" at bounding box center [1011, 240] width 48 height 15
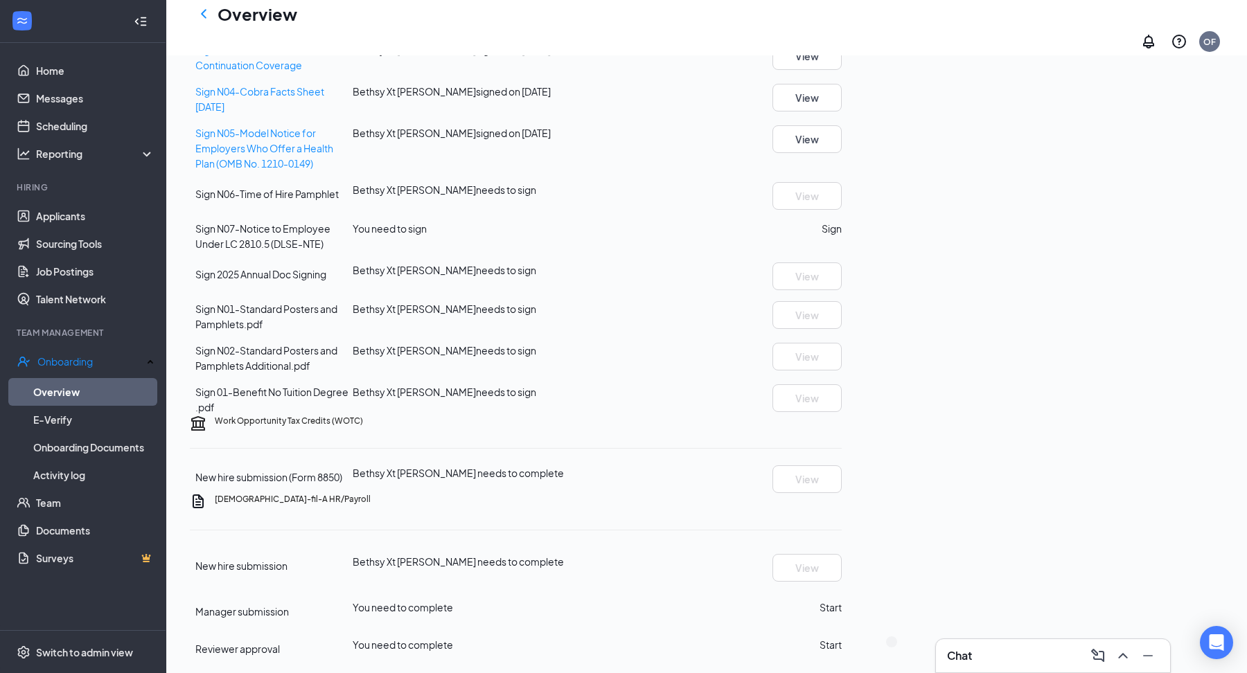
scroll to position [673, 0]
click at [994, 671] on div "Chat" at bounding box center [1053, 655] width 234 height 33
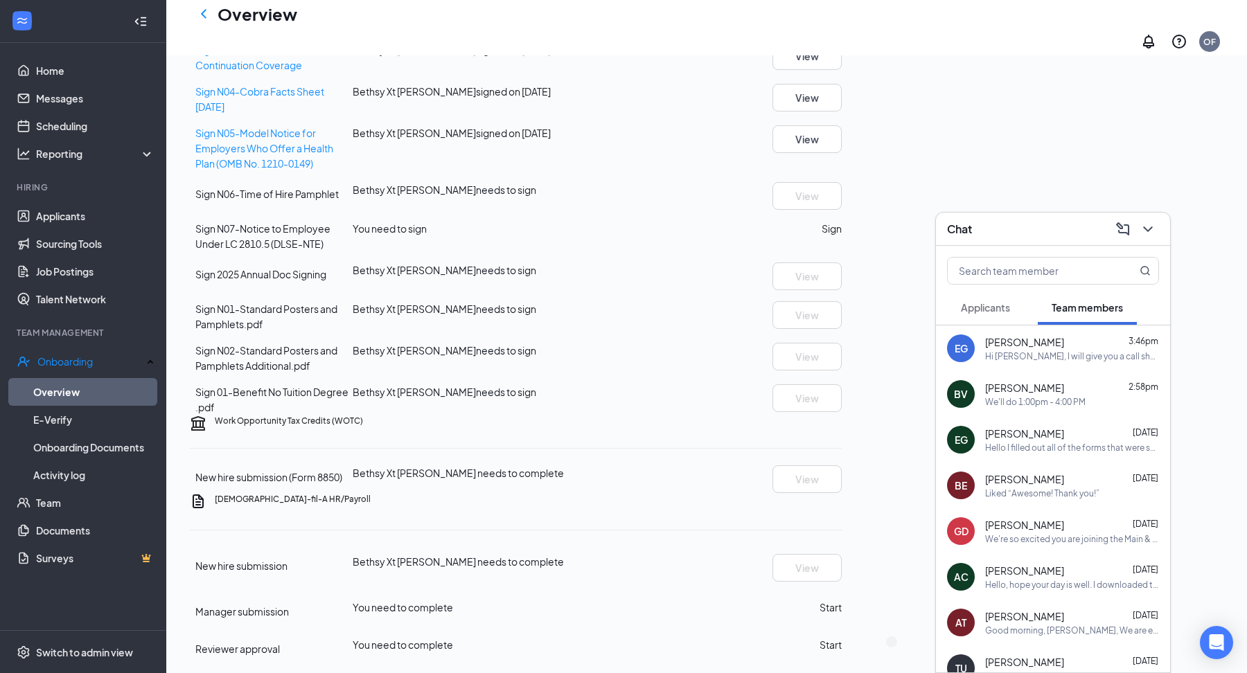
scroll to position [0, 0]
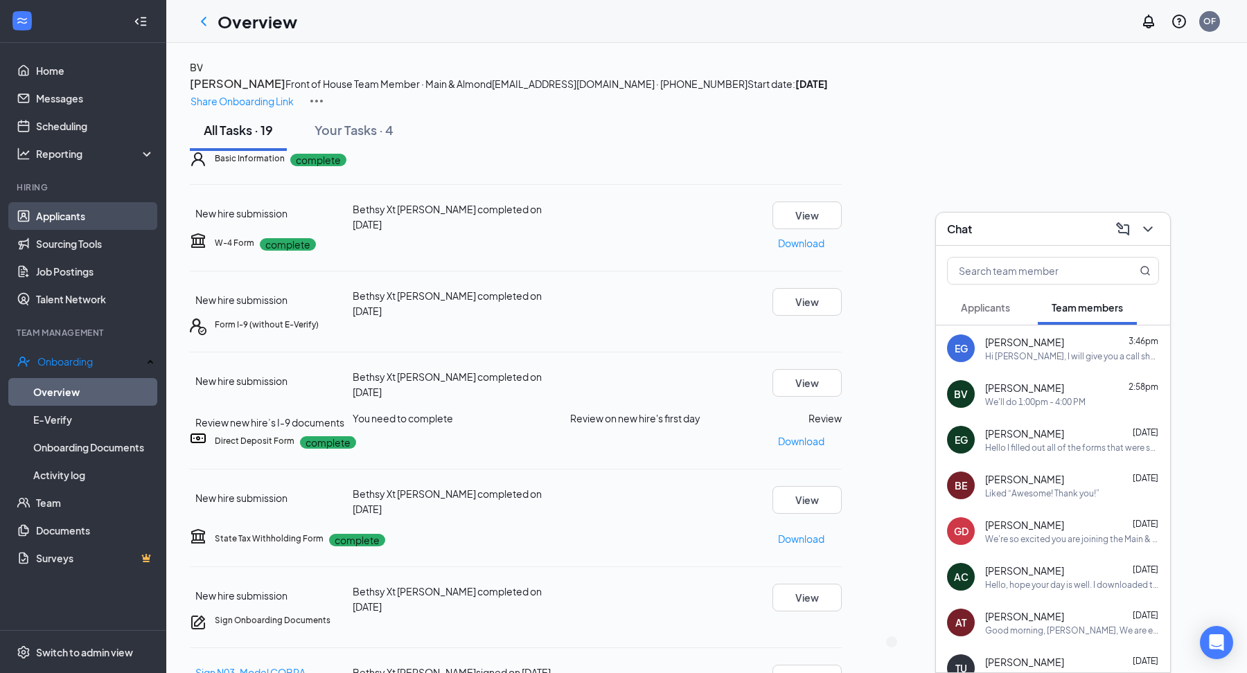
click at [57, 217] on link "Applicants" at bounding box center [95, 216] width 118 height 28
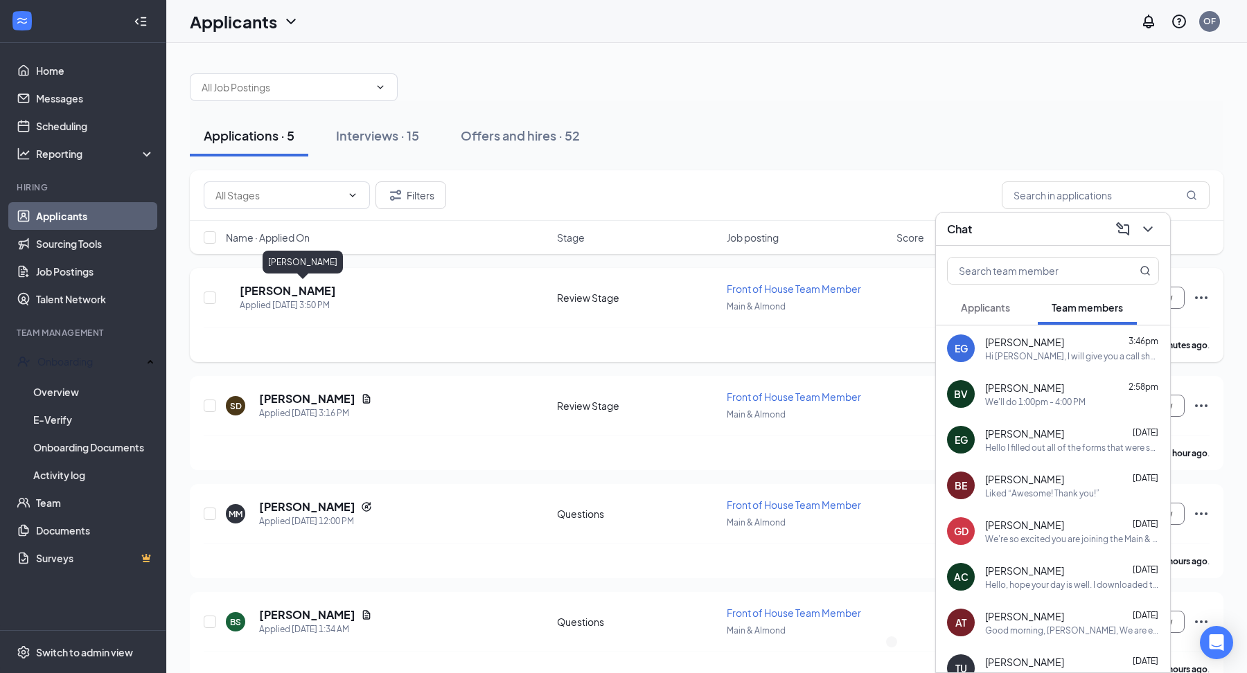
click at [286, 291] on h5 "Martin Hight" at bounding box center [288, 290] width 96 height 15
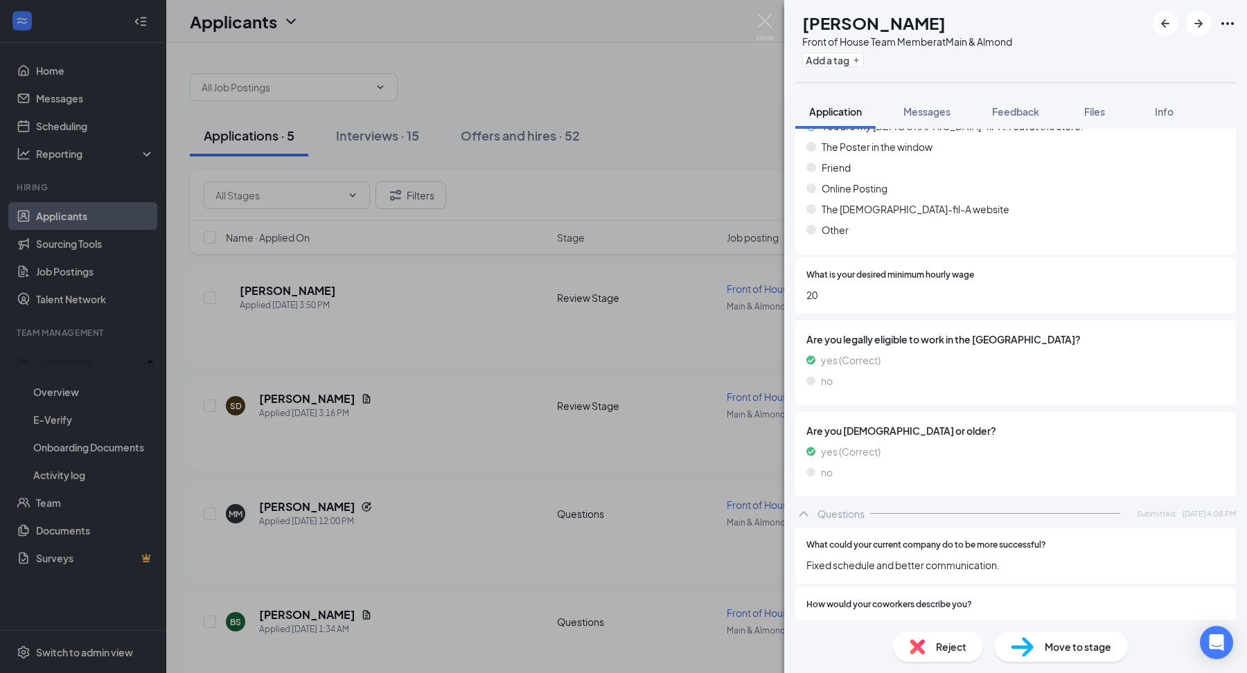
scroll to position [119, 0]
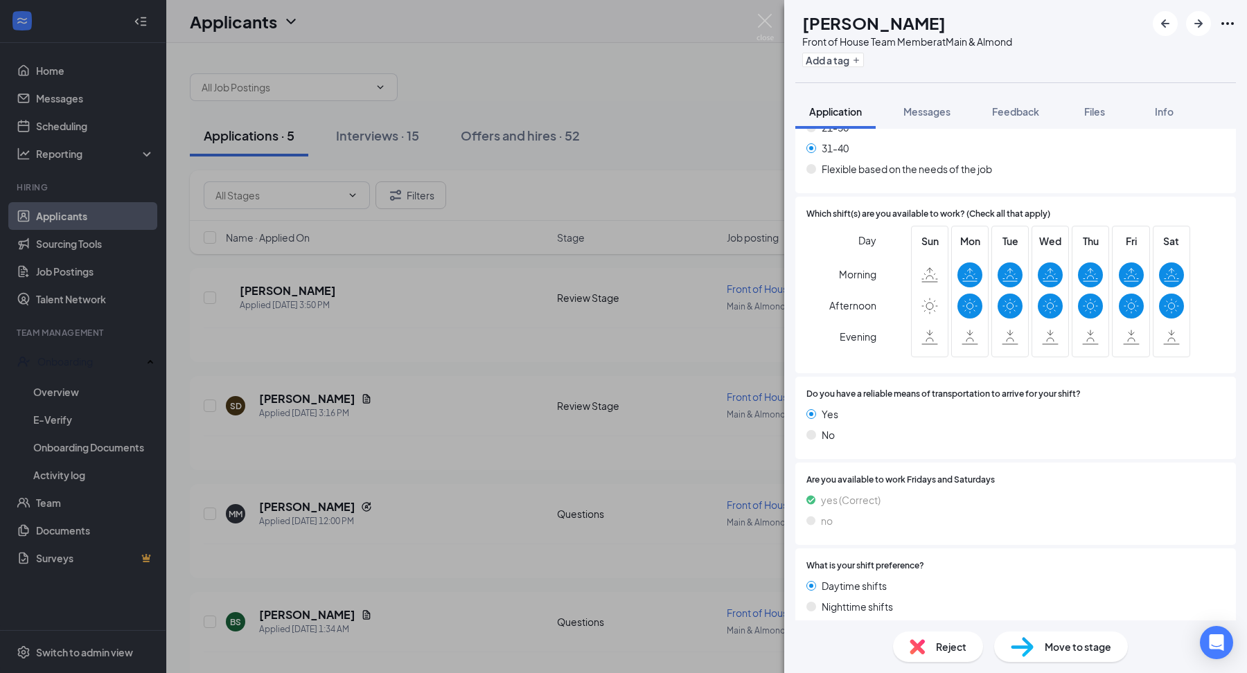
click at [947, 634] on div "Reject" at bounding box center [938, 647] width 90 height 30
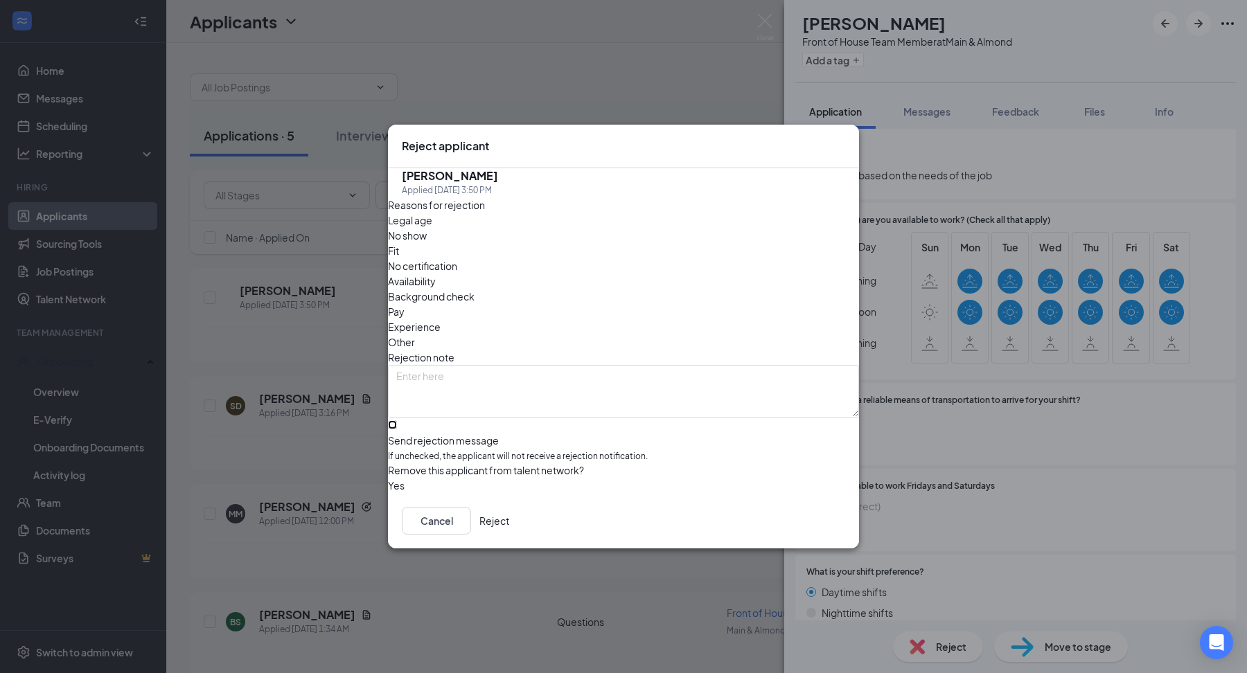
click at [397, 420] on input "Send rejection message If unchecked, the applicant will not receive a rejection…" at bounding box center [392, 424] width 9 height 9
checkbox input "true"
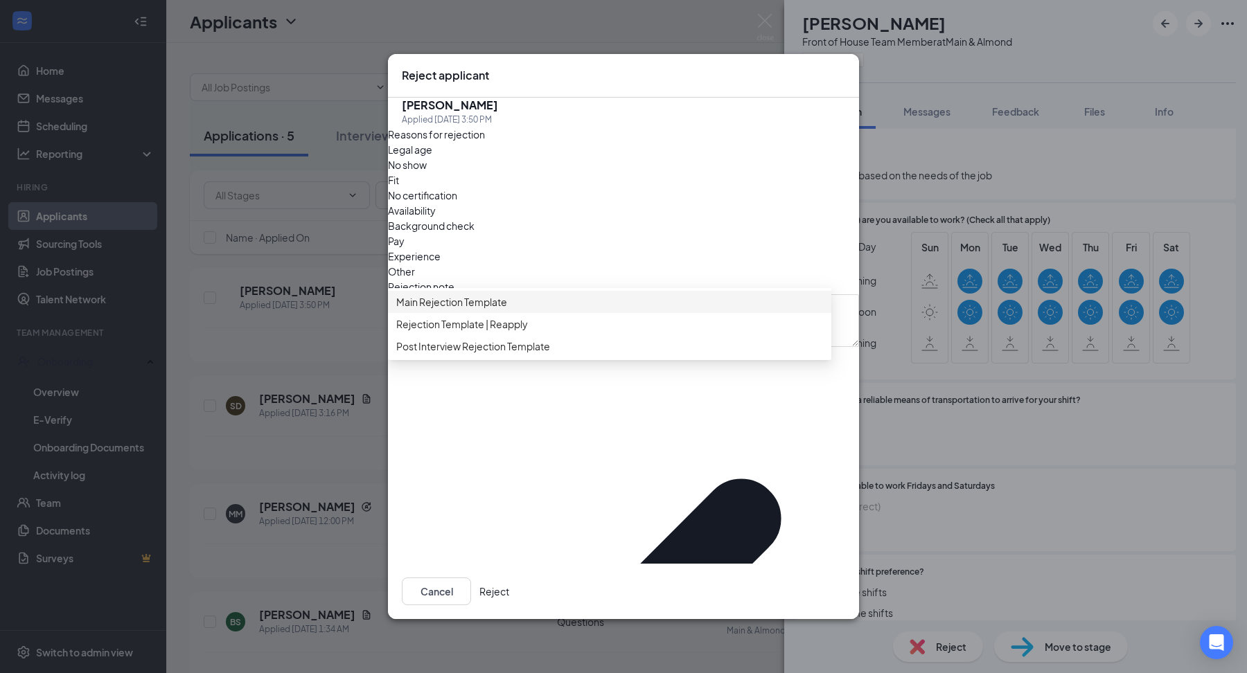
click at [458, 313] on div "Main Rejection Template" at bounding box center [609, 302] width 443 height 22
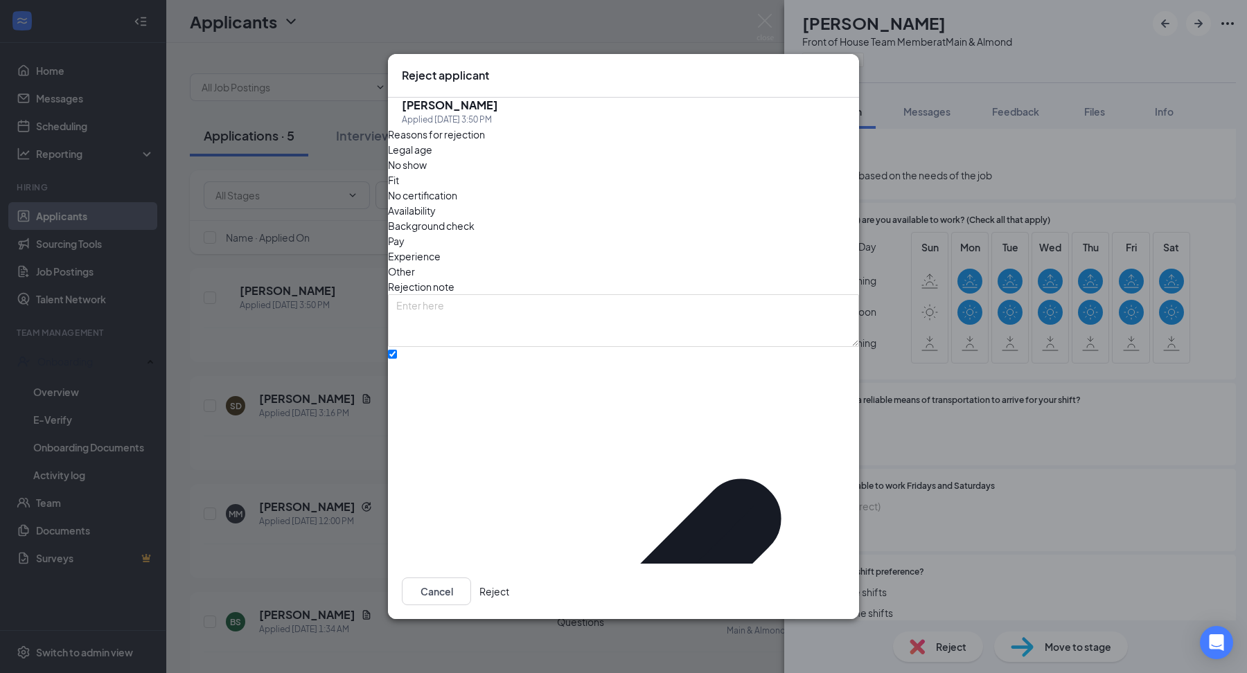
click at [509, 578] on button "Reject" at bounding box center [494, 592] width 30 height 28
